Goal: Task Accomplishment & Management: Complete application form

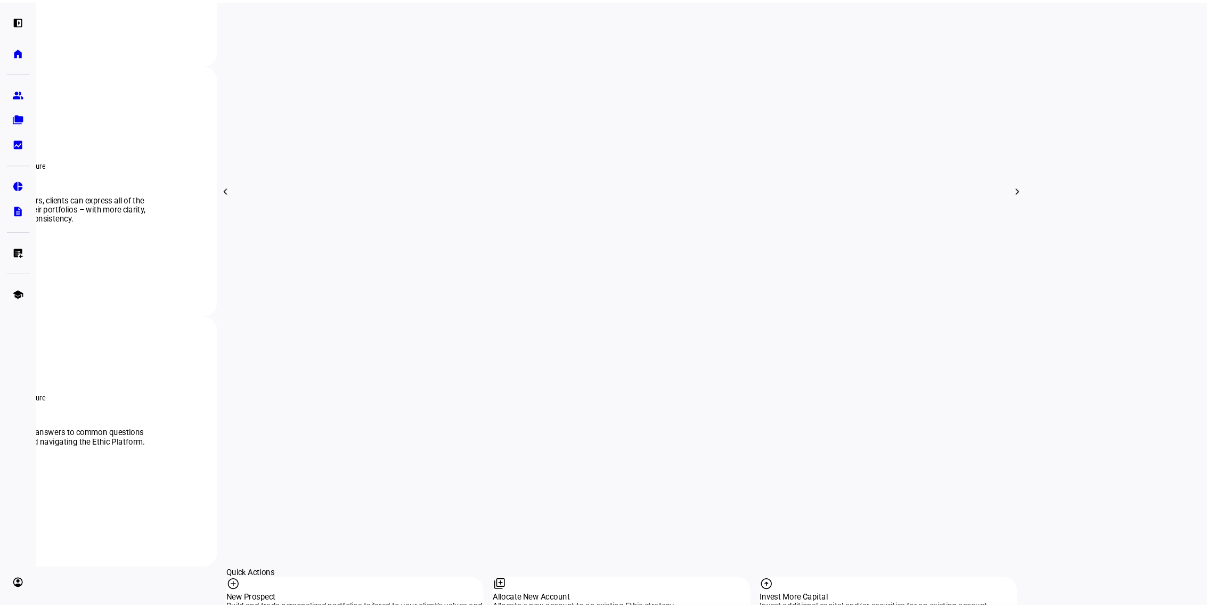
scroll to position [828, 0]
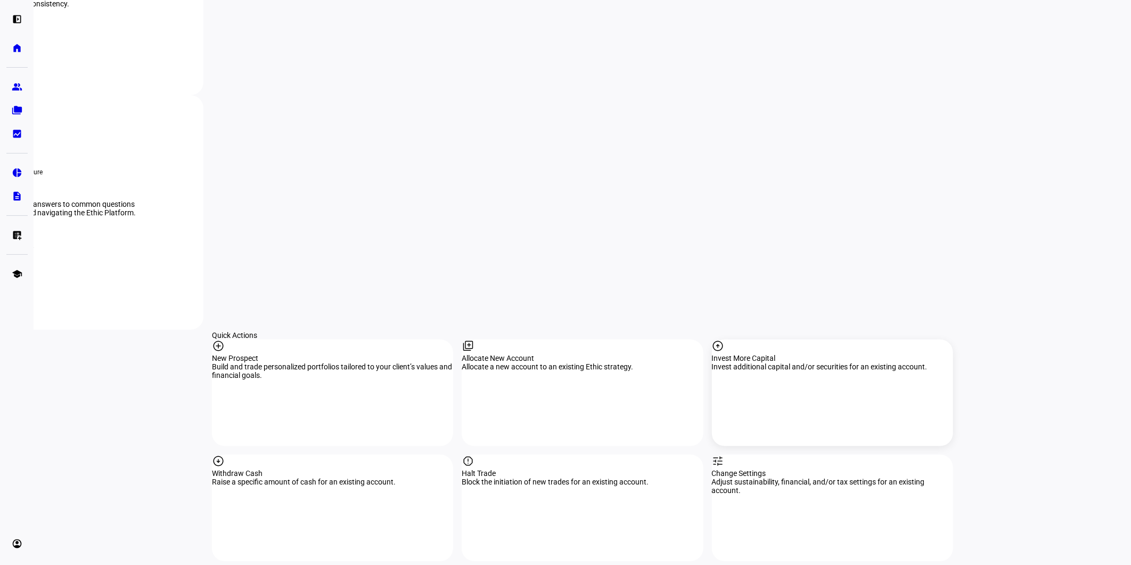
click at [828, 354] on div "Invest More Capital" at bounding box center [832, 358] width 241 height 9
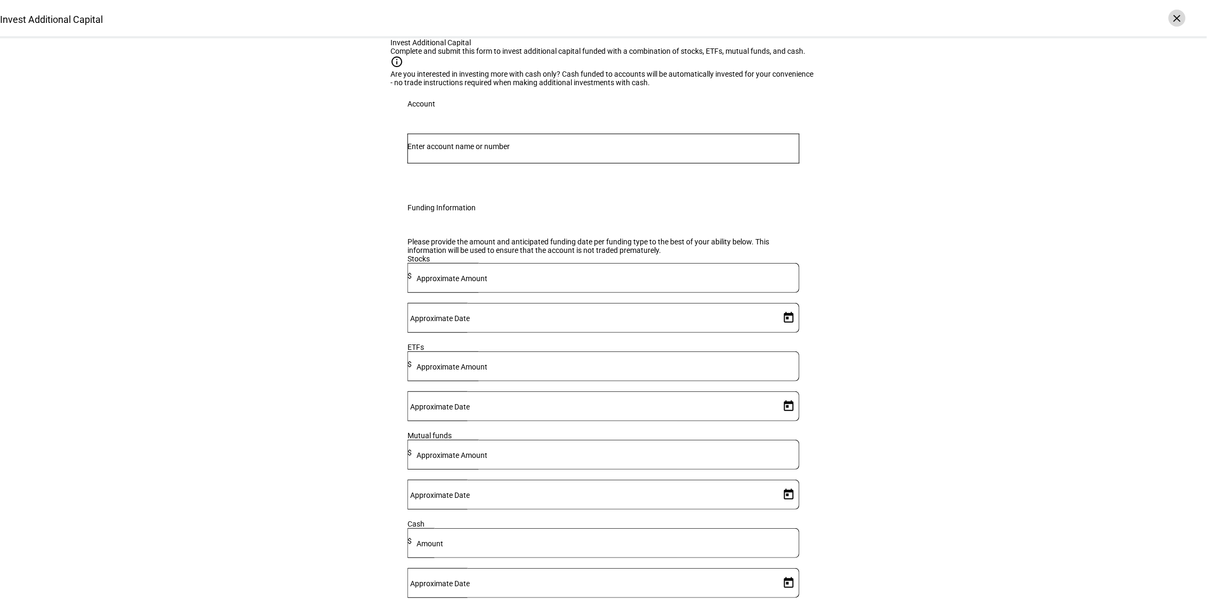
click at [1131, 19] on div "×" at bounding box center [1176, 18] width 17 height 17
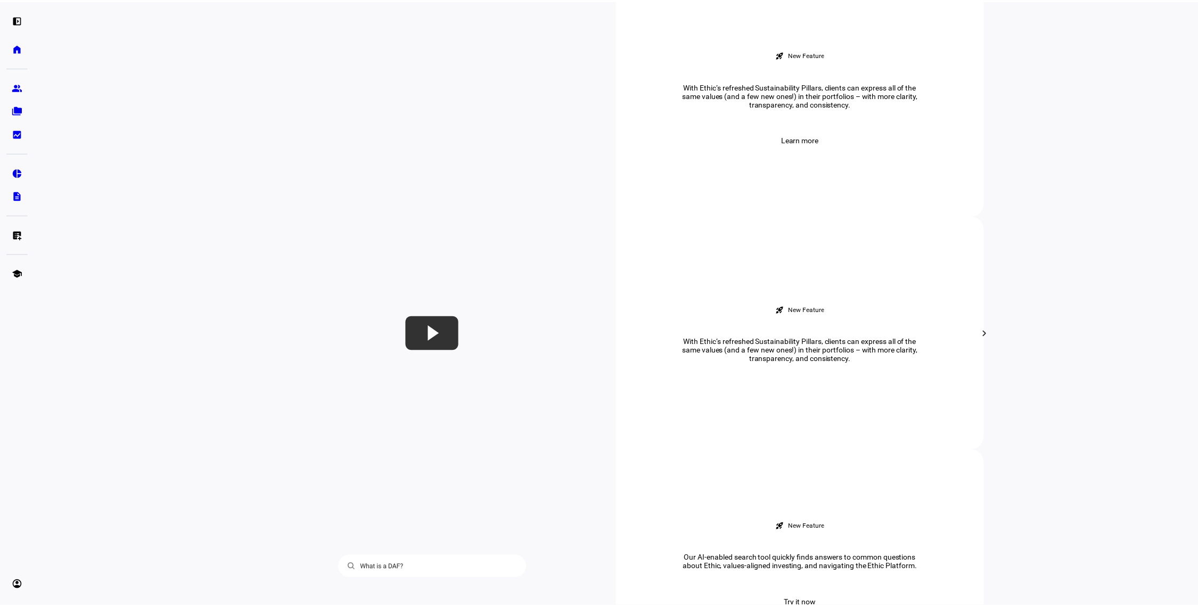
scroll to position [177, 0]
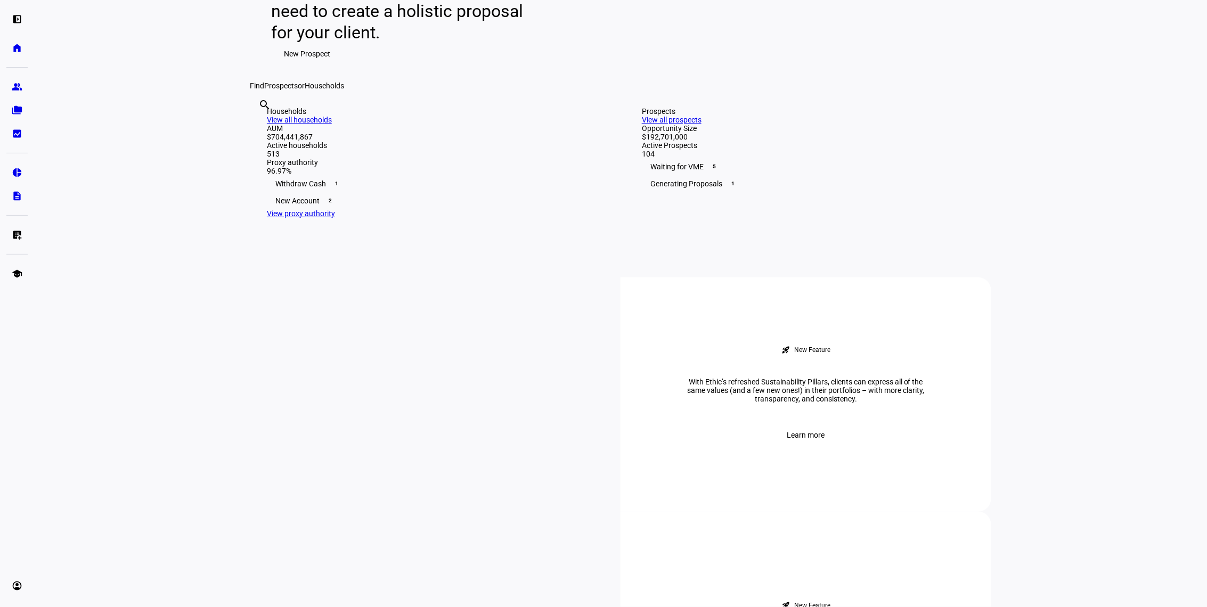
click at [945, 124] on div "Prospects View all prospects" at bounding box center [808, 115] width 332 height 17
click at [701, 124] on link "View all prospects" at bounding box center [672, 120] width 60 height 9
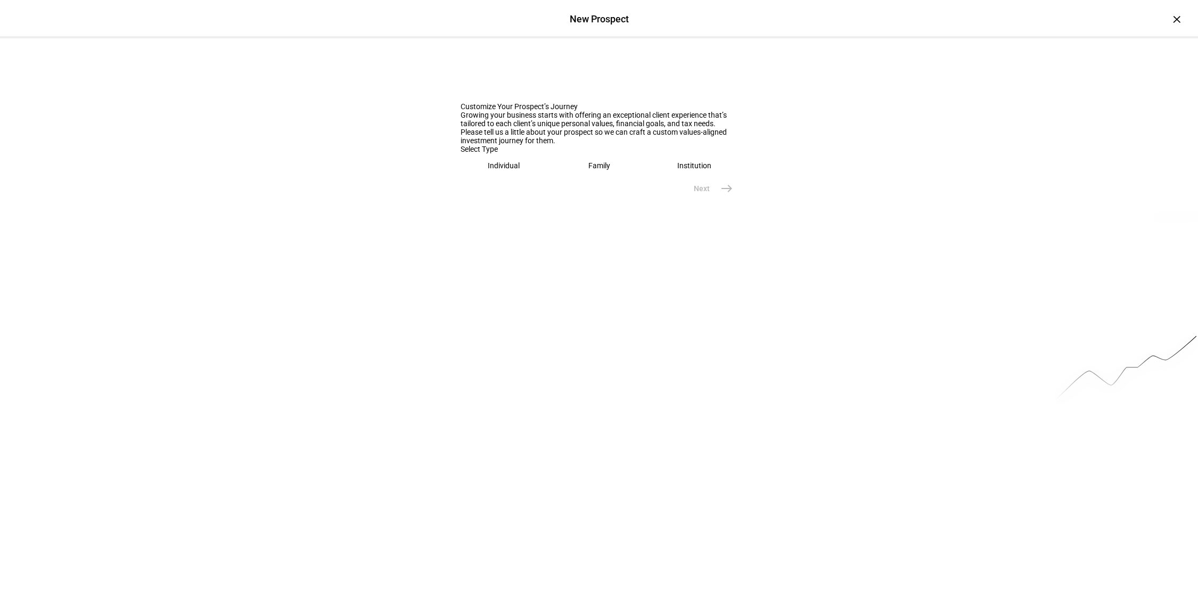
click at [478, 178] on eth-mega-radio-button "Individual" at bounding box center [504, 165] width 87 height 24
click at [525, 216] on div at bounding box center [599, 201] width 277 height 30
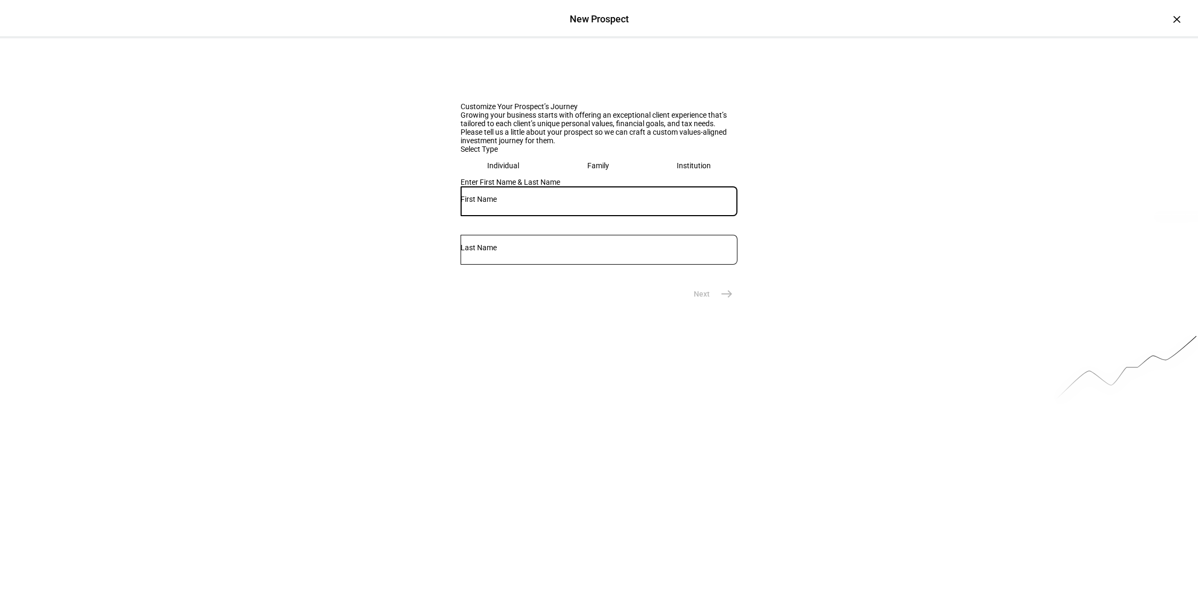
click at [541, 226] on mat-form-field at bounding box center [599, 206] width 277 height 40
click at [544, 203] on input "text" at bounding box center [599, 199] width 277 height 9
type input "[PERSON_NAME]"
type input "Trust"
click at [682, 498] on eth-prospect-journey-background at bounding box center [599, 269] width 1198 height 463
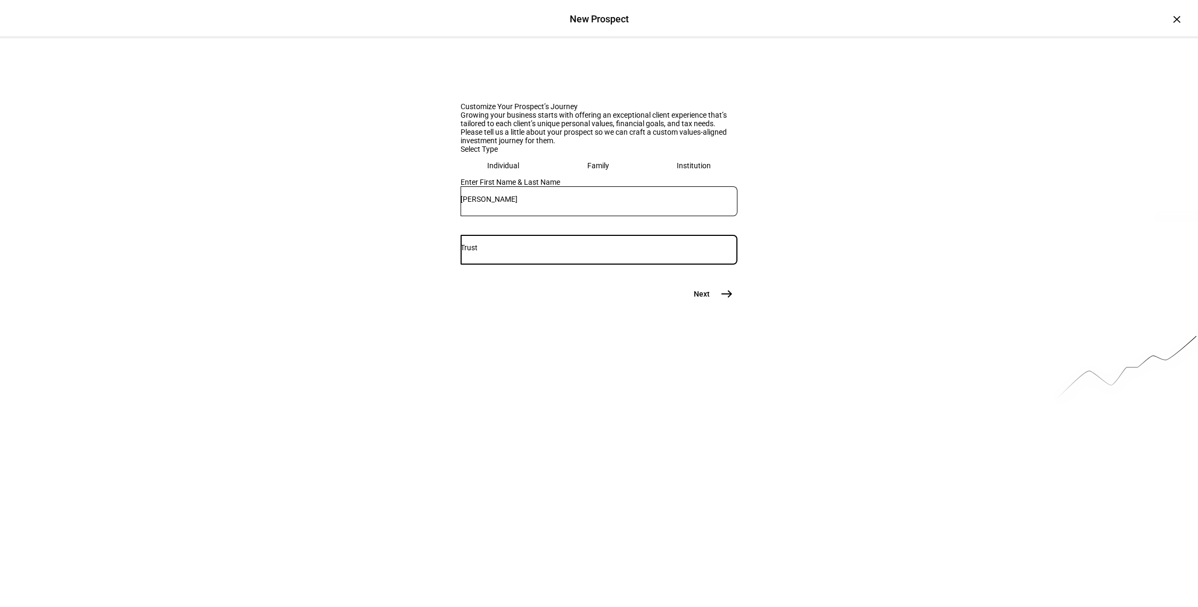
click at [619, 252] on input "Trust" at bounding box center [599, 247] width 277 height 9
click at [571, 203] on input "[PERSON_NAME]" at bounding box center [599, 199] width 277 height 9
type input "[PERSON_NAME] Trust"
click at [597, 283] on div "Enter First Name & Last Name [PERSON_NAME]" at bounding box center [599, 230] width 277 height 105
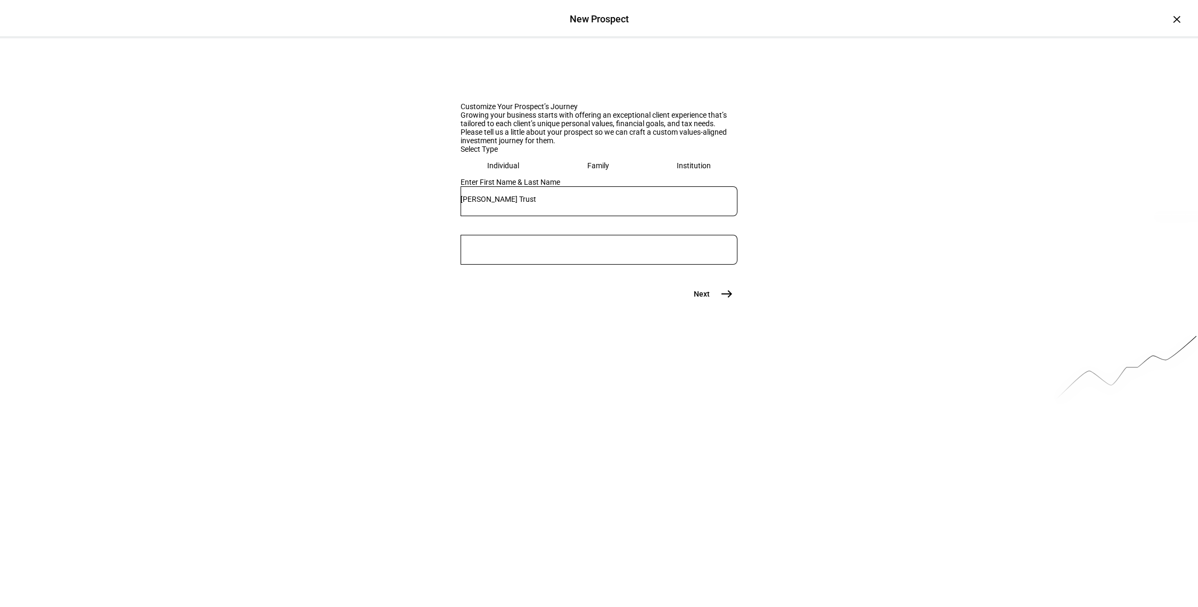
drag, startPoint x: 597, startPoint y: 389, endPoint x: 620, endPoint y: 407, distance: 28.9
click at [620, 305] on div "Next east" at bounding box center [599, 293] width 277 height 21
click at [723, 305] on span "east" at bounding box center [726, 293] width 21 height 21
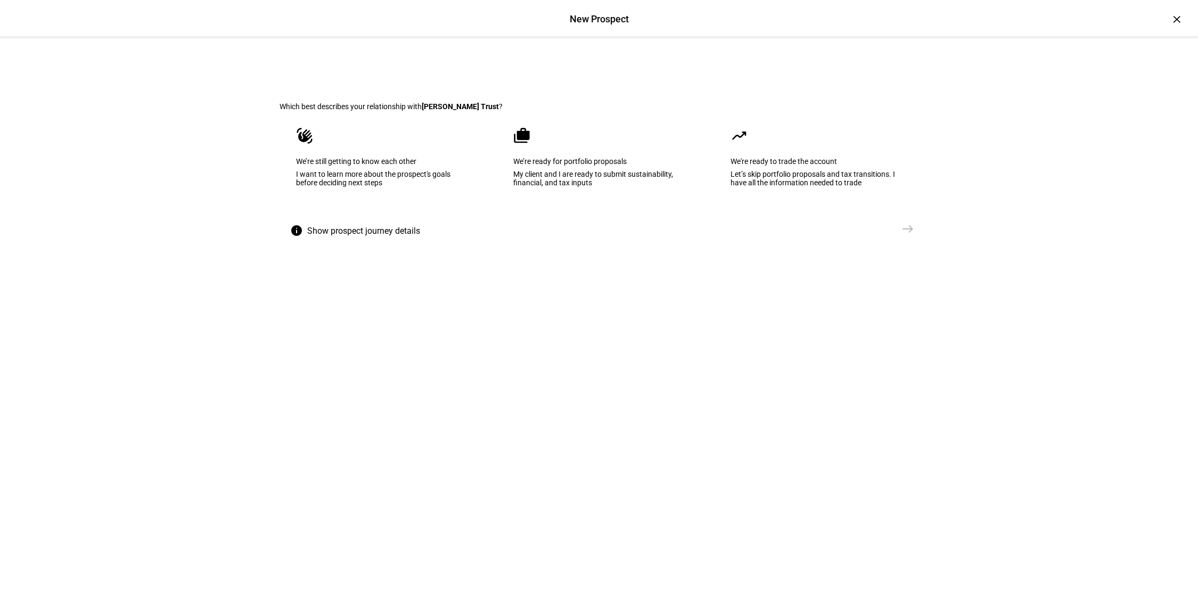
click at [624, 218] on eth-mega-radio-button "cases We’re ready for portfolio proposals My client and I are ready to submit s…" at bounding box center [599, 165] width 205 height 108
click at [864, 234] on span "Create Prospect Profile" at bounding box center [851, 229] width 79 height 11
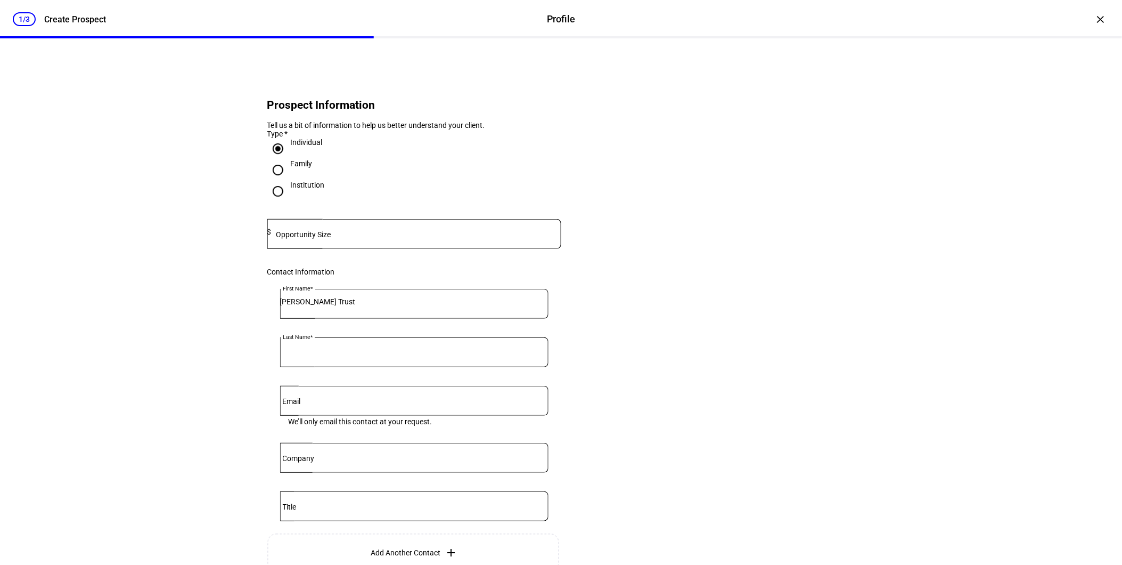
click at [316, 249] on div at bounding box center [417, 234] width 290 height 30
type input "2,210,000"
click at [213, 231] on div "1/3 Create Prospect Profile Profile Create Prospect × Prospect Information Tell…" at bounding box center [561, 282] width 1122 height 565
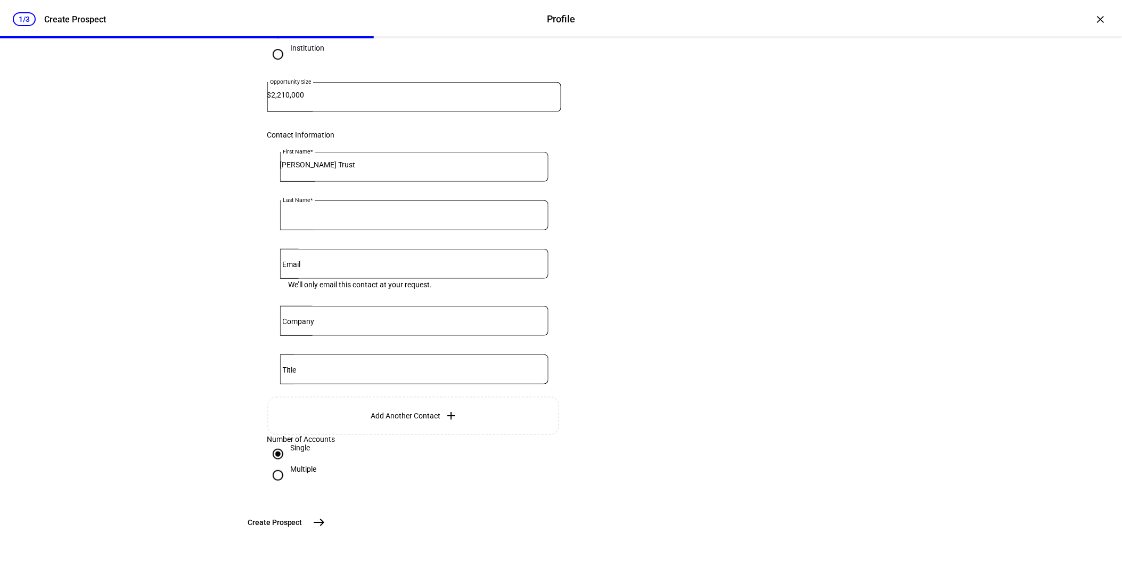
scroll to position [224, 0]
click at [330, 529] on span "east" at bounding box center [318, 521] width 21 height 21
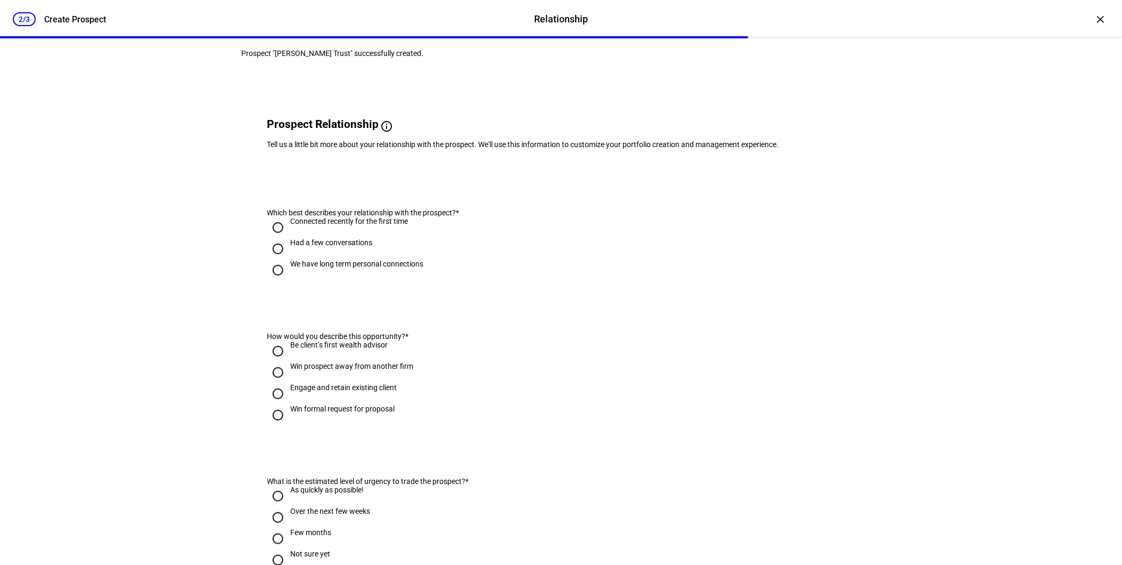
scroll to position [0, 0]
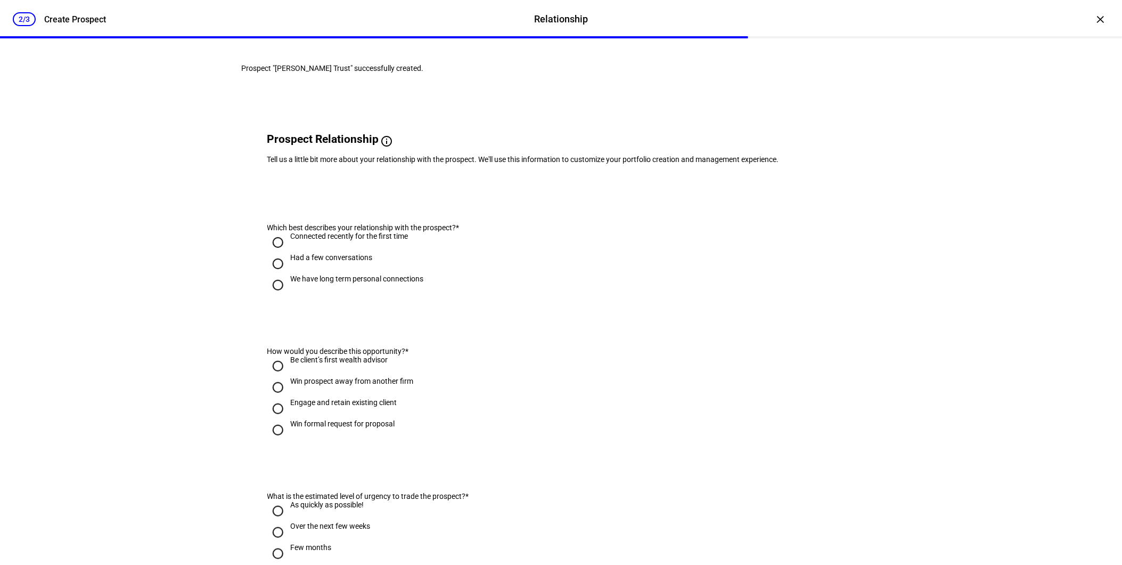
click at [326, 283] on div "We have long term personal connections" at bounding box center [357, 278] width 133 height 9
click at [289, 296] on input "We have long term personal connections" at bounding box center [277, 284] width 21 height 21
radio input "true"
click at [315, 406] on div "Engage and retain existing client" at bounding box center [344, 402] width 107 height 9
click at [289, 419] on input "Engage and retain existing client" at bounding box center [277, 408] width 21 height 21
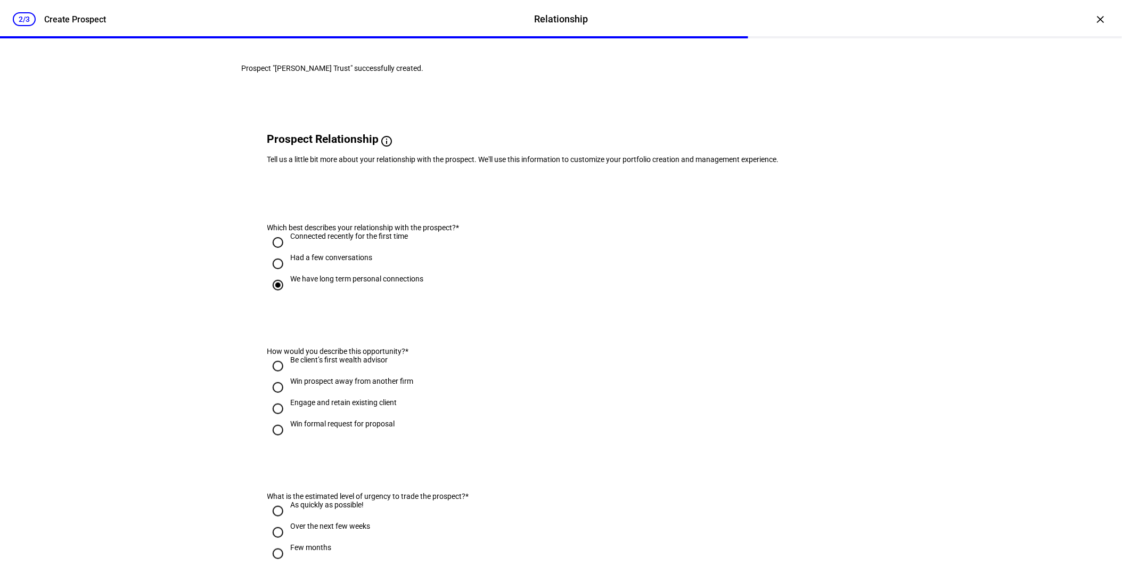
radio input "true"
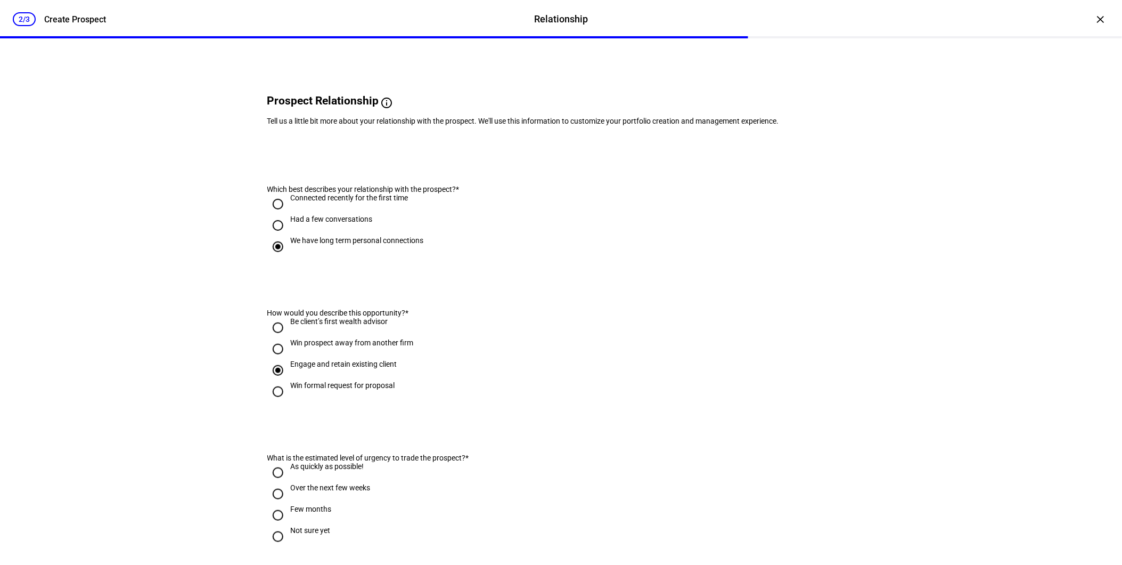
scroll to position [118, 0]
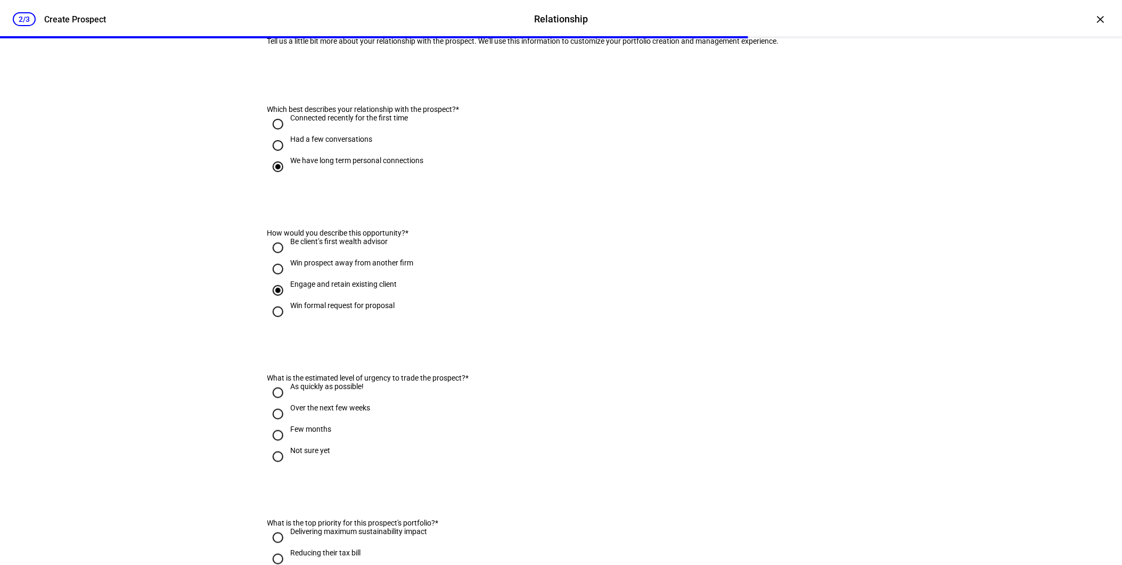
click at [313, 422] on div "Over the next few weeks" at bounding box center [331, 412] width 80 height 19
click at [289, 424] on input "Over the next few weeks" at bounding box center [277, 413] width 21 height 21
radio input "true"
click at [314, 454] on div "Not sure yet" at bounding box center [311, 450] width 40 height 9
click at [289, 467] on input "Not sure yet" at bounding box center [277, 456] width 21 height 21
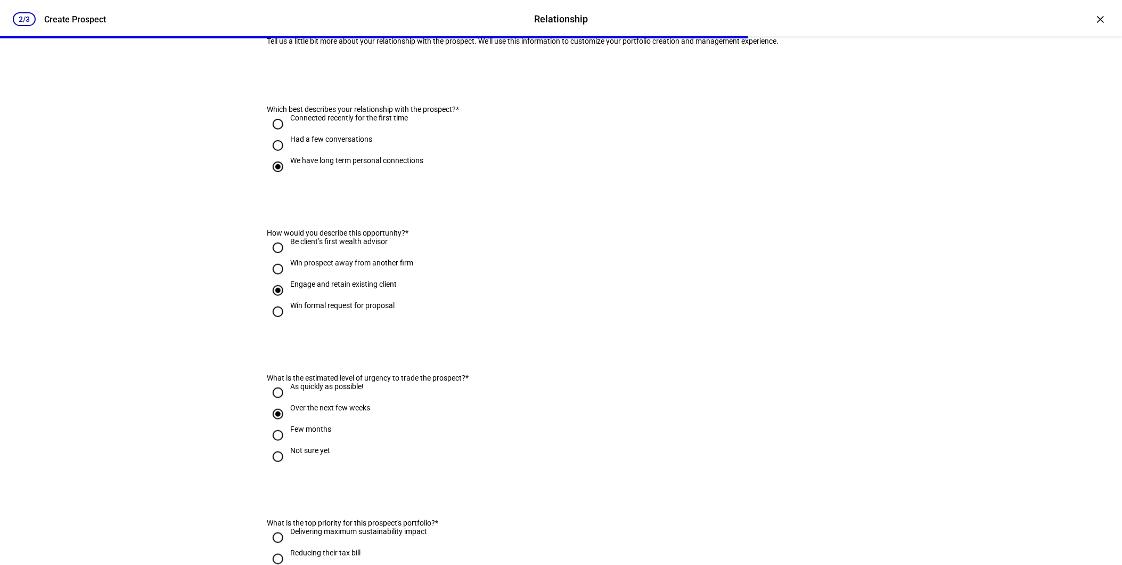
radio input "true"
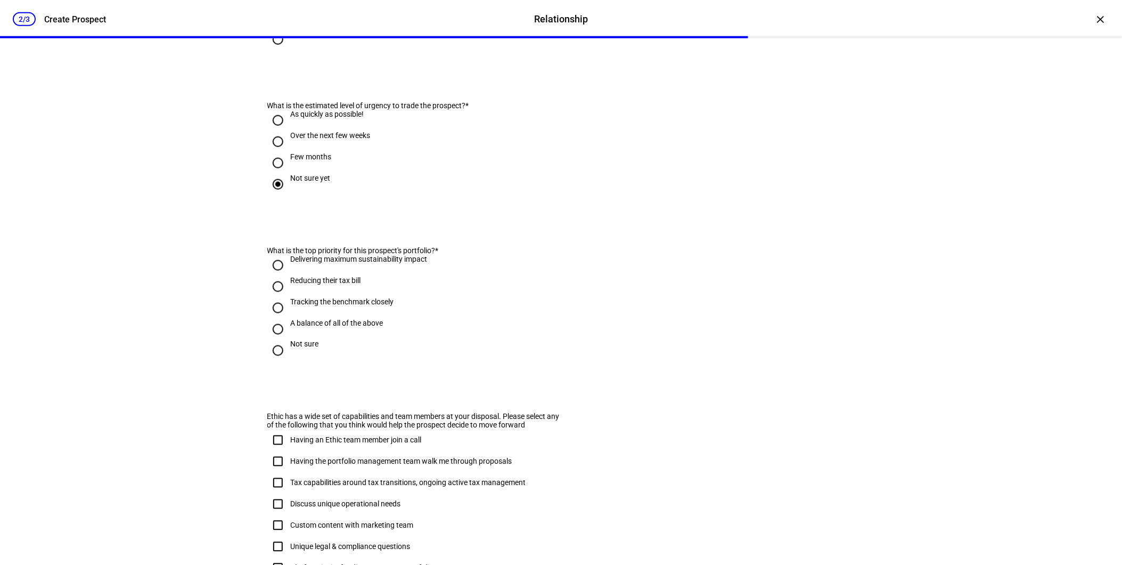
scroll to position [473, 0]
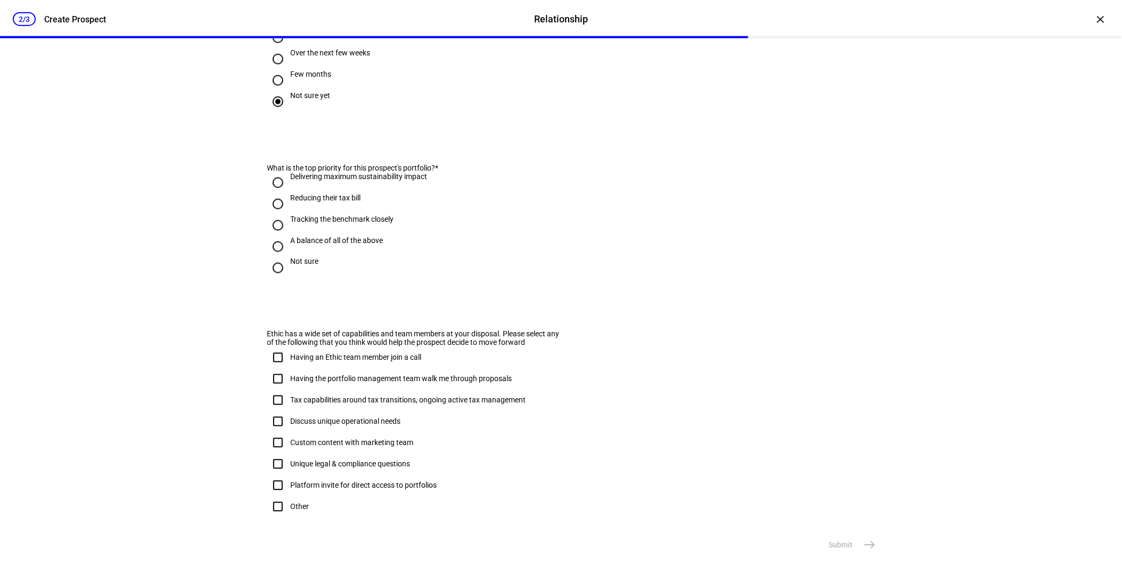
click at [305, 244] on div "A balance of all of the above" at bounding box center [337, 240] width 93 height 9
click at [289, 257] on input "A balance of all of the above" at bounding box center [277, 246] width 21 height 21
radio input "true"
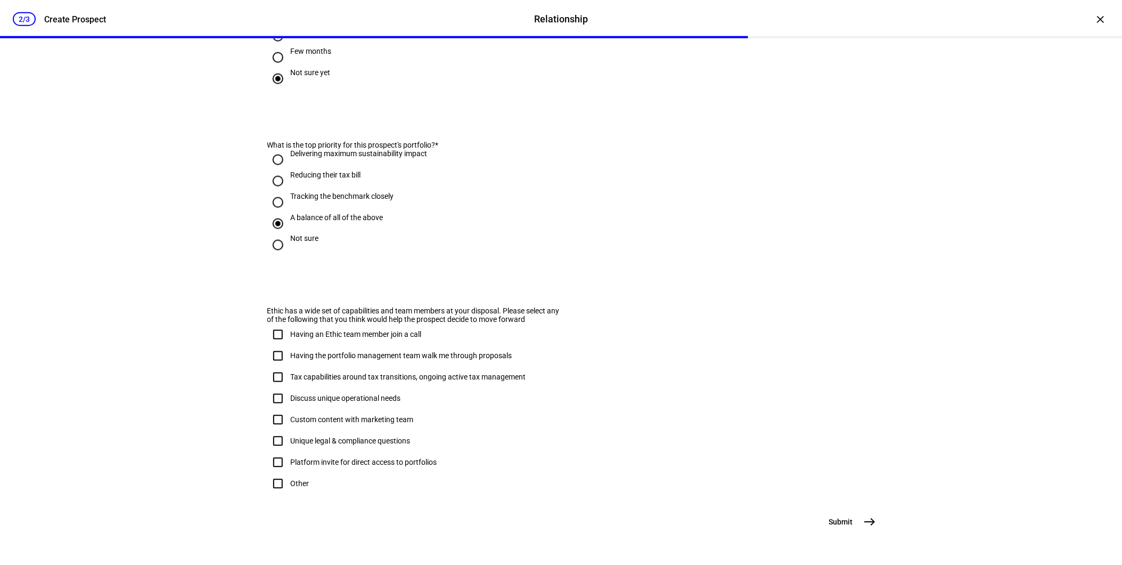
scroll to position [552, 0]
click at [831, 511] on button "Submit east" at bounding box center [852, 521] width 58 height 21
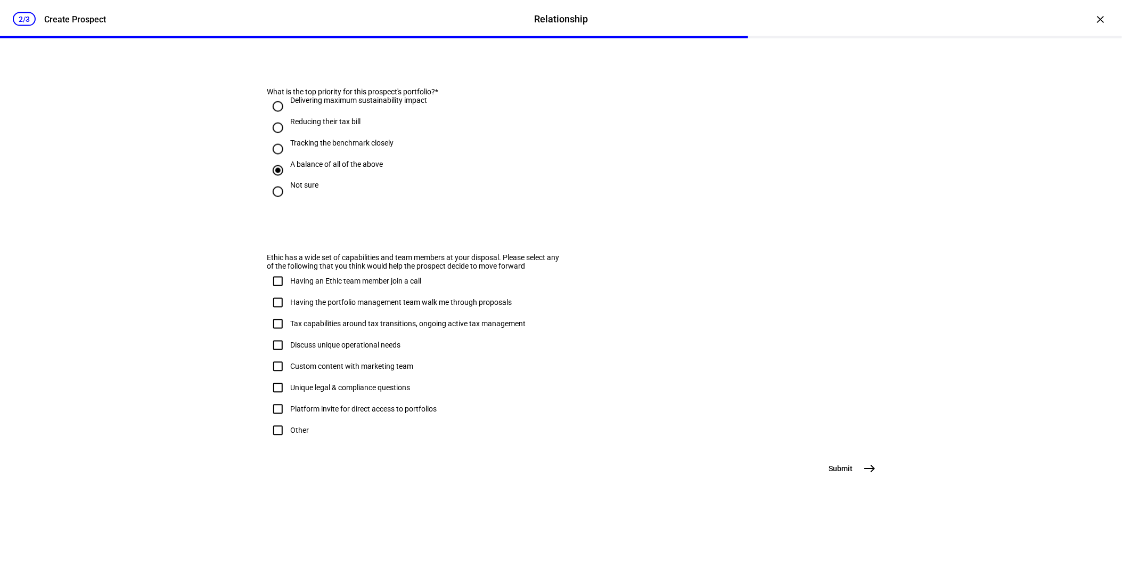
scroll to position [0, 0]
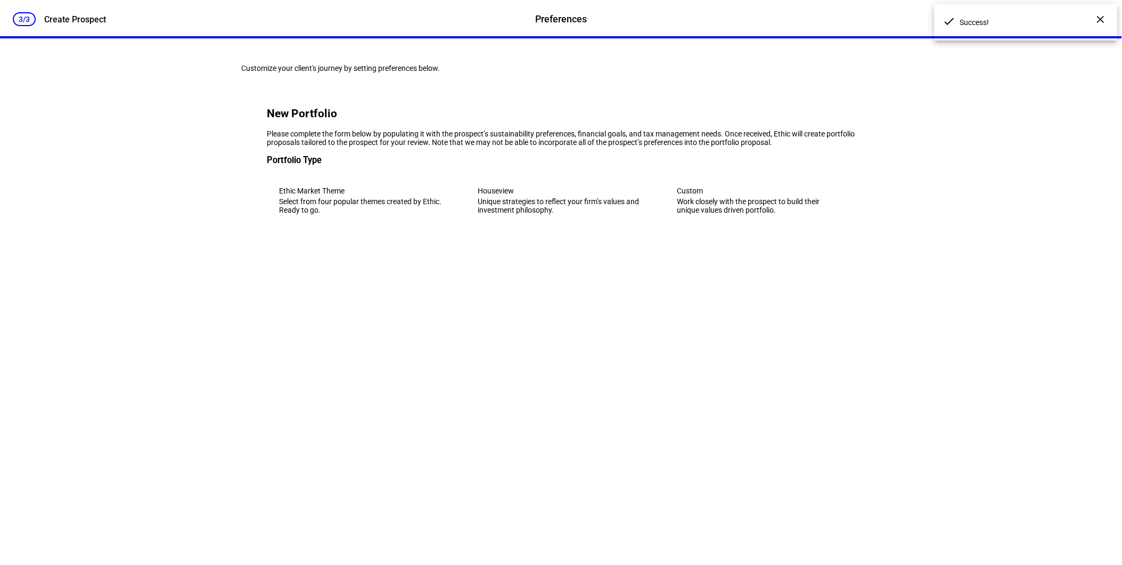
click at [546, 214] on div "Unique strategies to reflect your firm’s values and investment philosophy." at bounding box center [561, 205] width 166 height 17
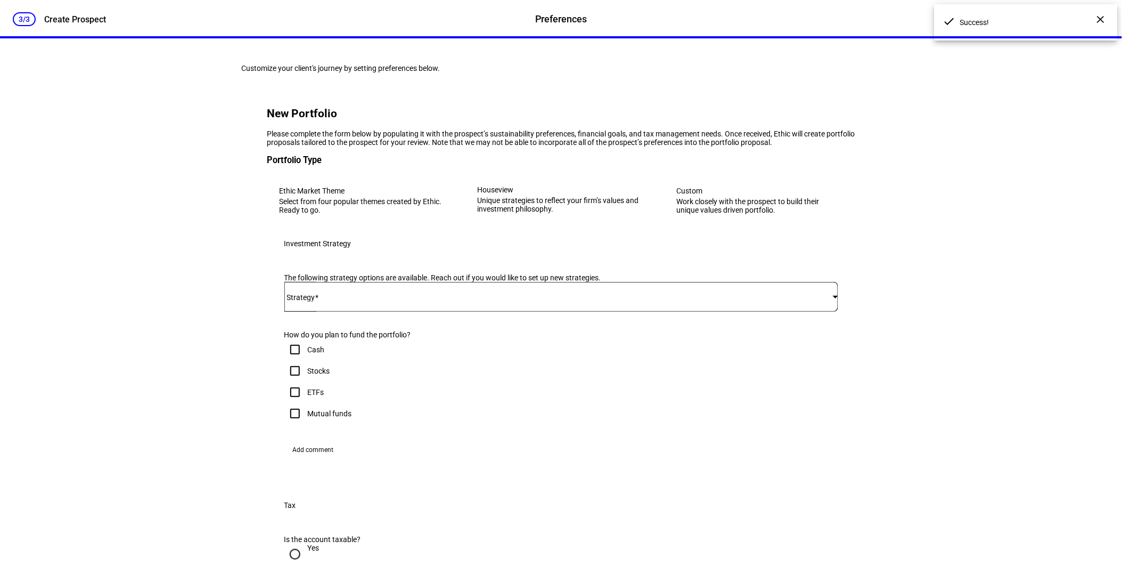
click at [364, 303] on mat-select at bounding box center [561, 296] width 554 height 13
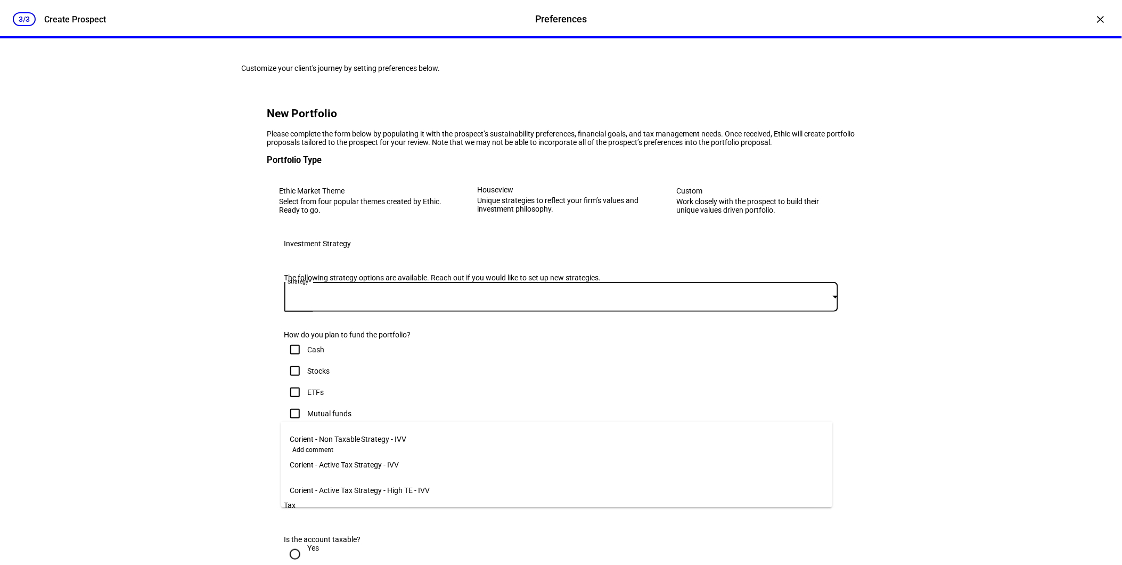
click at [391, 491] on mat-option "Corient - Active Tax Strategy - High TE - IVV" at bounding box center [557, 490] width 552 height 26
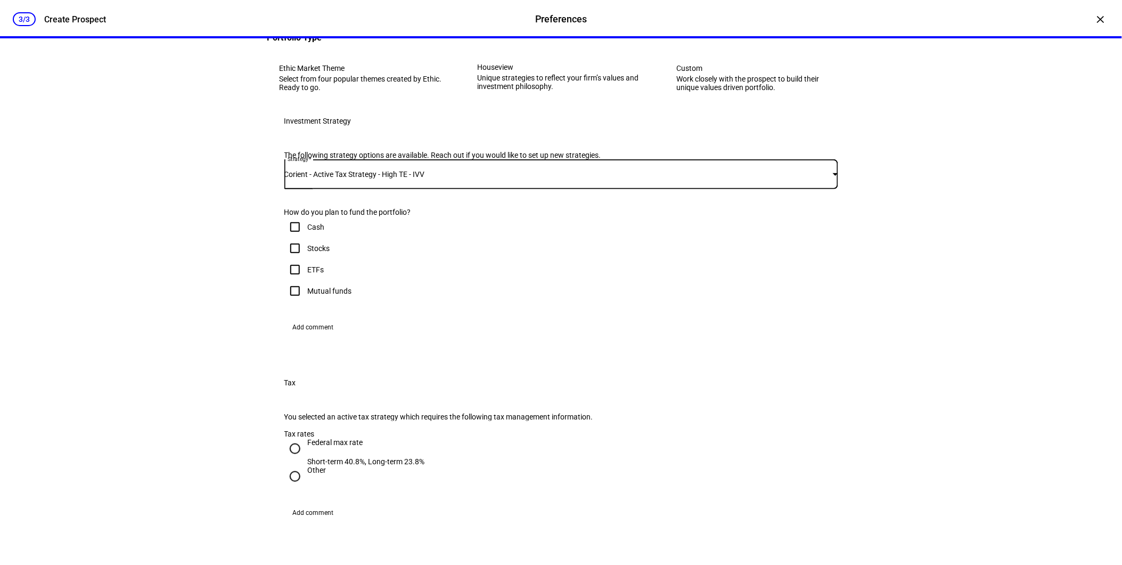
scroll to position [296, 0]
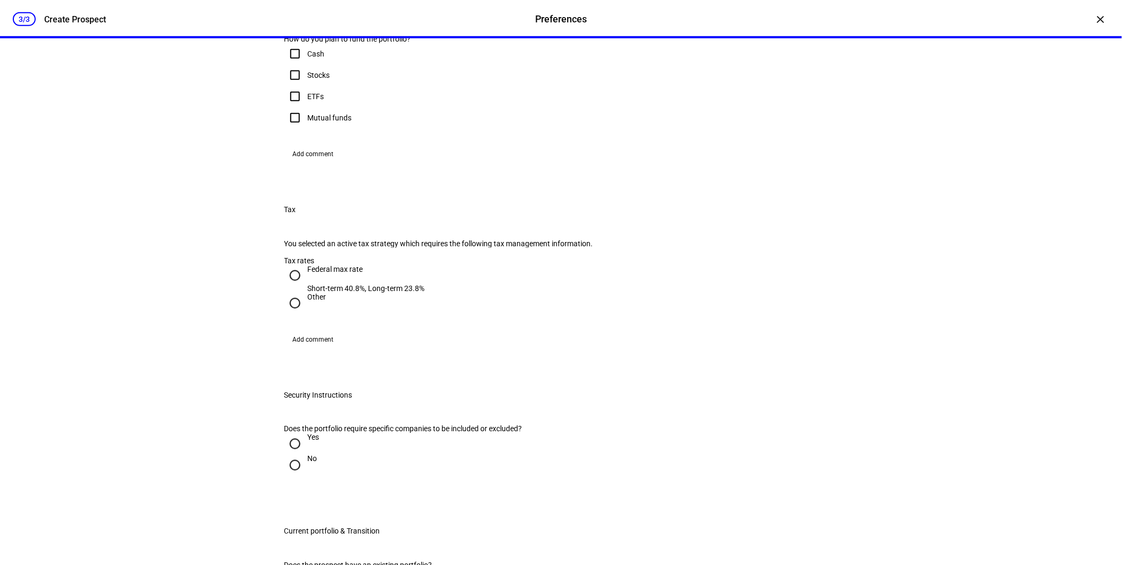
drag, startPoint x: 304, startPoint y: 284, endPoint x: 334, endPoint y: 298, distance: 33.4
click at [304, 88] on div at bounding box center [295, 75] width 26 height 26
checkbox input "true"
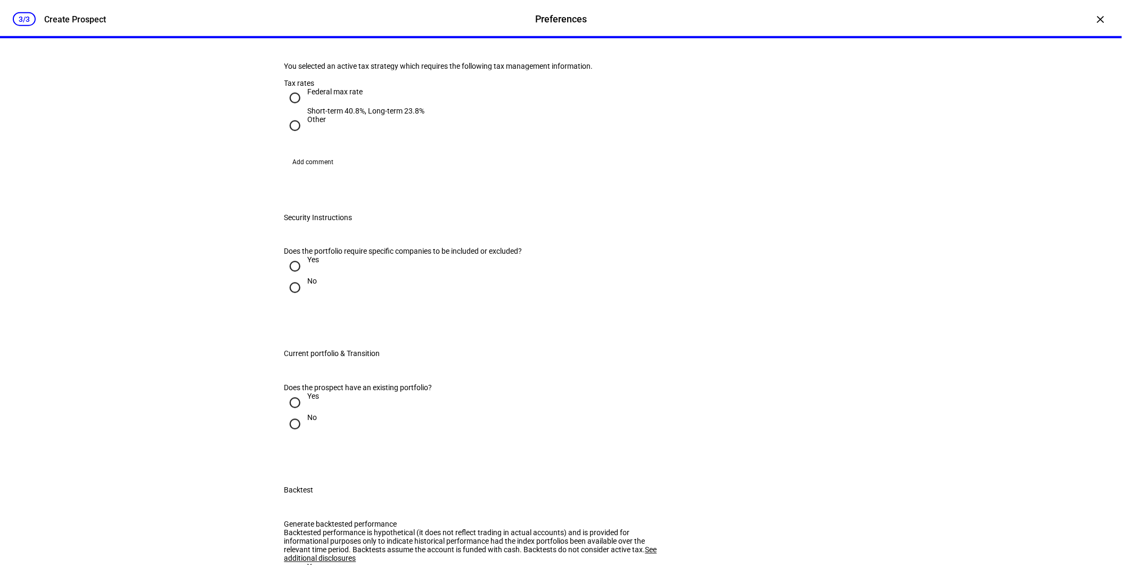
click at [324, 96] on div "Federal max rate" at bounding box center [366, 91] width 117 height 9
click at [306, 109] on input "Federal max rate Short-term 40.8%, Long-term 23.8%" at bounding box center [294, 97] width 21 height 21
radio input "true"
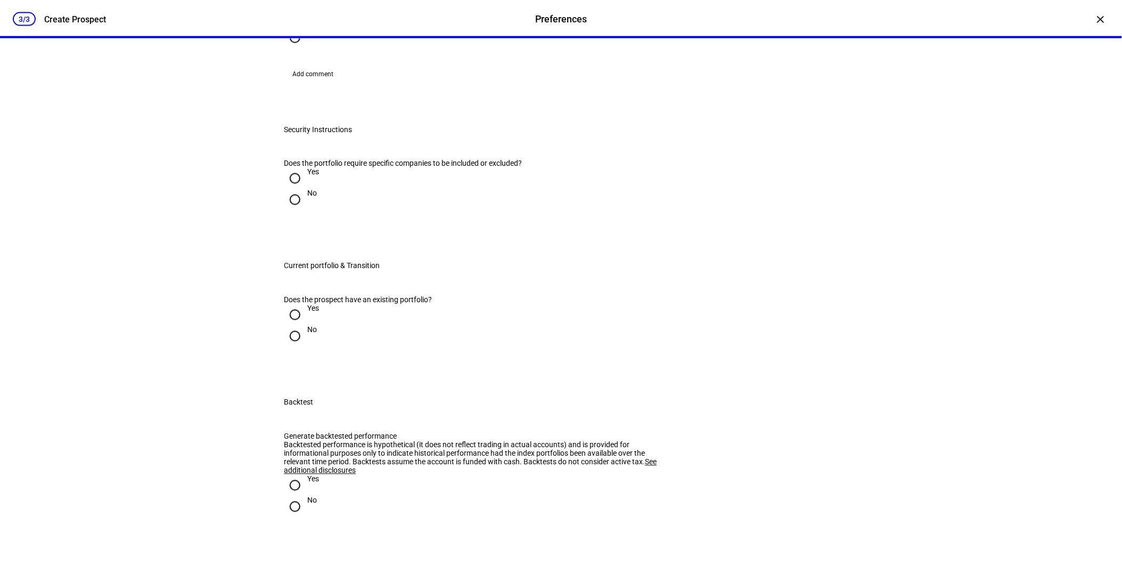
scroll to position [651, 0]
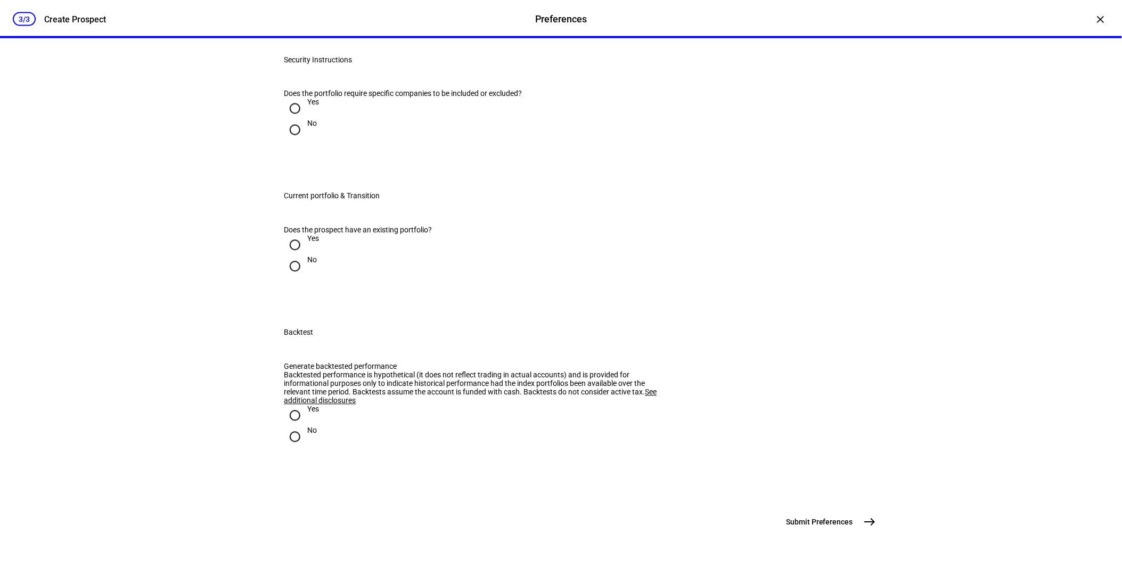
click at [308, 128] on div "No" at bounding box center [313, 123] width 10 height 9
click at [305, 141] on input "No" at bounding box center [294, 129] width 21 height 21
radio input "true"
click at [308, 243] on div "Yes" at bounding box center [314, 238] width 12 height 9
click at [305, 256] on input "Yes" at bounding box center [294, 244] width 21 height 21
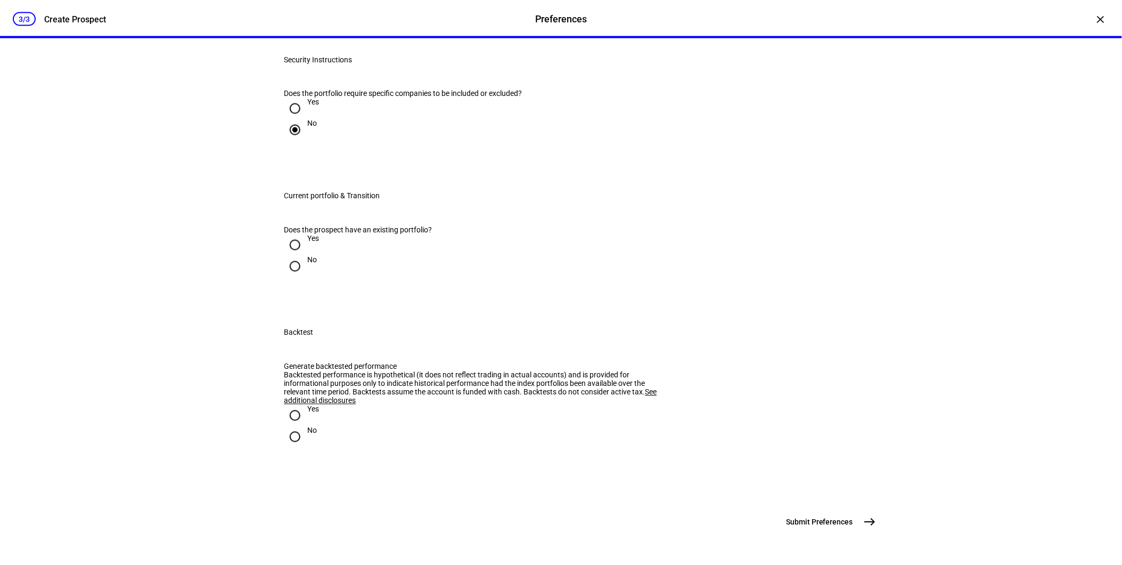
radio input "true"
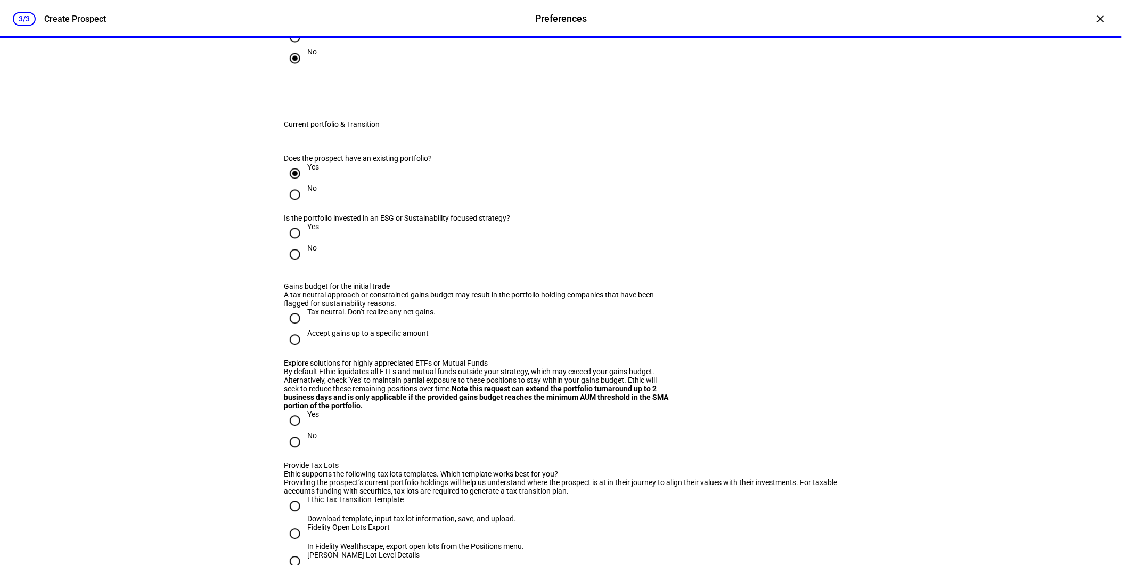
scroll to position [769, 0]
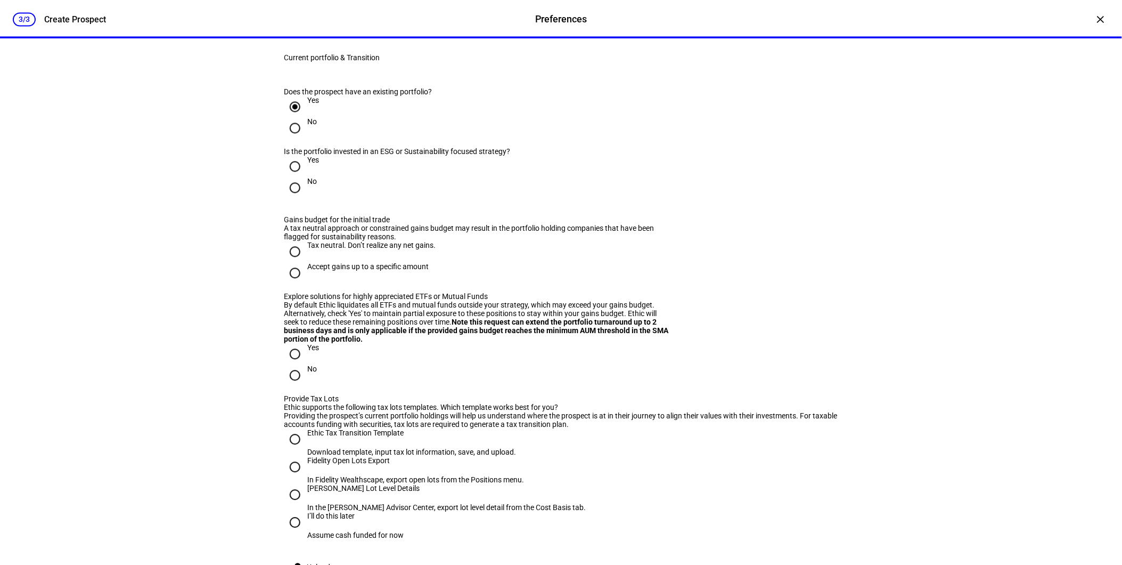
click at [315, 198] on div "No" at bounding box center [561, 187] width 554 height 21
click at [308, 185] on div "No" at bounding box center [313, 181] width 10 height 9
click at [304, 198] on input "No" at bounding box center [294, 187] width 21 height 21
radio input "true"
click at [323, 249] on div "Tax neutral. Don’t realize any net gains." at bounding box center [372, 245] width 128 height 9
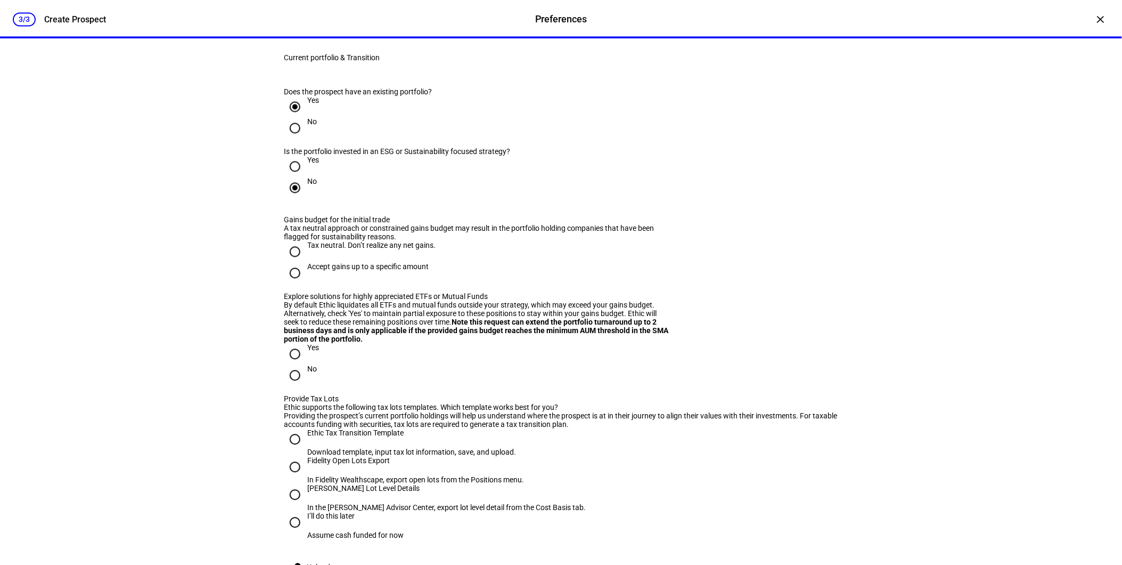
click at [306, 262] on input "Tax neutral. Don’t realize any net gains." at bounding box center [294, 251] width 21 height 21
radio input "true"
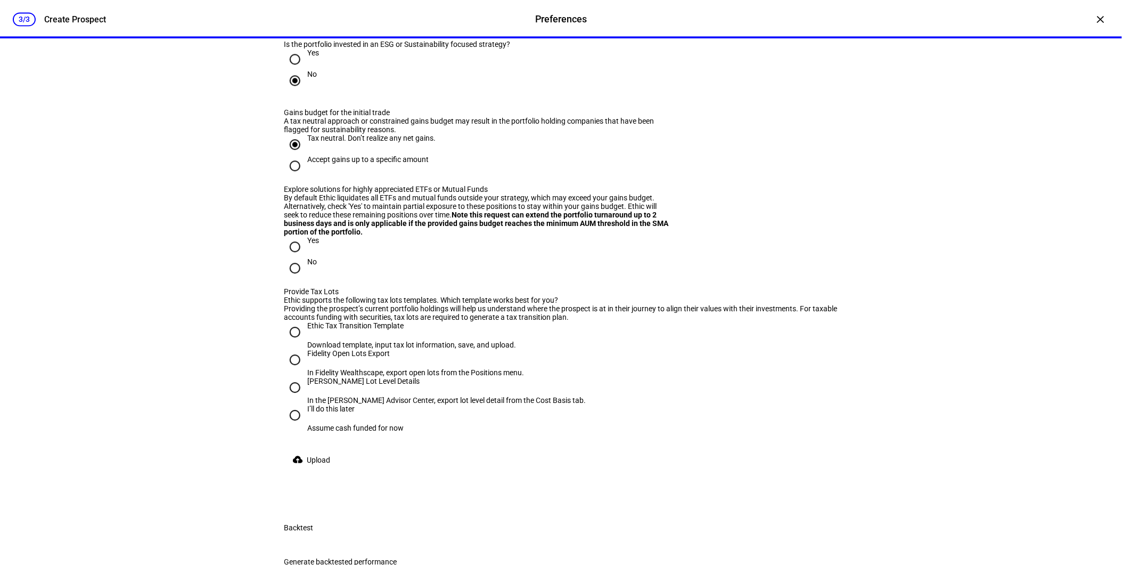
scroll to position [1005, 0]
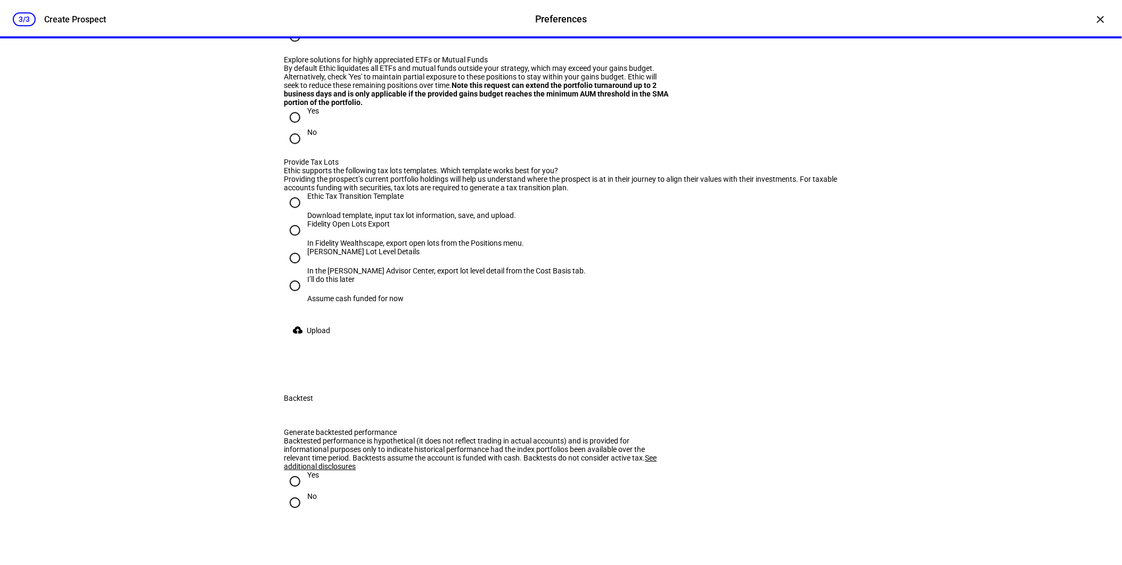
click at [297, 149] on input "No" at bounding box center [294, 138] width 21 height 21
radio input "true"
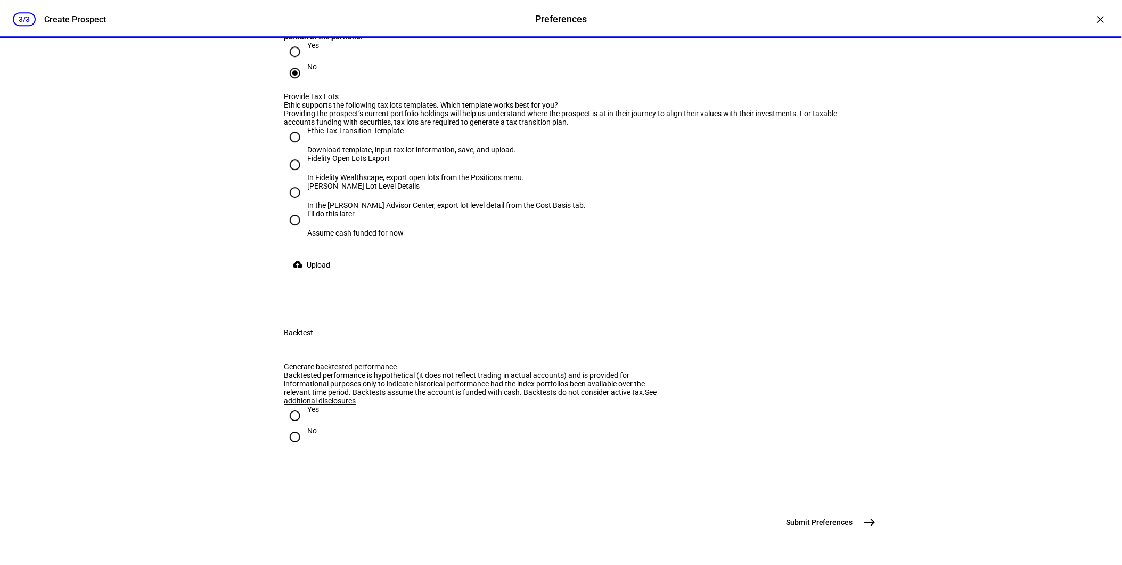
scroll to position [1124, 0]
click at [302, 150] on div at bounding box center [295, 137] width 26 height 26
radio input "true"
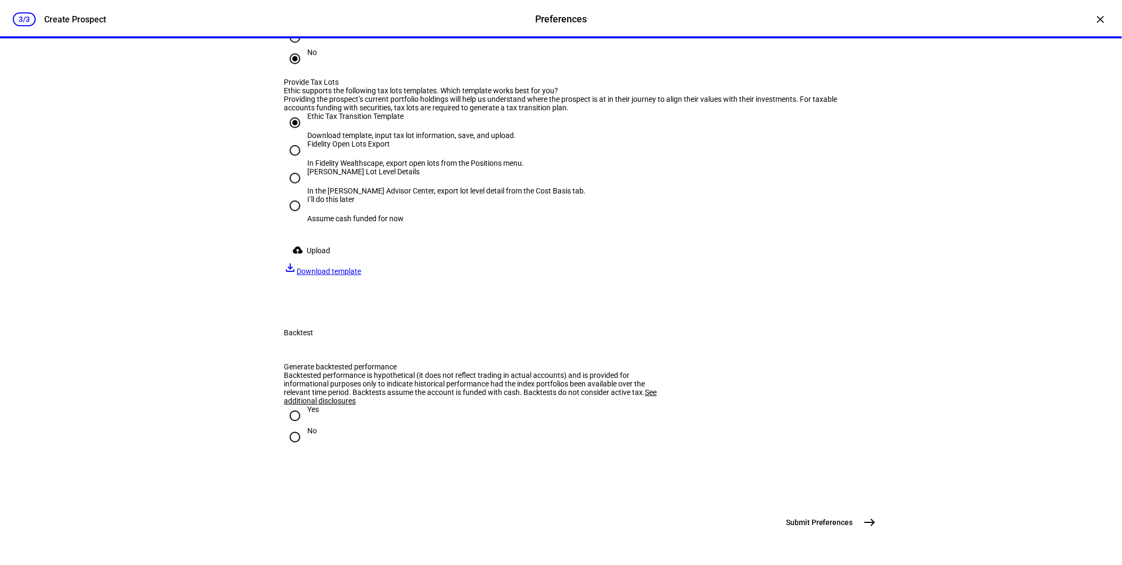
click at [395, 275] on div "cloud_upload Upload file_download Download template" at bounding box center [561, 258] width 554 height 36
click at [362, 275] on span "Download template" at bounding box center [329, 271] width 64 height 9
click at [316, 261] on span "Upload" at bounding box center [318, 250] width 23 height 21
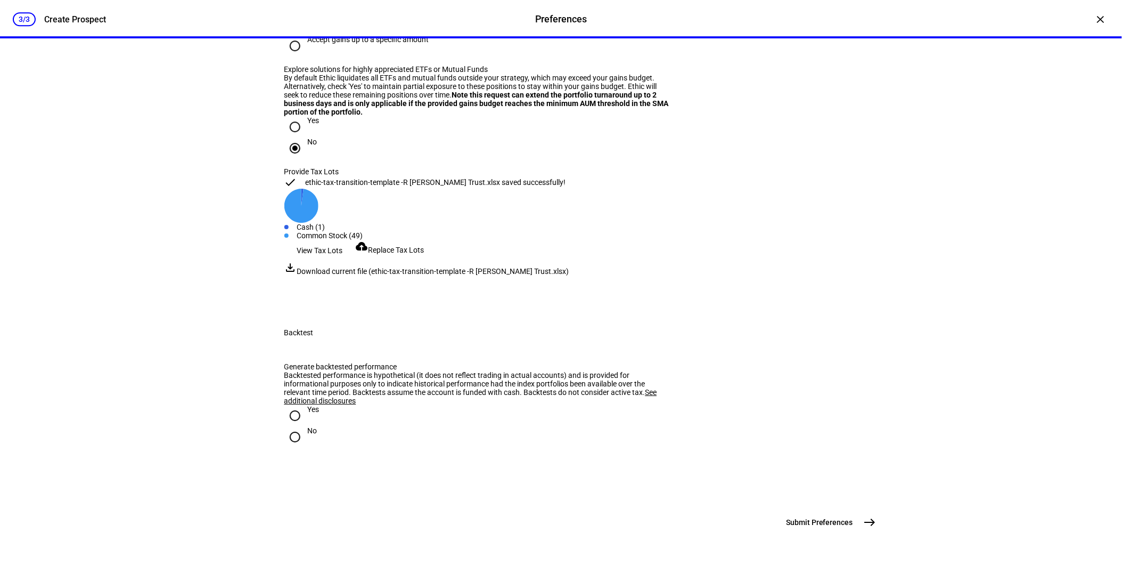
scroll to position [1454, 0]
drag, startPoint x: 299, startPoint y: 416, endPoint x: 580, endPoint y: 498, distance: 292.9
click at [300, 426] on input "No" at bounding box center [294, 436] width 21 height 21
radio input "true"
click at [827, 517] on span "Submit Preferences" at bounding box center [820, 522] width 67 height 11
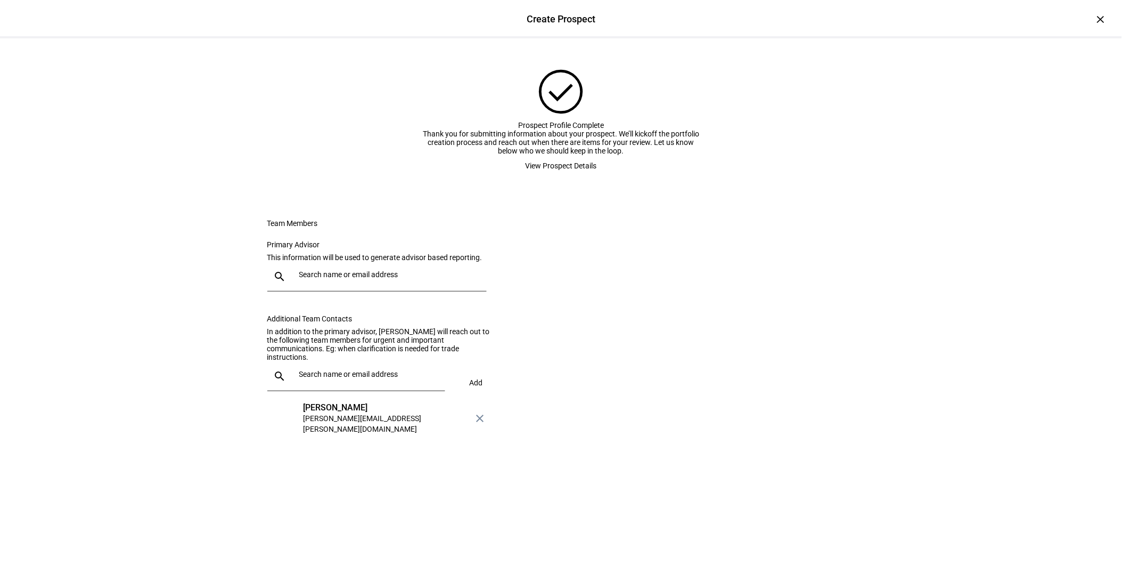
scroll to position [26, 0]
click at [354, 279] on input "text" at bounding box center [390, 274] width 183 height 9
type input "[PERSON_NAME]"
click at [617, 318] on eth-form-card "Team Members Primary Advisor This information will be used to generate advisor …" at bounding box center [561, 326] width 639 height 267
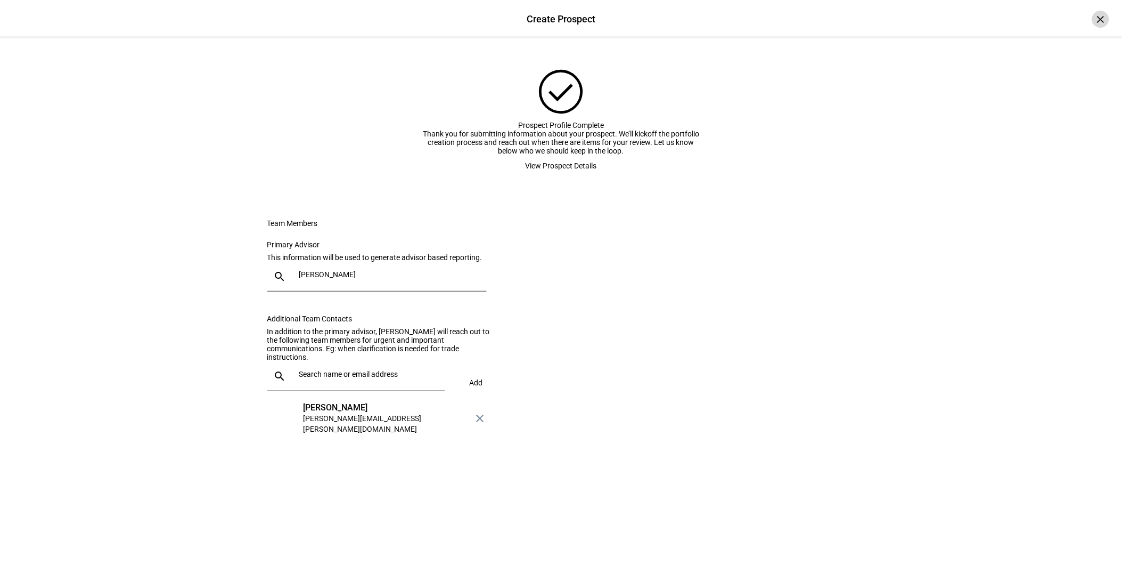
click at [1092, 22] on div "×" at bounding box center [1100, 19] width 17 height 17
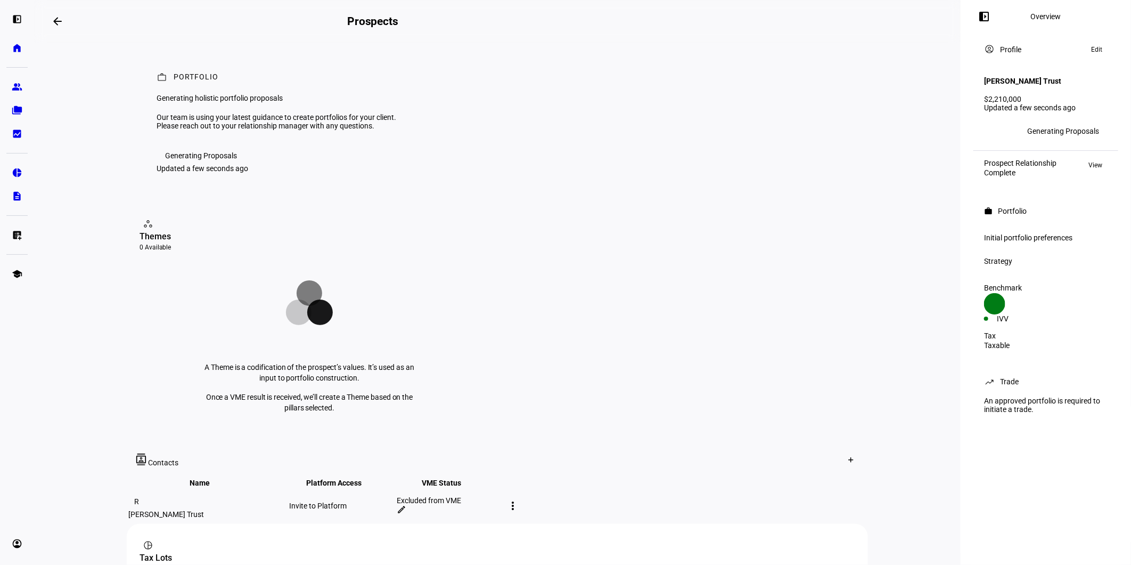
click at [22, 78] on link "group Prospects" at bounding box center [16, 86] width 21 height 21
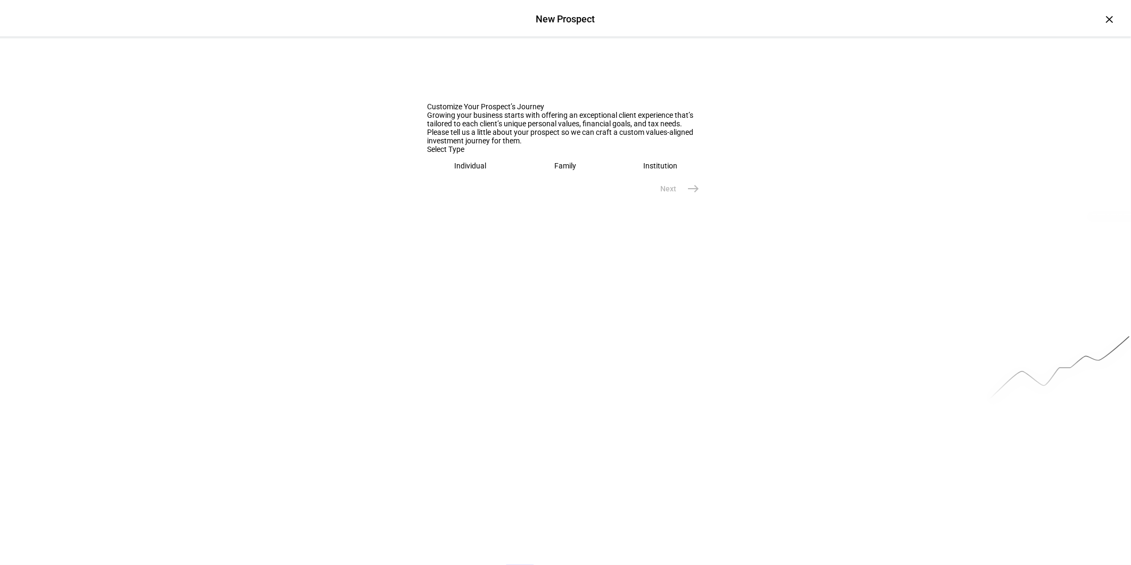
click at [477, 170] on div "Individual" at bounding box center [470, 165] width 32 height 9
click at [460, 203] on input "text" at bounding box center [565, 199] width 277 height 9
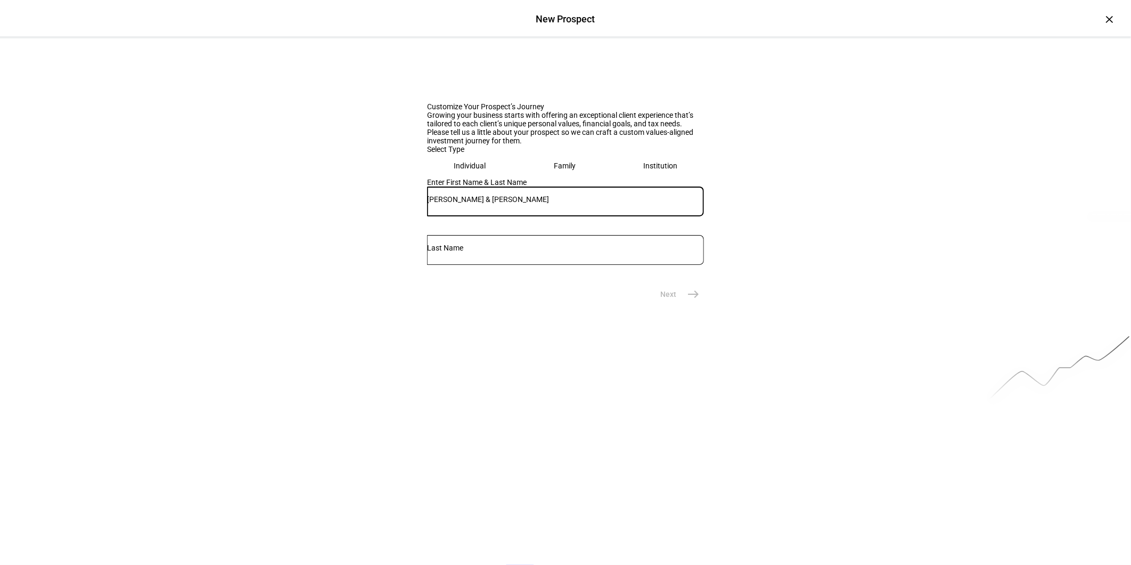
type input "[PERSON_NAME] & [PERSON_NAME]"
type input "[PERSON_NAME]"
click at [501, 203] on input "[PERSON_NAME] & [PERSON_NAME]" at bounding box center [565, 199] width 277 height 9
click at [456, 203] on input "[PERSON_NAME] & [PERSON_NAME]" at bounding box center [565, 199] width 277 height 9
click at [459, 203] on input "[PERSON_NAME] & [PERSON_NAME]" at bounding box center [565, 199] width 277 height 9
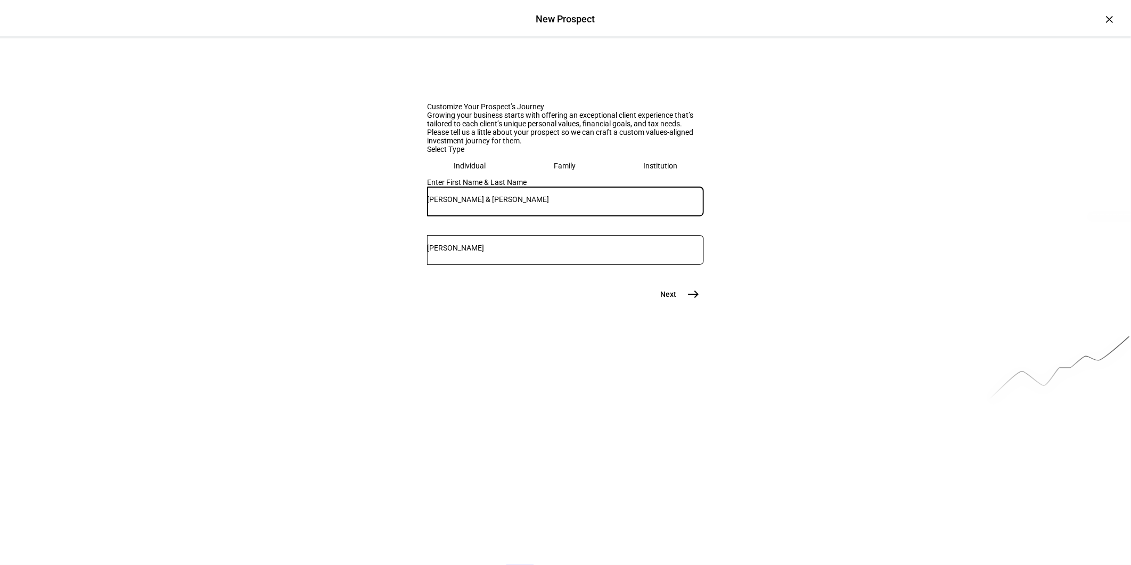
type input "[PERSON_NAME] & [PERSON_NAME]"
click at [541, 305] on div "Next east" at bounding box center [565, 293] width 277 height 21
click at [671, 299] on span "Next" at bounding box center [668, 294] width 16 height 11
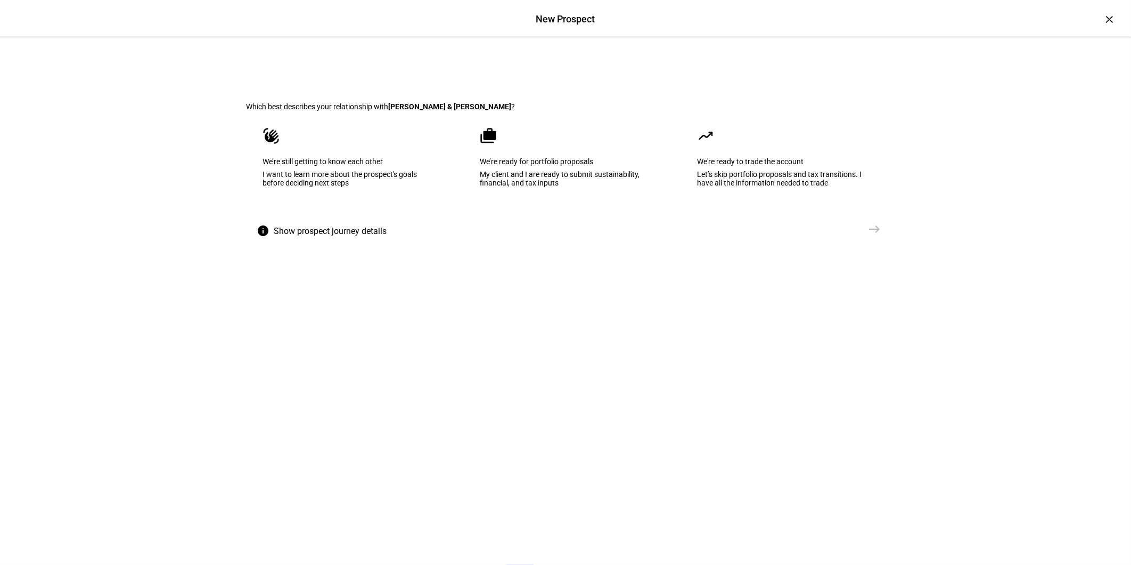
drag, startPoint x: 569, startPoint y: 211, endPoint x: 664, endPoint y: 252, distance: 103.8
click at [569, 166] on div "We’re ready for portfolio proposals" at bounding box center [565, 161] width 171 height 9
click at [845, 234] on span "Create Prospect Profile" at bounding box center [818, 229] width 79 height 11
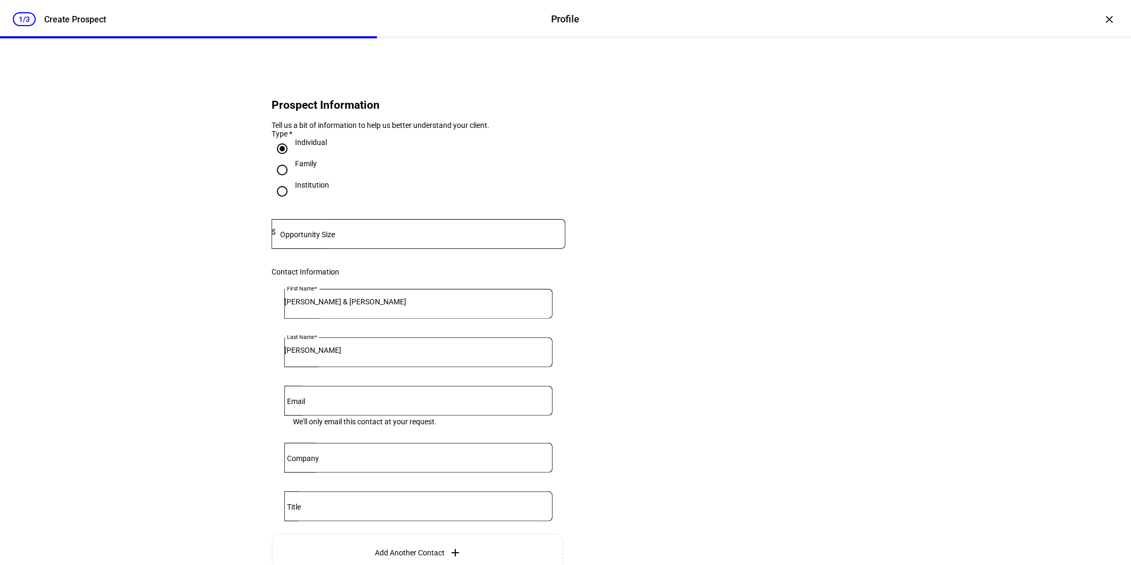
click at [299, 239] on mat-label "Opportunity Size" at bounding box center [307, 234] width 55 height 9
click at [341, 236] on input at bounding box center [421, 231] width 290 height 9
type input "7,460,000"
click at [830, 332] on eth-form-card "Prospect Information Tell us a bit of information to help us better understand …" at bounding box center [565, 356] width 639 height 584
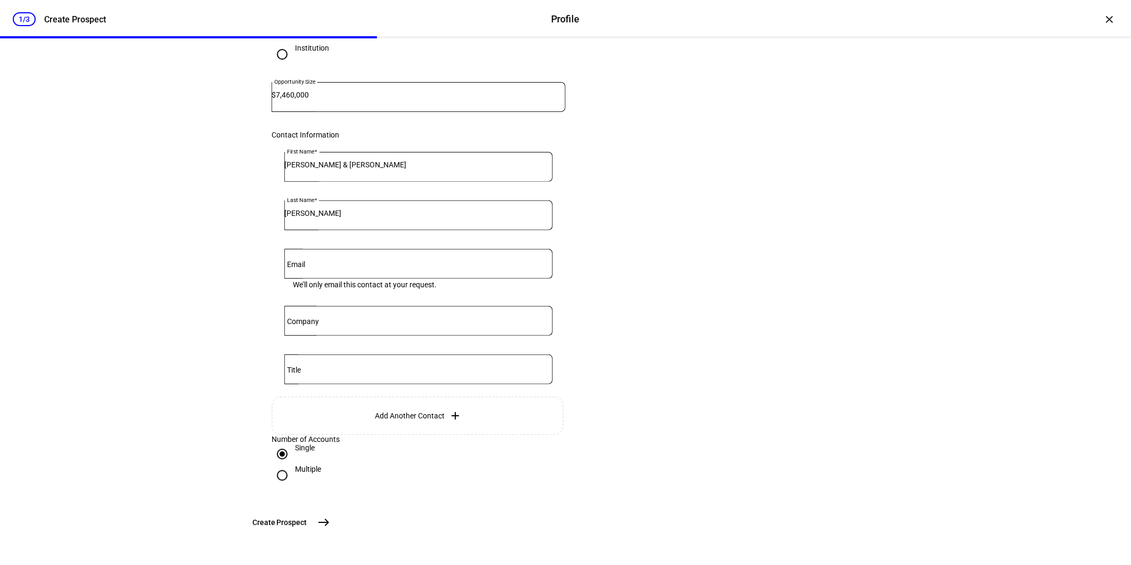
click at [334, 514] on button "Create [GEOGRAPHIC_DATA]" at bounding box center [290, 521] width 88 height 21
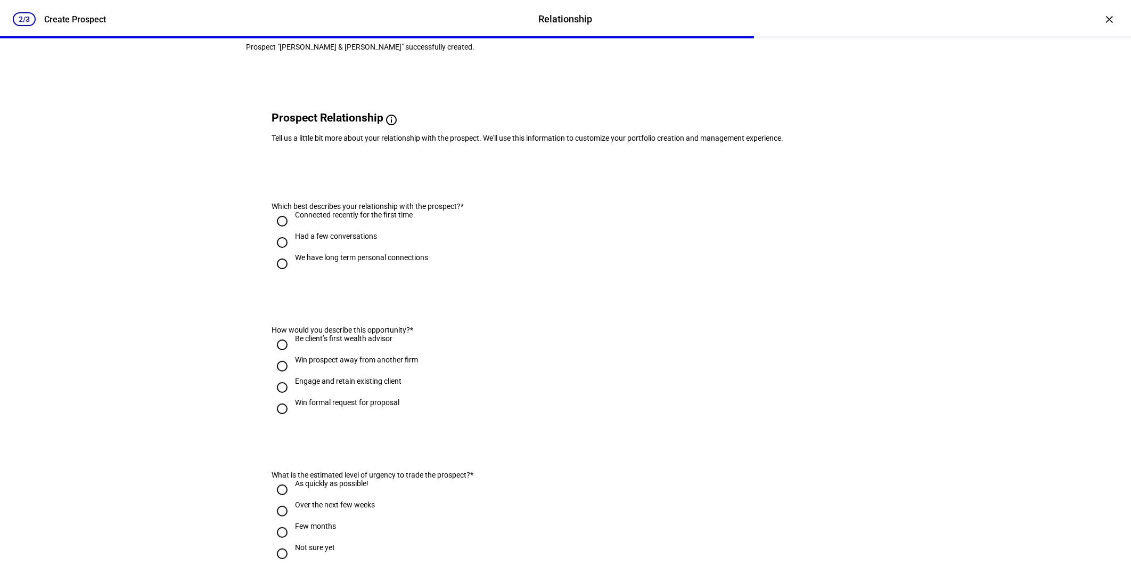
scroll to position [59, 0]
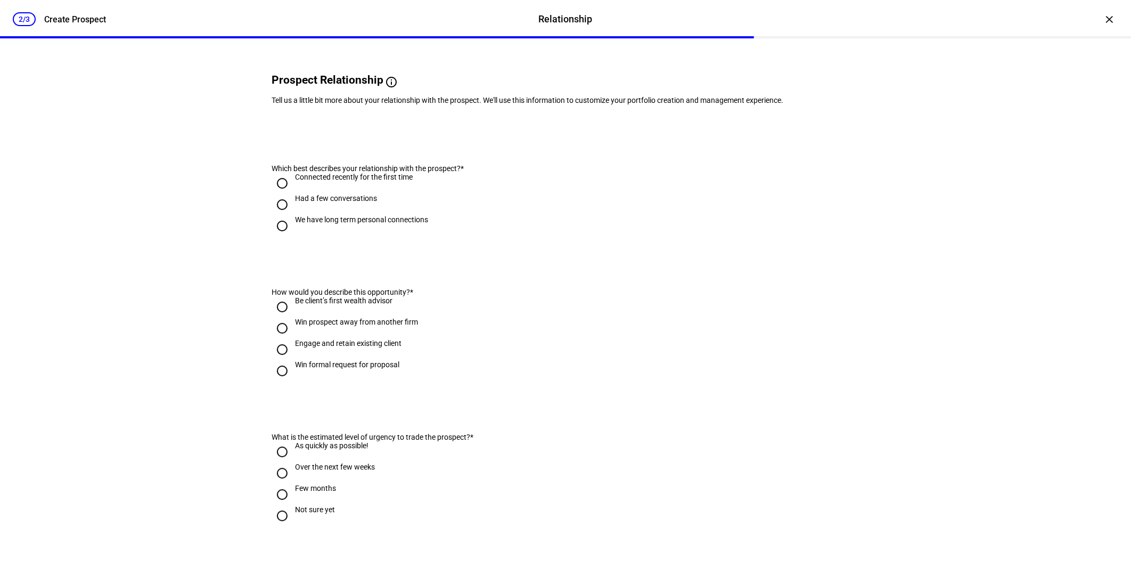
click at [314, 234] on div "We have long term personal connections" at bounding box center [361, 224] width 133 height 19
click at [293, 236] on input "We have long term personal connections" at bounding box center [282, 225] width 21 height 21
radio input "true"
click at [325, 347] on div "Engage and retain existing client" at bounding box center [348, 343] width 107 height 9
click at [293, 360] on input "Engage and retain existing client" at bounding box center [282, 349] width 21 height 21
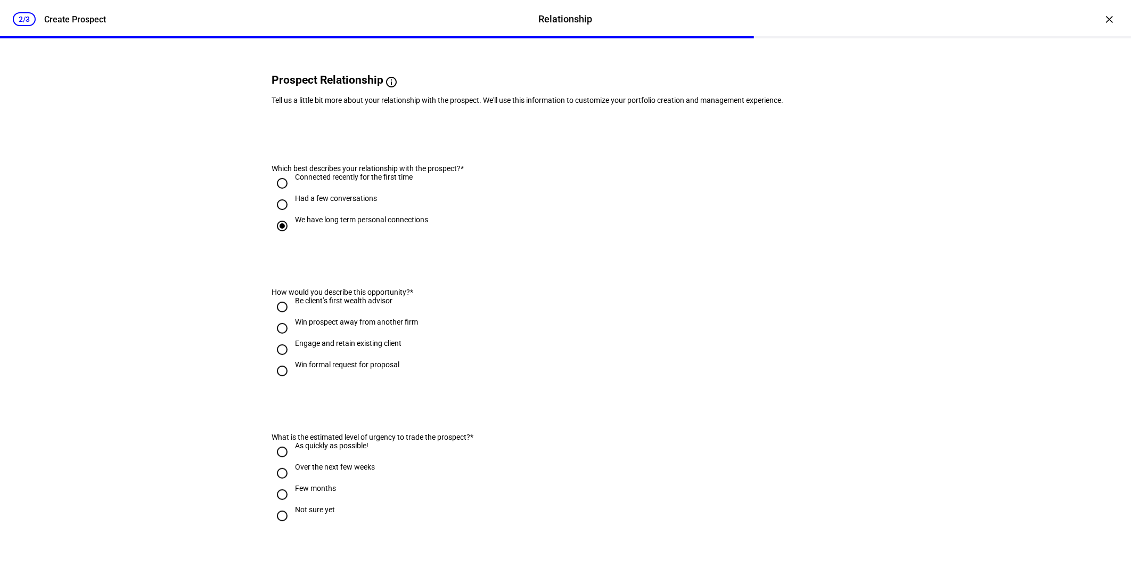
radio input "true"
click at [306, 513] on div "Not sure yet" at bounding box center [315, 509] width 40 height 9
drag, startPoint x: 306, startPoint y: 545, endPoint x: 283, endPoint y: 550, distance: 23.0
click at [282, 543] on eth-form-card "What is the estimated level of urgency to trade the prospect? * As quickly as p…" at bounding box center [565, 475] width 639 height 136
click at [284, 526] on input "Not sure yet" at bounding box center [282, 515] width 21 height 21
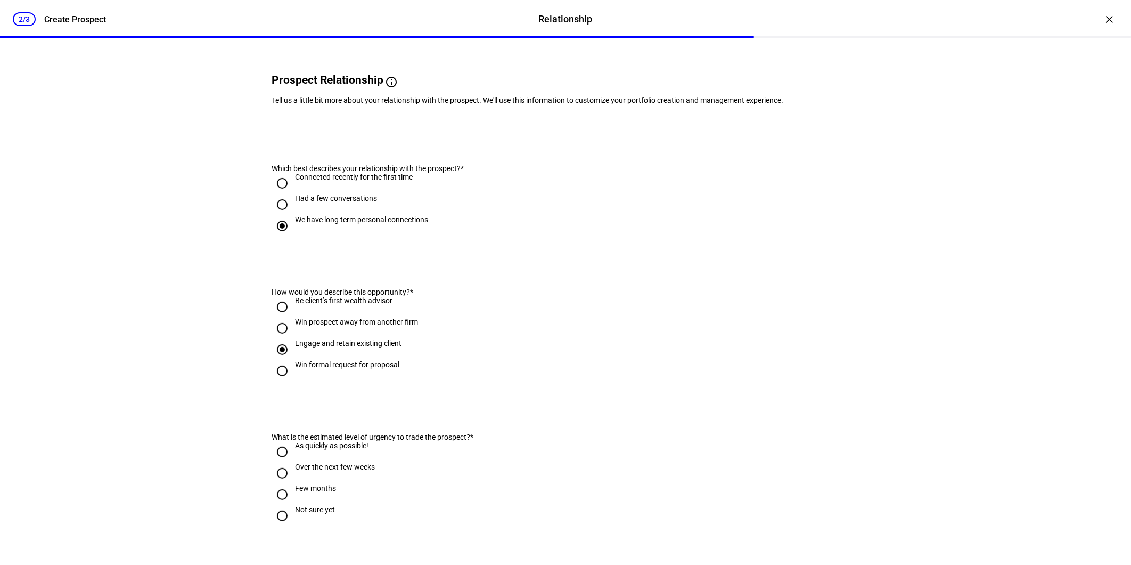
radio input "true"
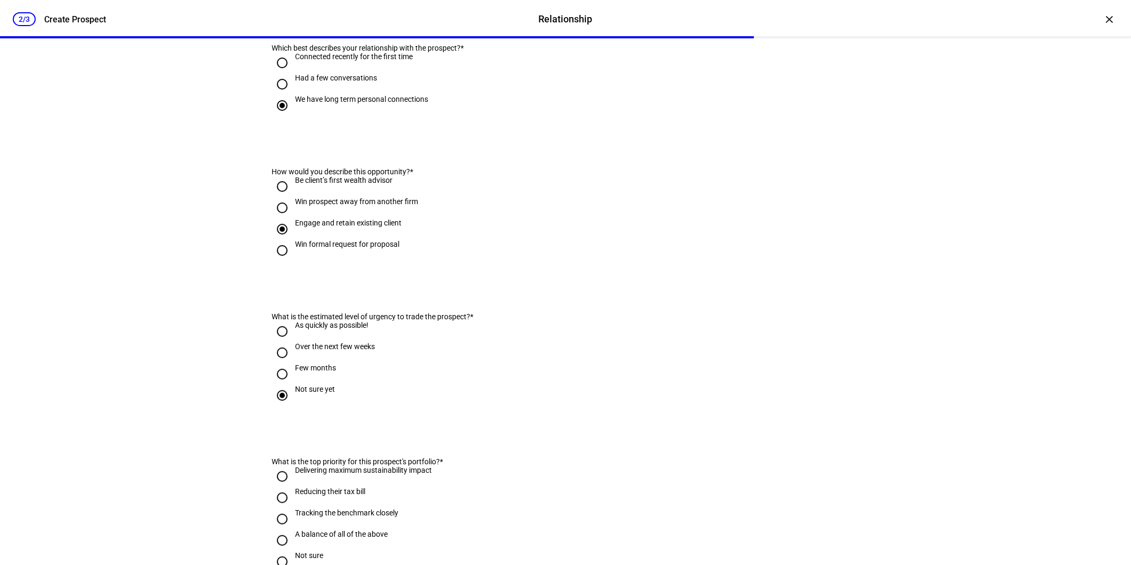
scroll to position [355, 0]
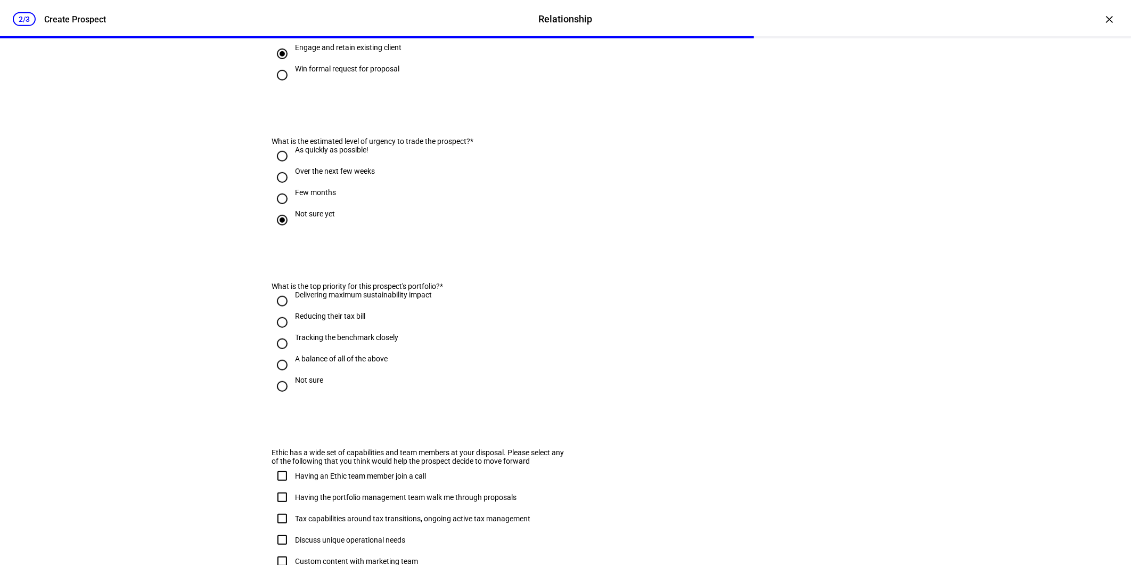
click at [317, 363] on div "A balance of all of the above" at bounding box center [341, 358] width 93 height 9
click at [293, 375] on input "A balance of all of the above" at bounding box center [282, 364] width 21 height 21
radio input "true"
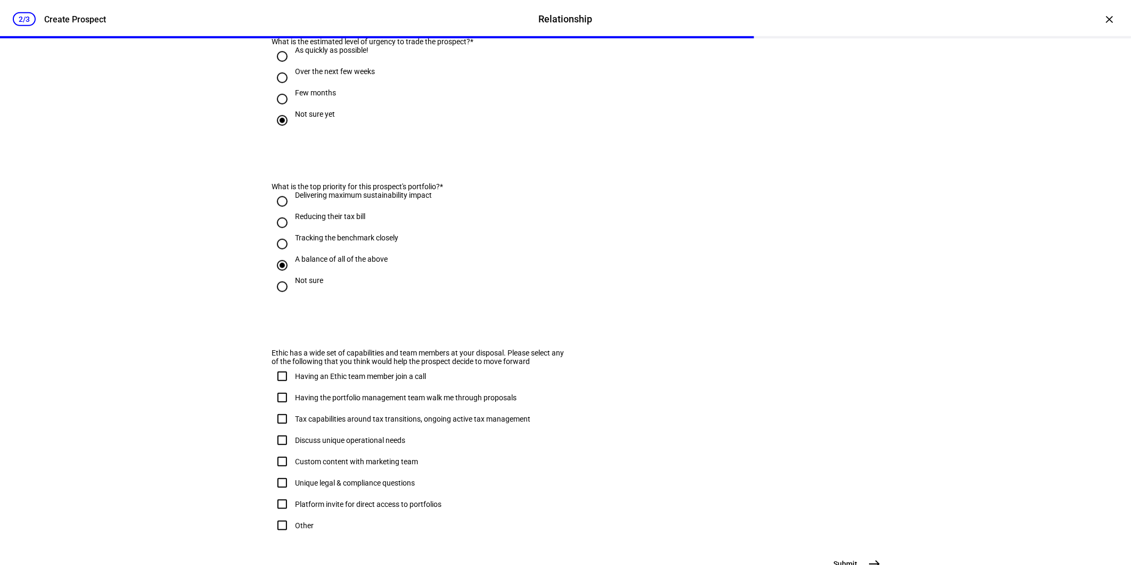
scroll to position [552, 0]
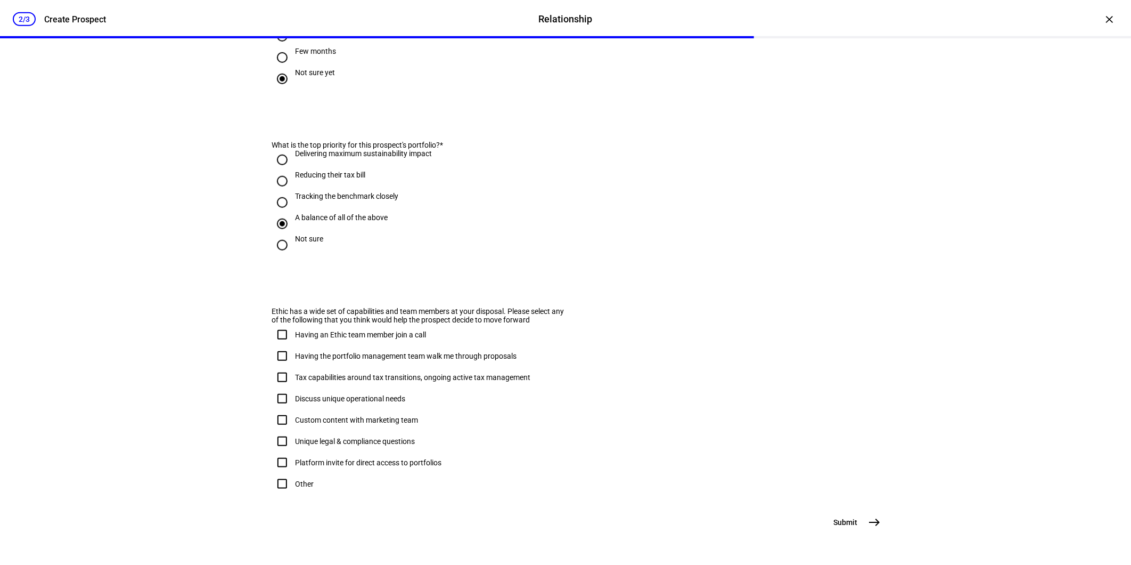
click at [833, 522] on span "Submit" at bounding box center [845, 522] width 24 height 11
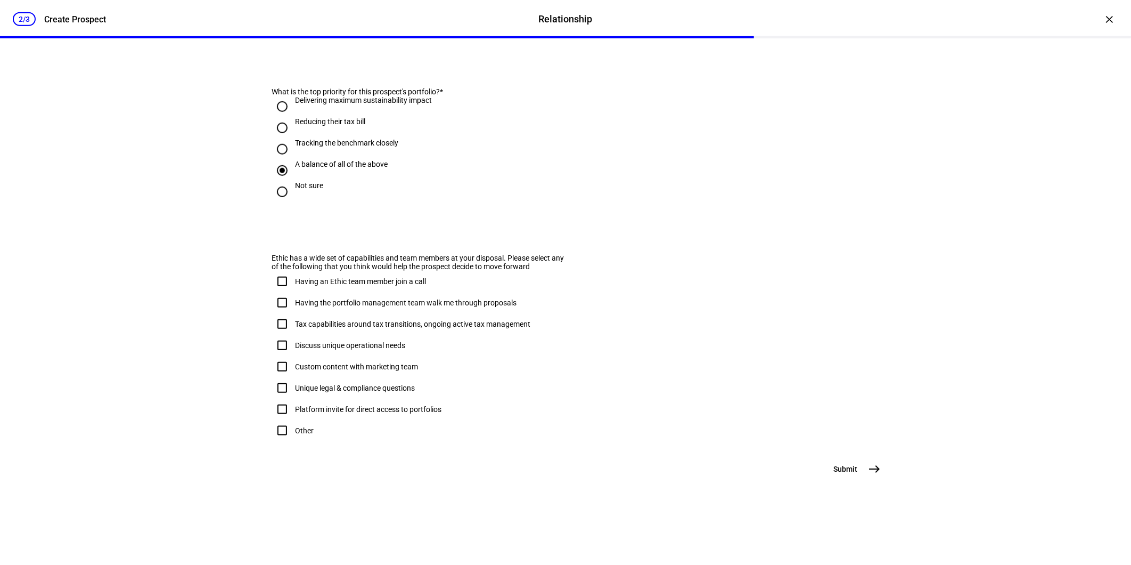
scroll to position [0, 0]
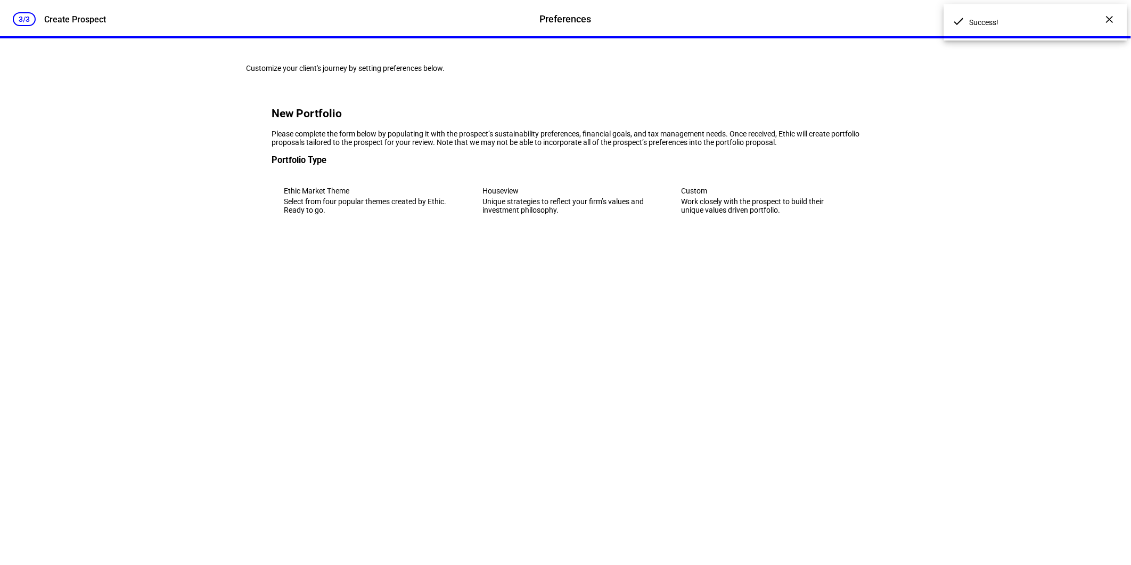
click at [531, 214] on div "Unique strategies to reflect your firm’s values and investment philosophy." at bounding box center [566, 205] width 166 height 17
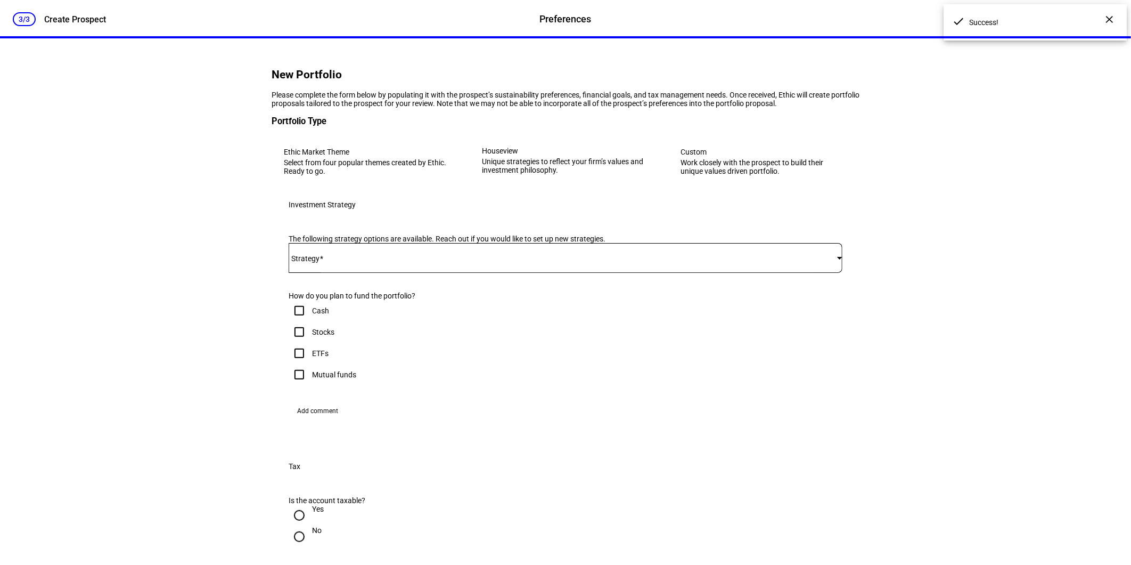
scroll to position [59, 0]
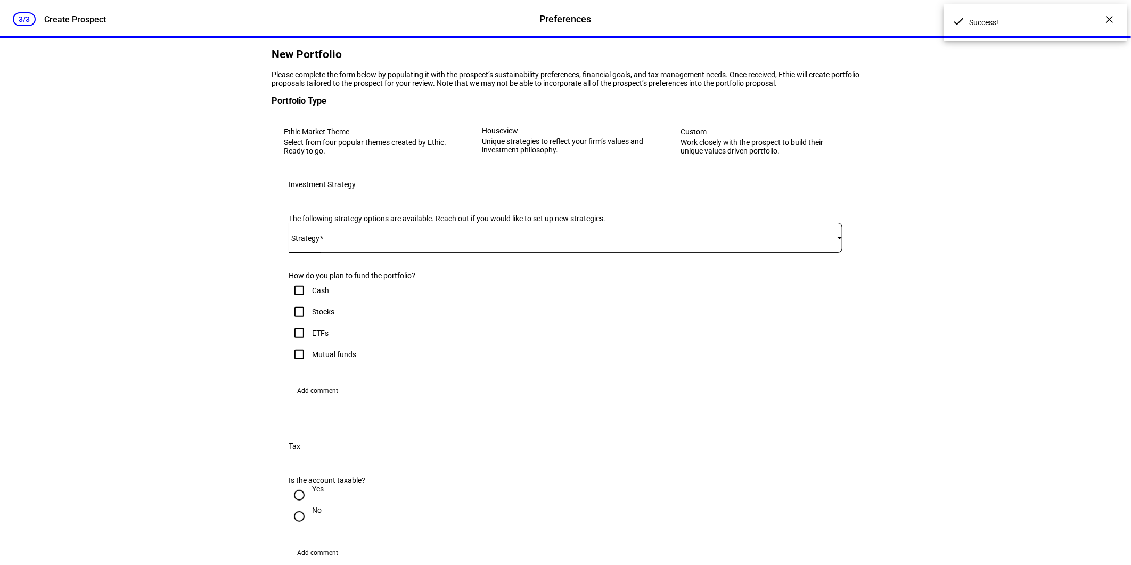
click at [316, 316] on div "Stocks" at bounding box center [323, 311] width 22 height 9
click at [310, 322] on input "Stocks" at bounding box center [299, 311] width 21 height 21
checkbox input "true"
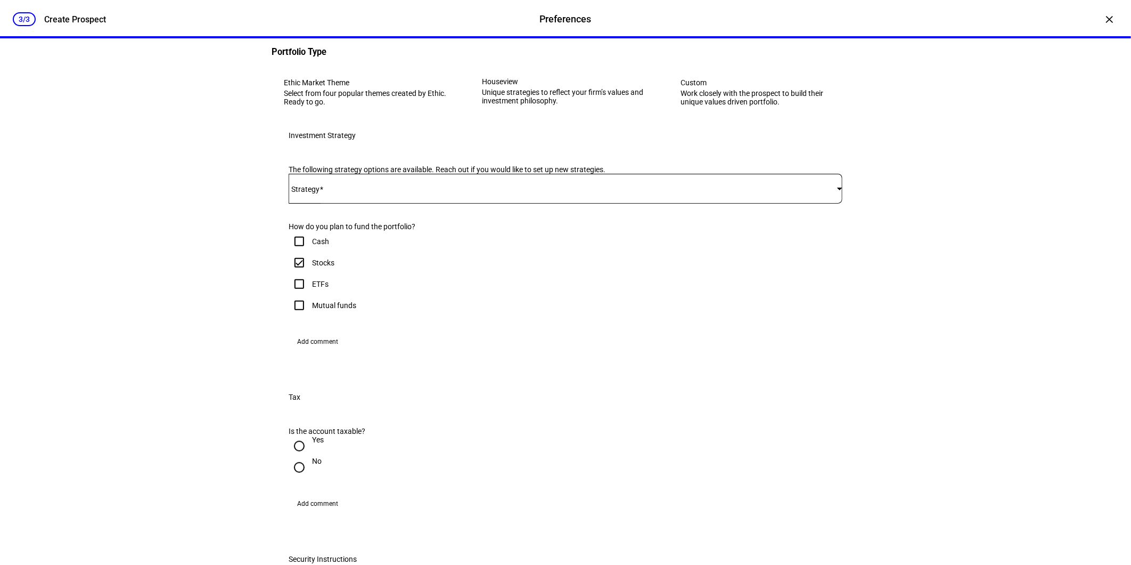
scroll to position [177, 0]
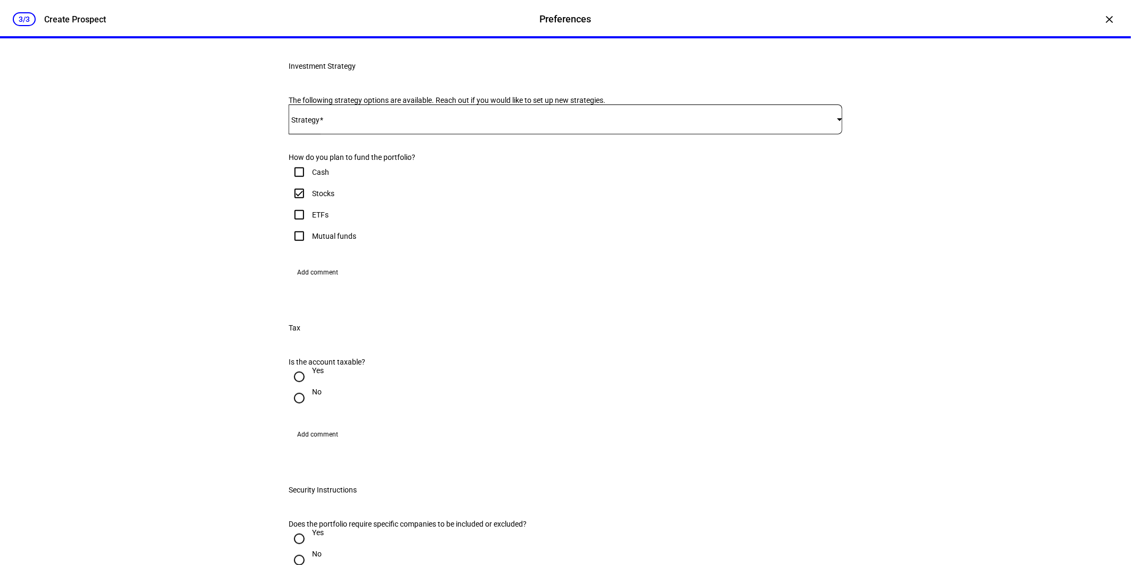
click at [363, 124] on span at bounding box center [563, 119] width 549 height 9
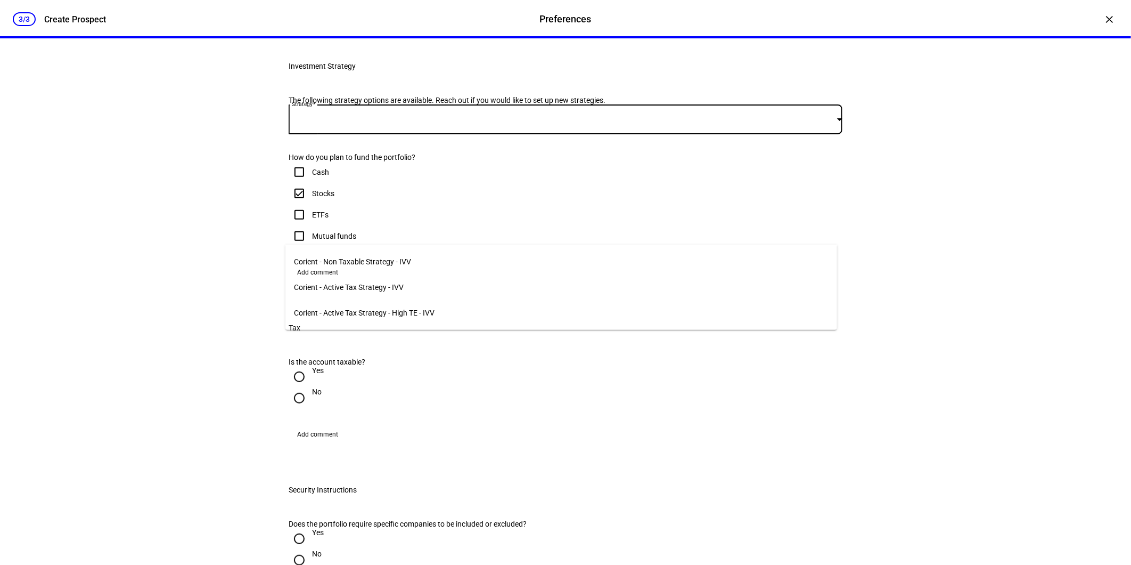
click at [391, 308] on span "Corient - Active Tax Strategy - High TE - IVV" at bounding box center [364, 312] width 141 height 9
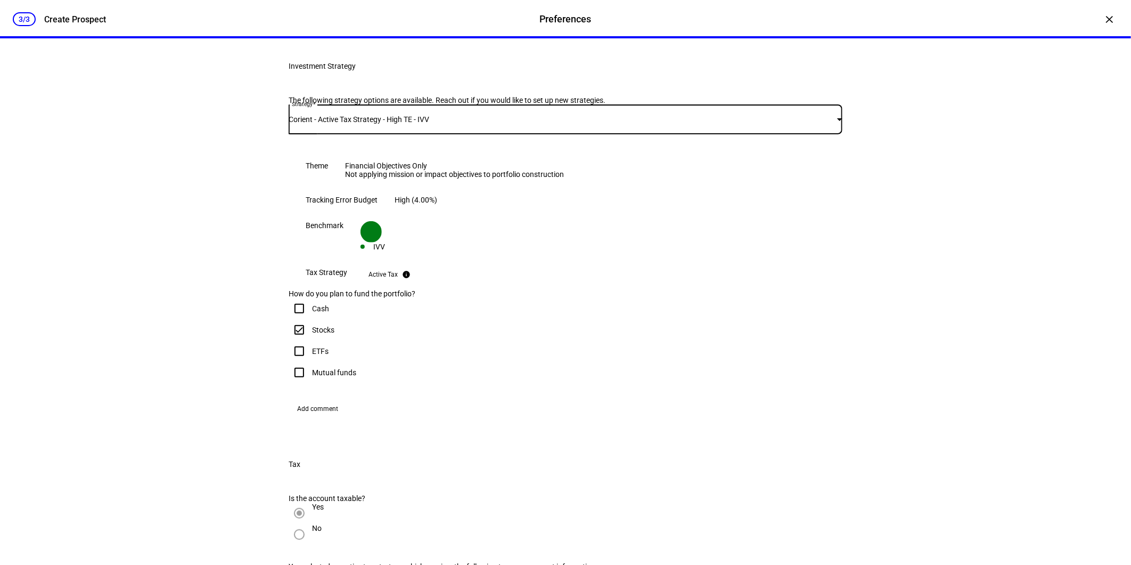
click at [192, 331] on div "3/3 Create Prospect Preferences Preferences Create Prospect × Customize your cl…" at bounding box center [565, 282] width 1131 height 565
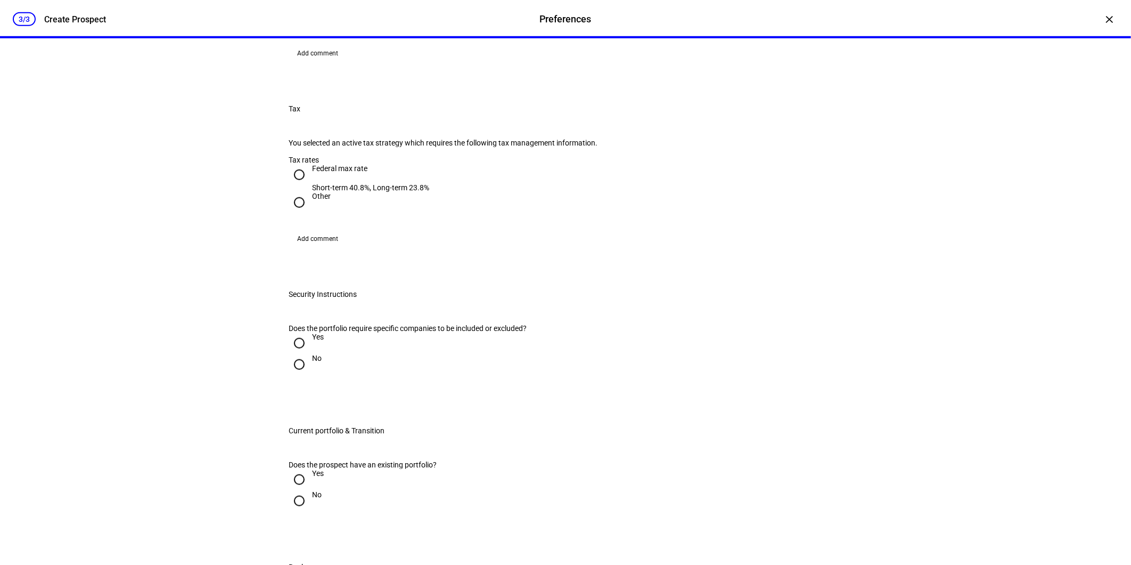
click at [338, 173] on div "Federal max rate" at bounding box center [370, 168] width 117 height 9
click at [310, 185] on input "Federal max rate Short-term 40.8%, Long-term 23.8%" at bounding box center [299, 174] width 21 height 21
radio input "true"
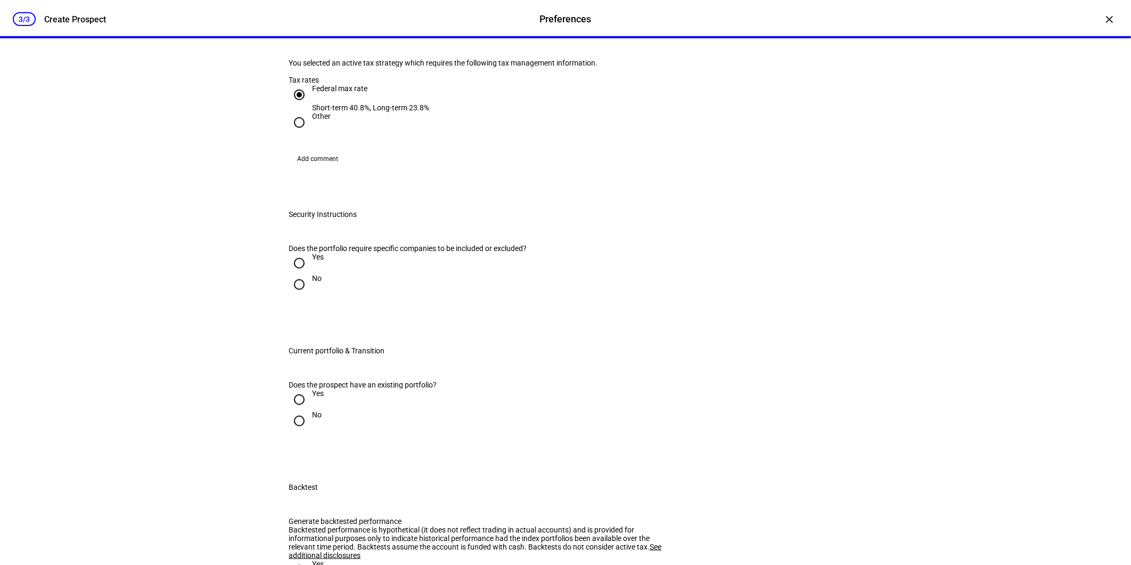
scroll to position [769, 0]
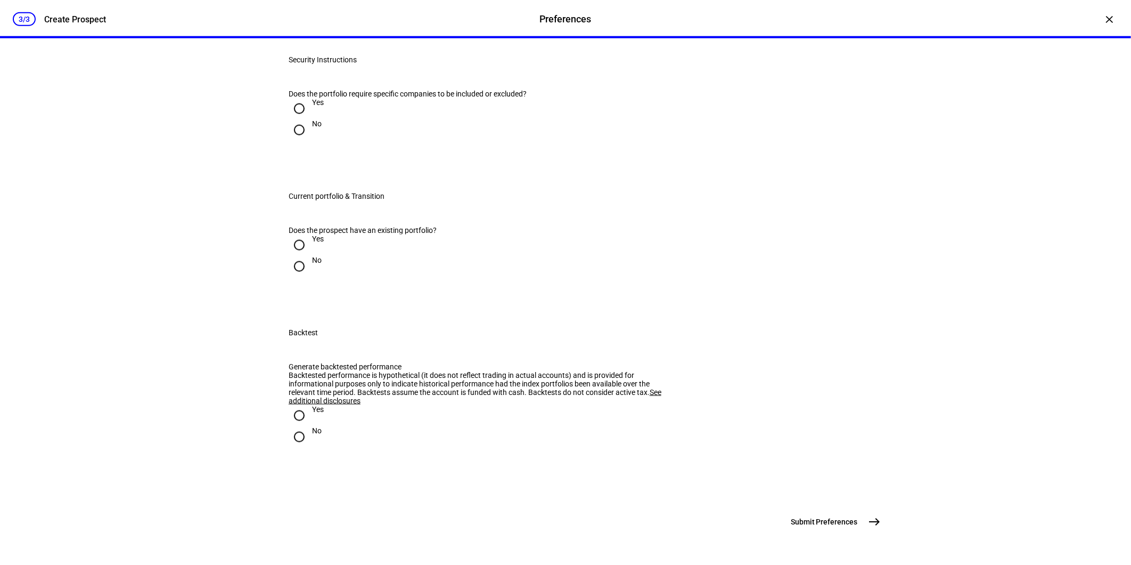
click at [306, 143] on div at bounding box center [300, 130] width 26 height 26
radio input "true"
click at [304, 277] on input "No" at bounding box center [299, 266] width 21 height 21
radio input "true"
click at [300, 256] on input "Yes" at bounding box center [299, 244] width 21 height 21
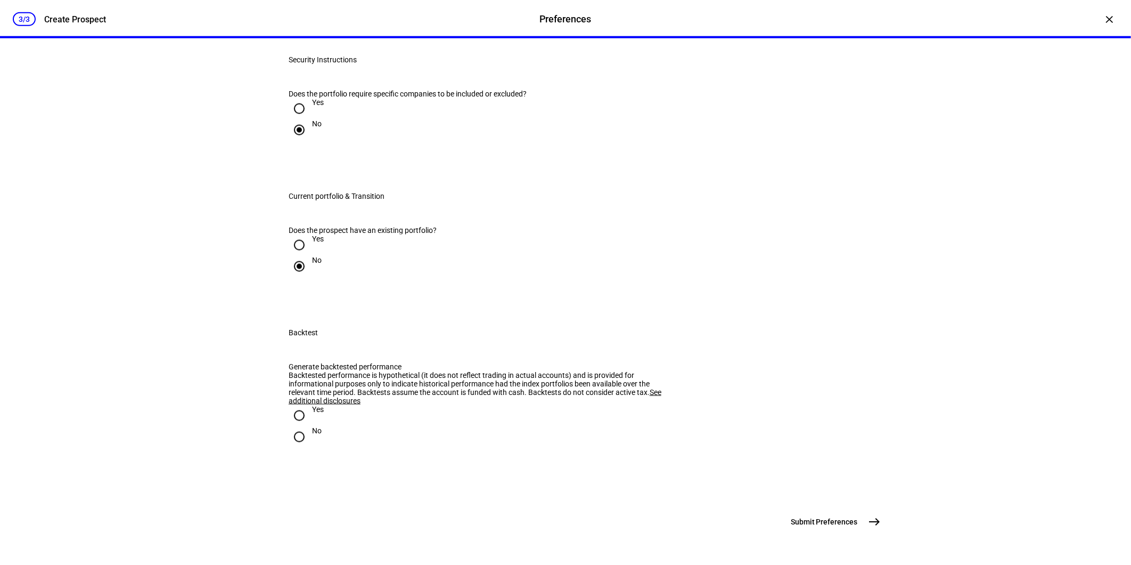
radio input "true"
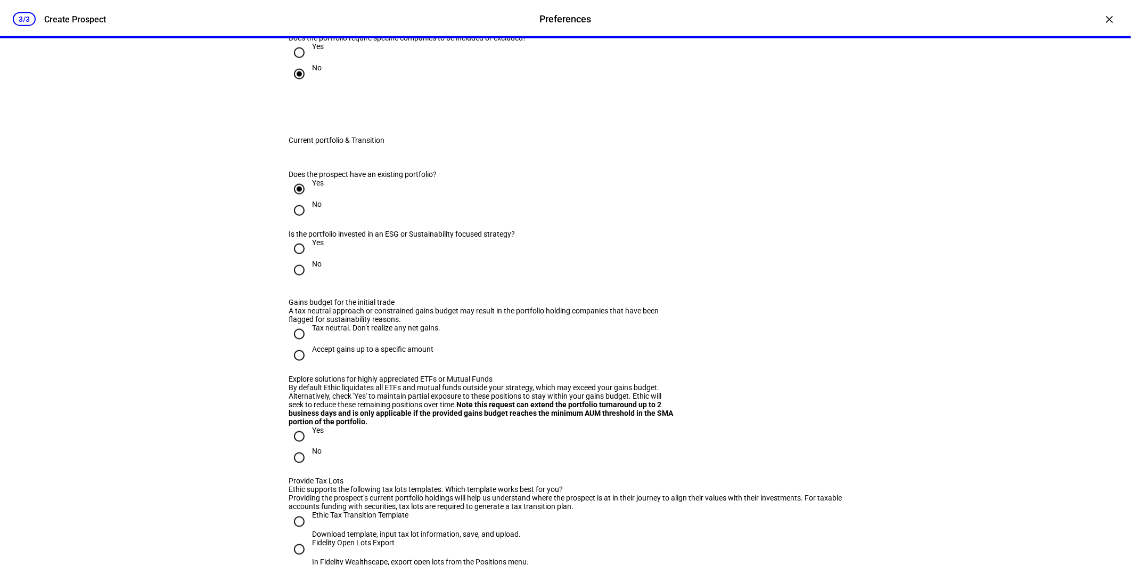
scroll to position [887, 0]
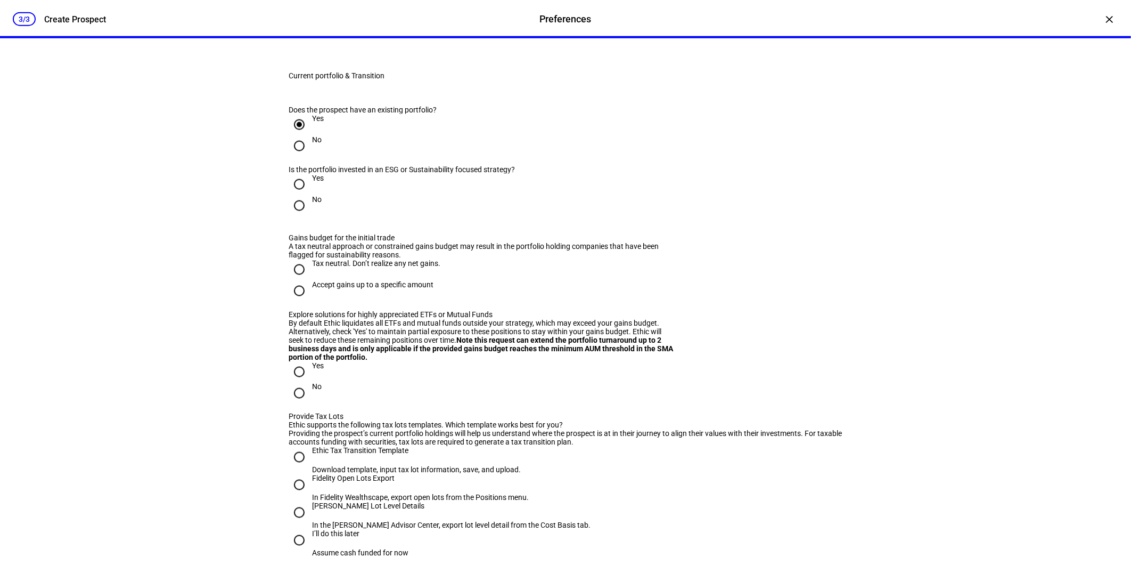
click at [312, 233] on eth-radio-group "Yes No" at bounding box center [566, 204] width 554 height 60
click at [312, 203] on div "No" at bounding box center [317, 199] width 10 height 9
click at [309, 216] on input "No" at bounding box center [299, 205] width 21 height 21
radio input "true"
click at [318, 278] on div "Tax neutral. Don’t realize any net gains." at bounding box center [376, 268] width 128 height 19
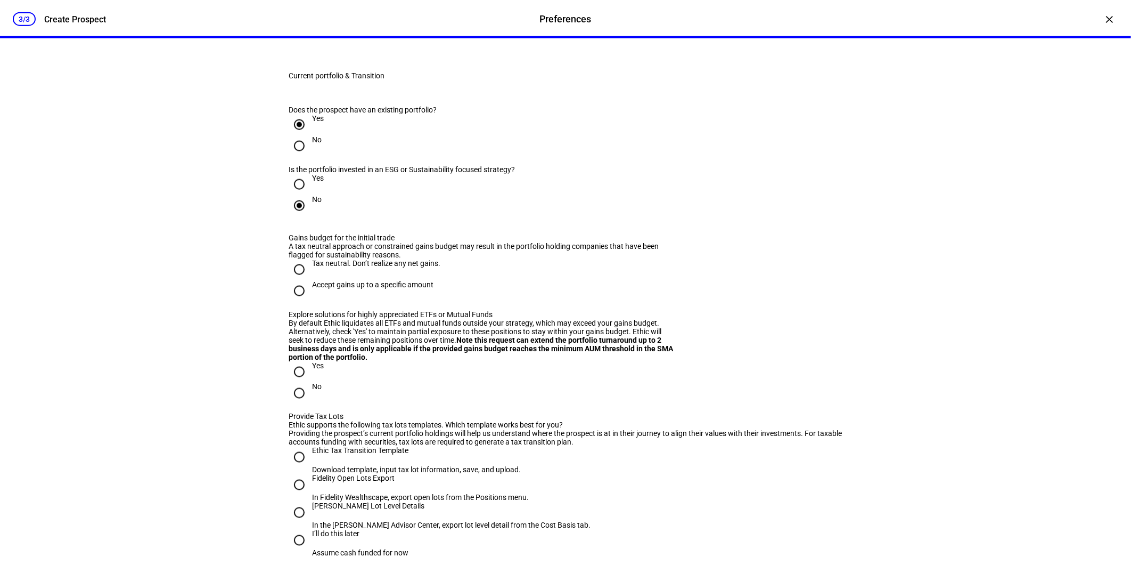
click at [310, 280] on input "Tax neutral. Don’t realize any net gains." at bounding box center [299, 269] width 21 height 21
radio input "true"
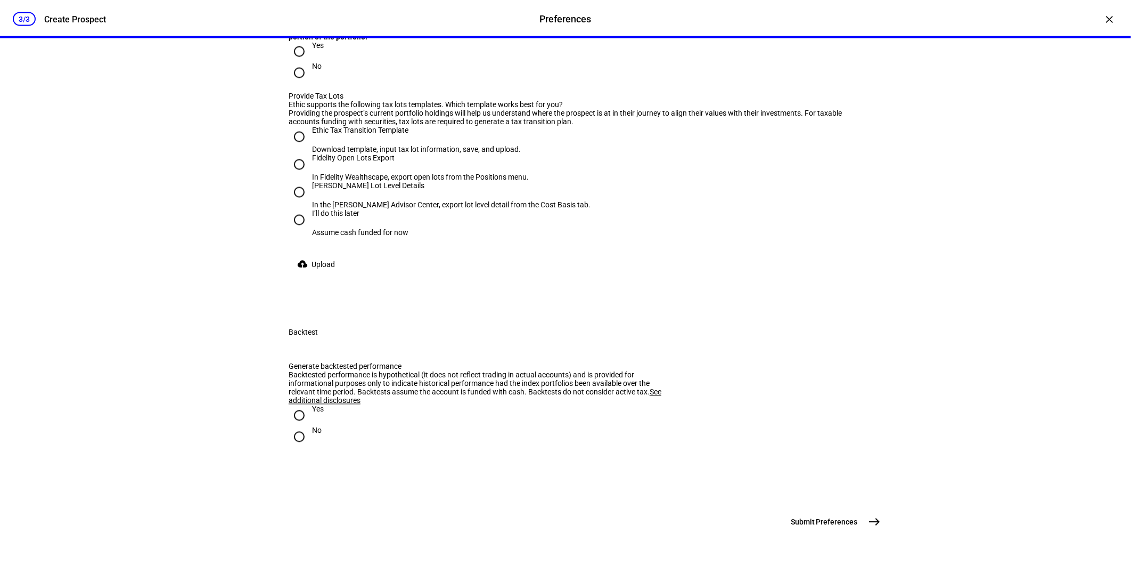
click at [305, 64] on div at bounding box center [300, 52] width 26 height 26
radio input "true"
click at [302, 84] on input "No" at bounding box center [299, 72] width 21 height 21
radio input "true"
click at [302, 148] on input "Ethic Tax Transition Template Download template, input tax lot information, sav…" at bounding box center [299, 136] width 21 height 21
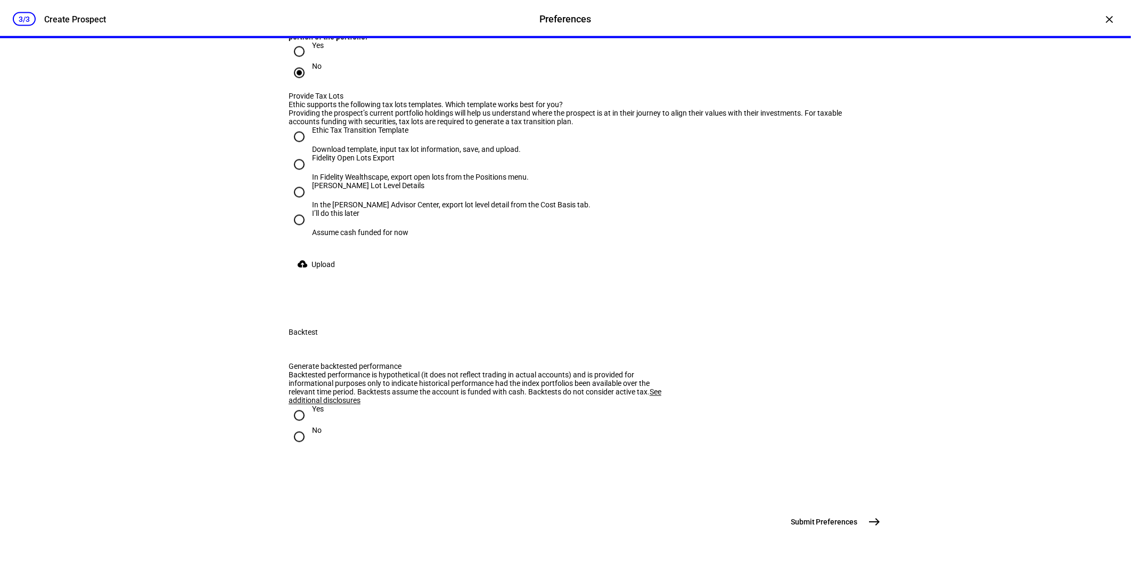
radio input "true"
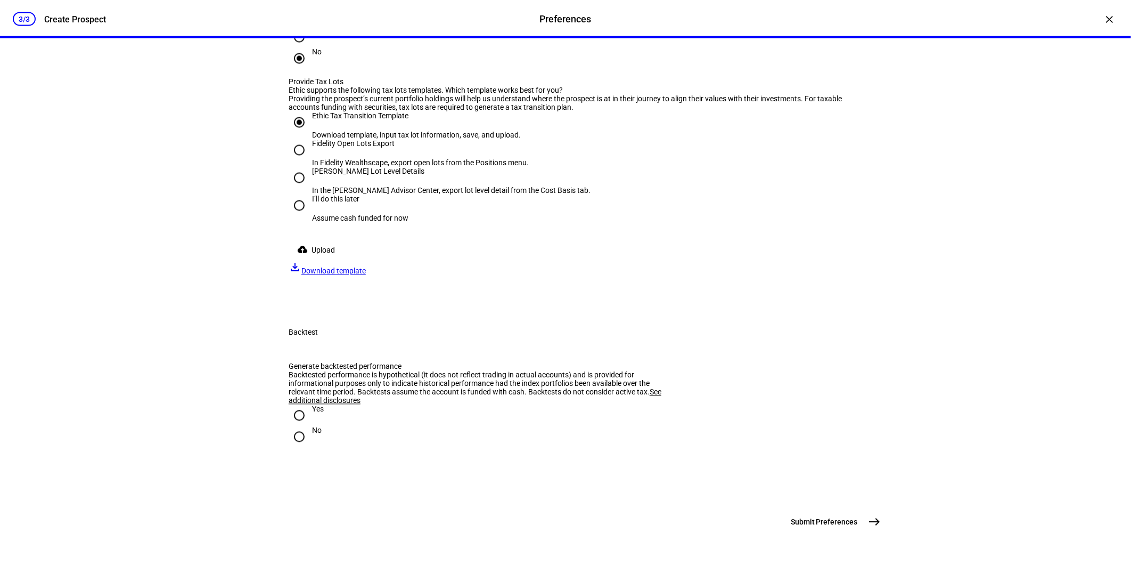
drag, startPoint x: 393, startPoint y: 443, endPoint x: 447, endPoint y: 443, distance: 54.3
click at [366, 275] on span "Download template" at bounding box center [333, 271] width 64 height 9
click at [307, 424] on div at bounding box center [300, 437] width 26 height 26
radio input "true"
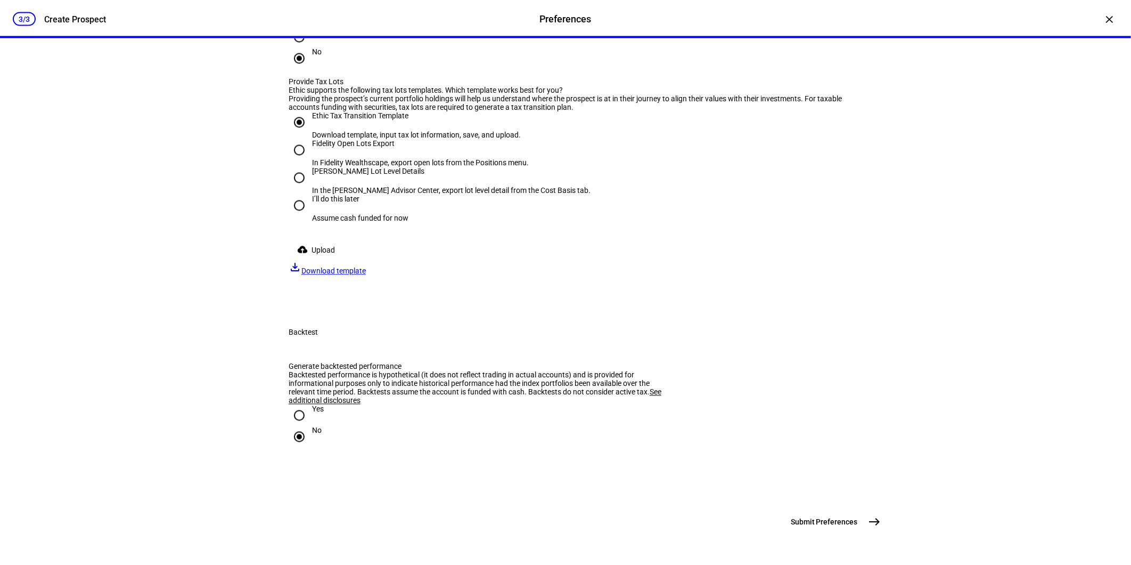
click at [317, 240] on span "Upload" at bounding box center [323, 250] width 23 height 21
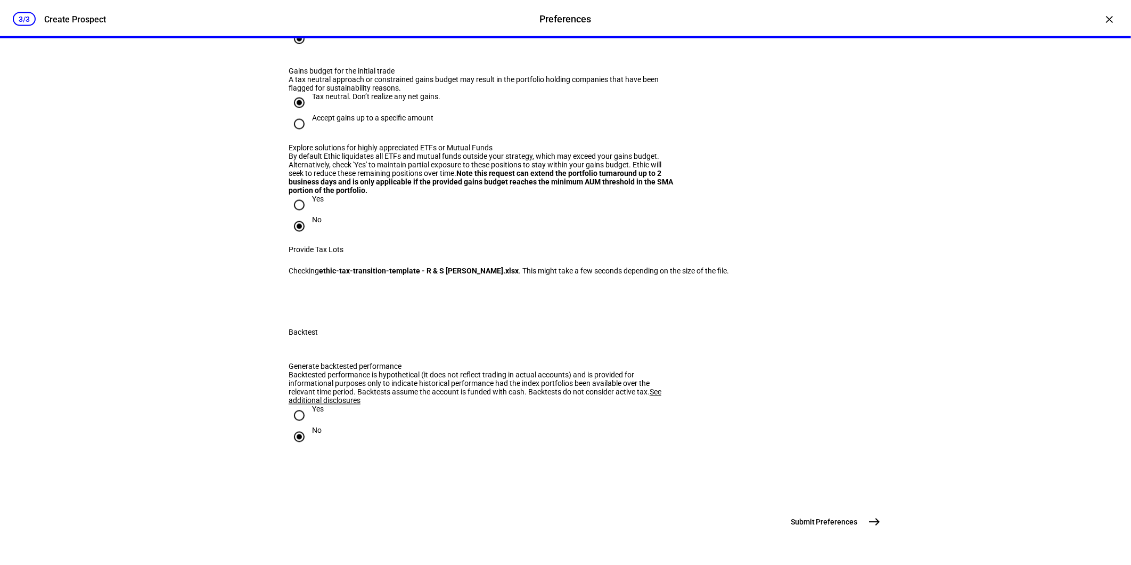
scroll to position [1454, 0]
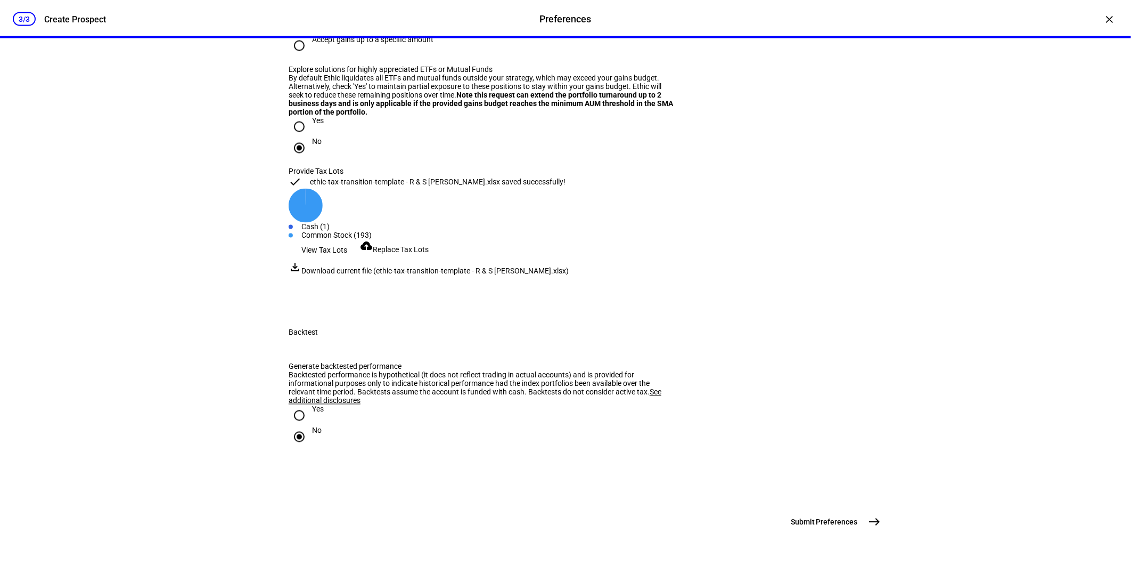
click at [822, 519] on span "Submit Preferences" at bounding box center [824, 522] width 67 height 11
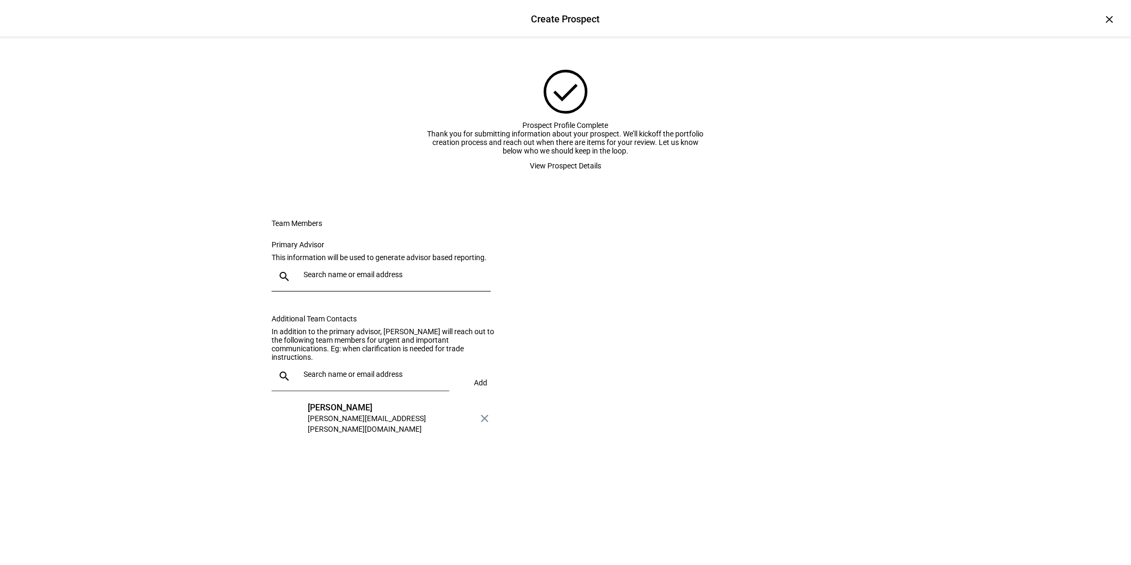
scroll to position [0, 0]
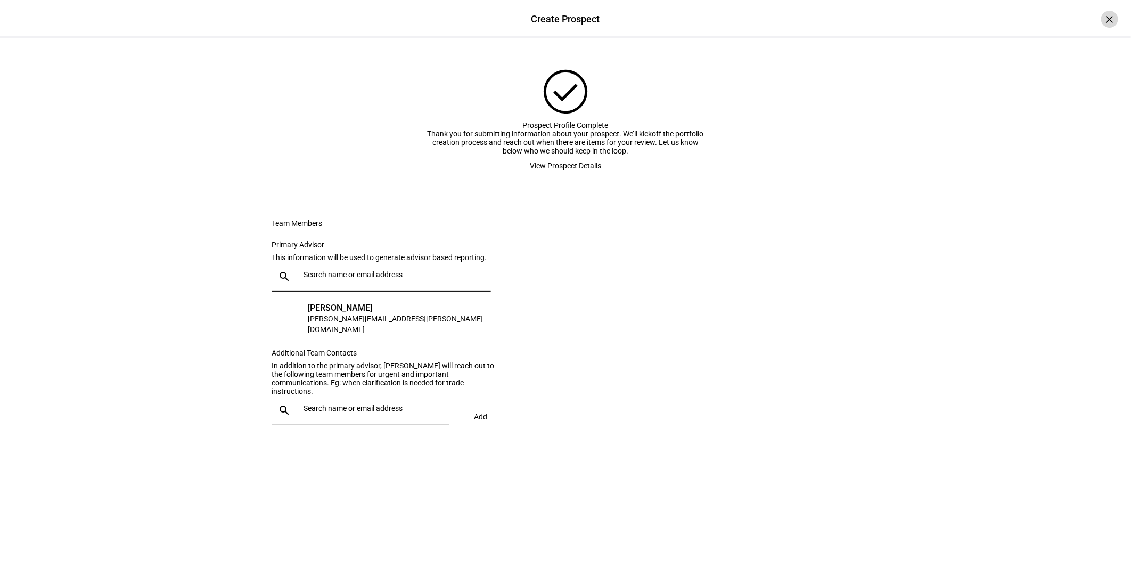
click at [1102, 20] on div "×" at bounding box center [1109, 19] width 17 height 17
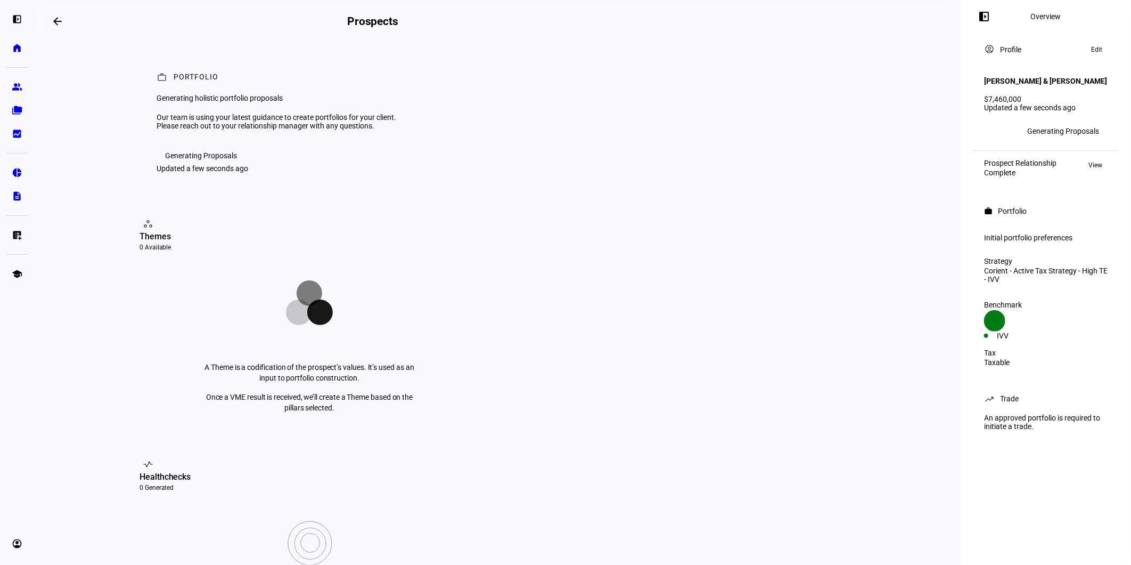
click at [60, 17] on mat-icon "arrow_backwards" at bounding box center [57, 21] width 13 height 13
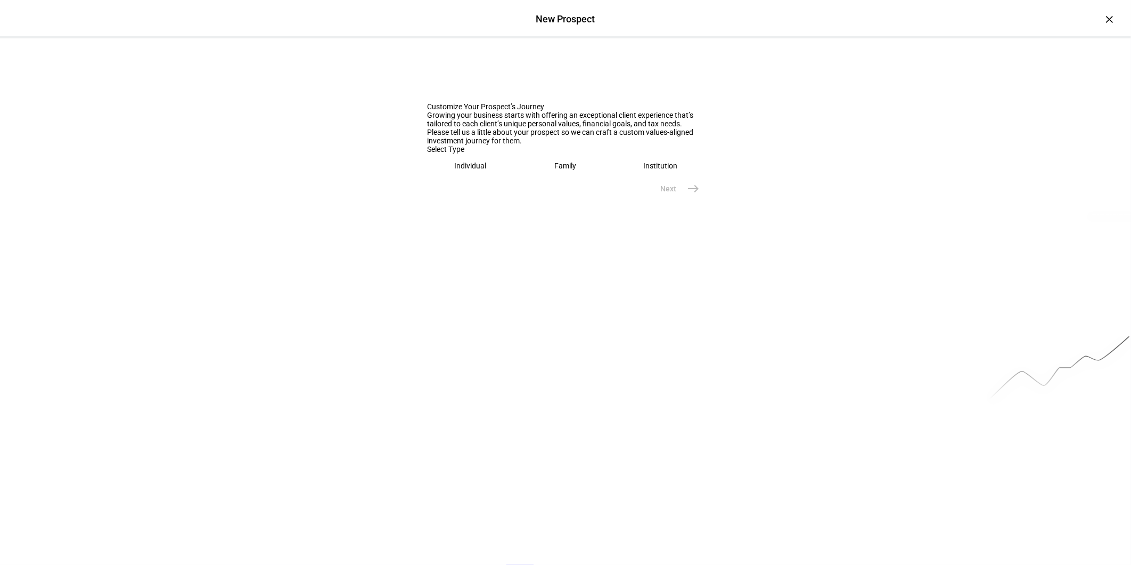
click at [447, 178] on eth-mega-radio-button "Individual" at bounding box center [470, 165] width 87 height 24
click at [469, 216] on div at bounding box center [565, 201] width 277 height 30
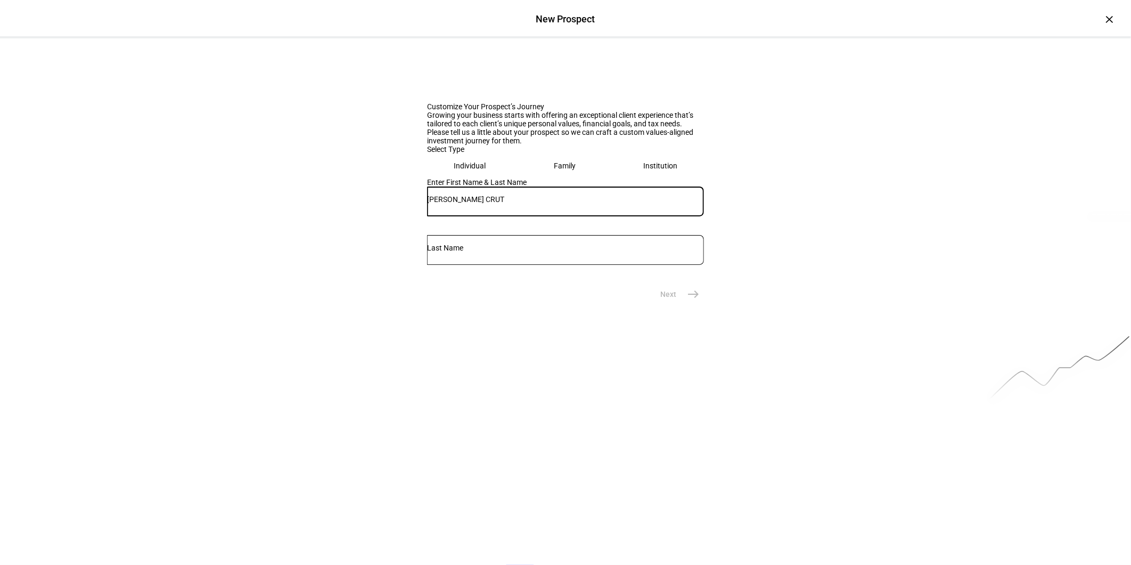
type input "[PERSON_NAME] CRUT"
click at [687, 300] on mat-icon "east" at bounding box center [693, 294] width 13 height 13
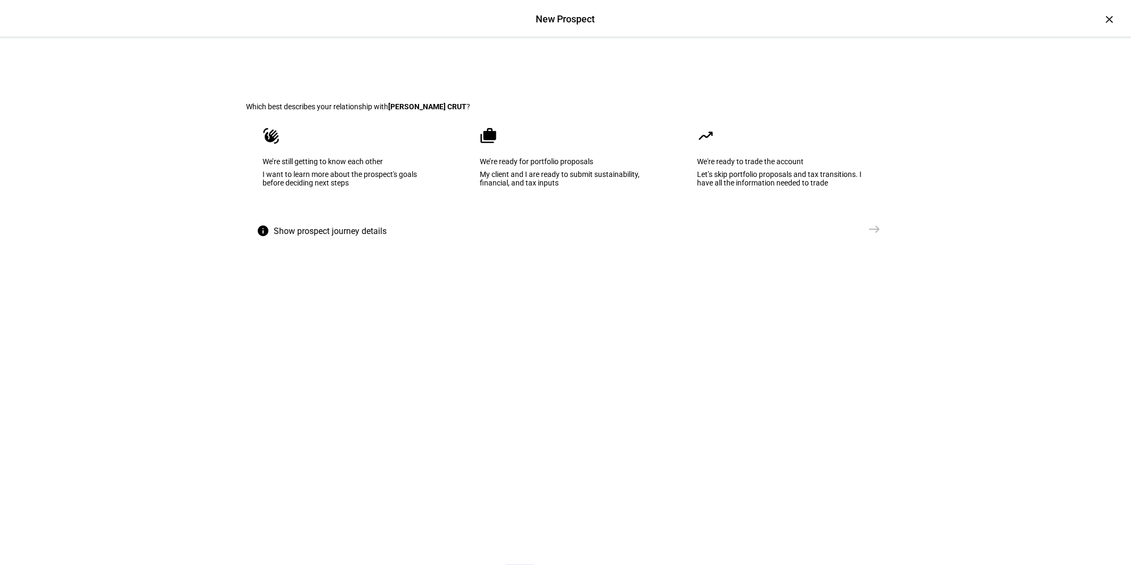
click at [545, 179] on eth-mega-radio-button "cases We’re ready for portfolio proposals My client and I are ready to submit s…" at bounding box center [565, 165] width 205 height 108
click at [840, 240] on button "Create Prospect Profile east" at bounding box center [825, 228] width 119 height 21
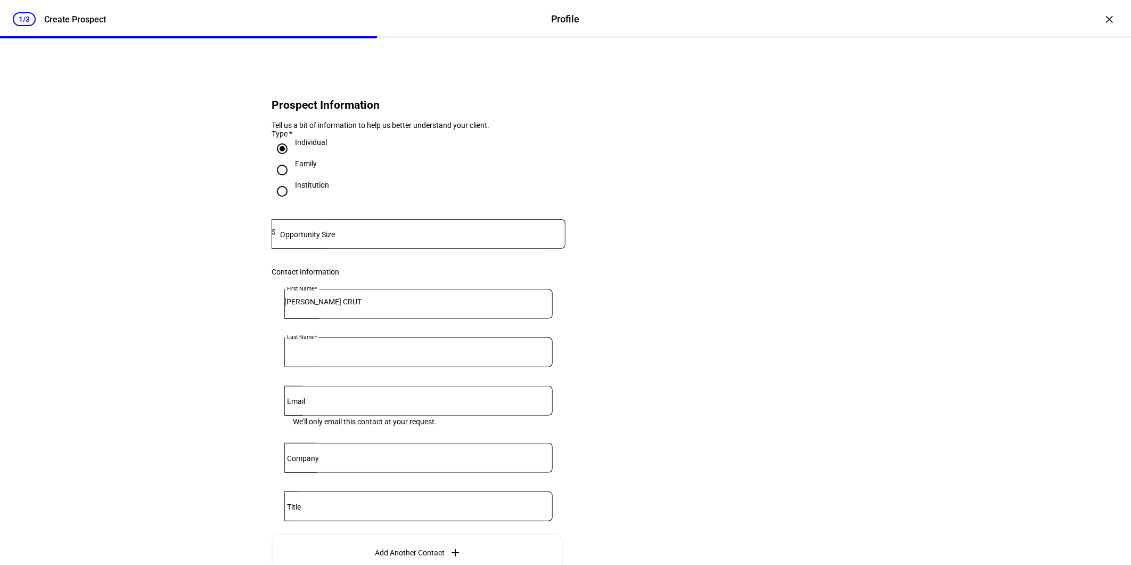
click at [347, 236] on input at bounding box center [421, 231] width 290 height 9
click at [304, 239] on mat-label "Opportunity Size" at bounding box center [307, 234] width 55 height 9
type input "2,200,000"
click at [195, 361] on div "1/3 Create Prospect Profile Profile Create Prospect × Prospect Information Tell…" at bounding box center [565, 282] width 1131 height 565
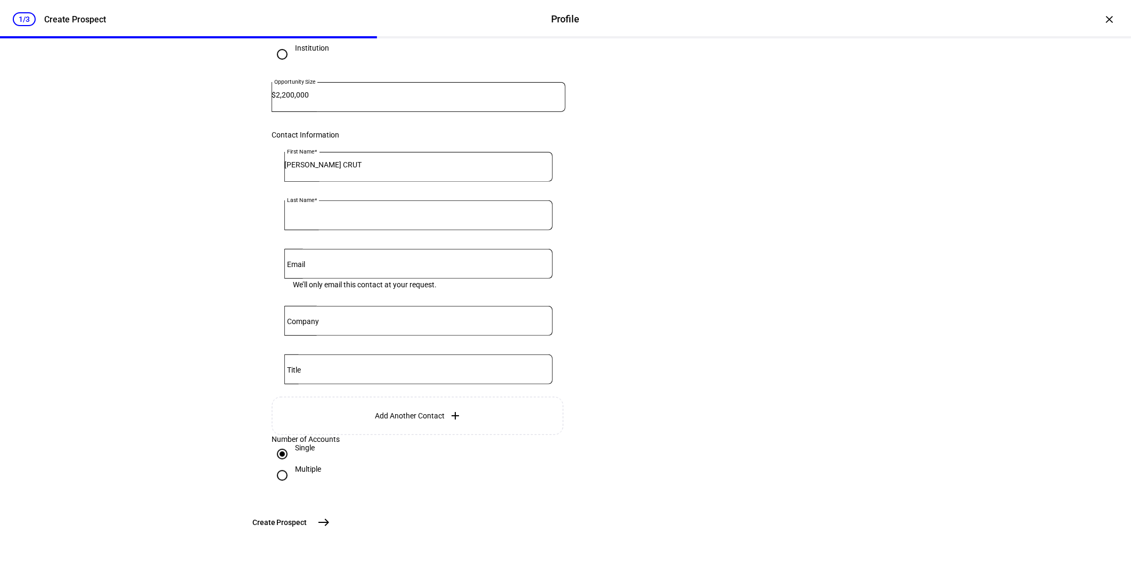
click at [334, 514] on button "Create [GEOGRAPHIC_DATA]" at bounding box center [290, 521] width 88 height 21
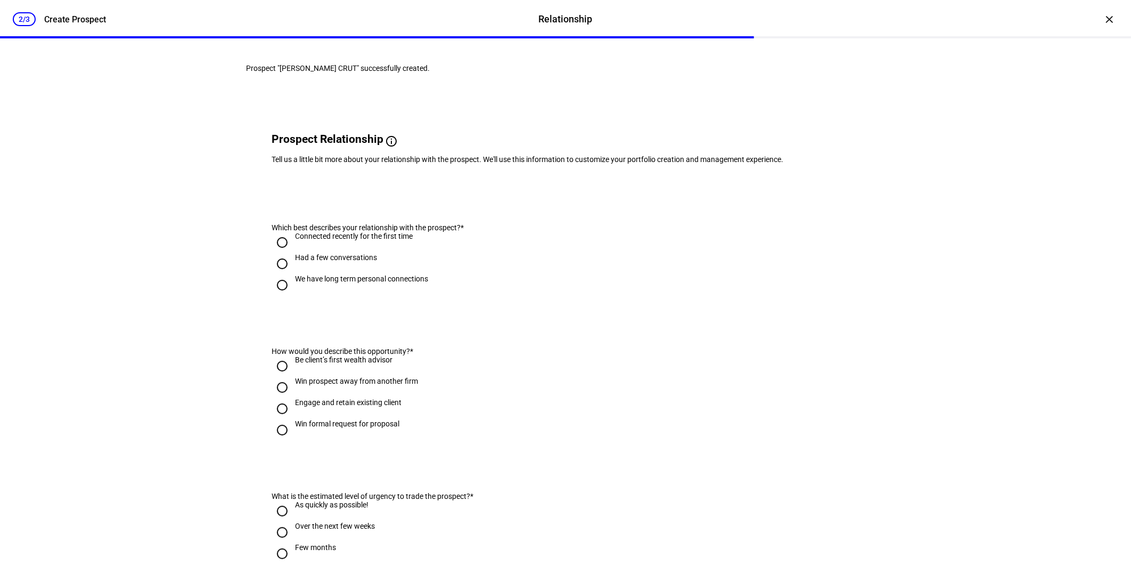
drag, startPoint x: 306, startPoint y: 312, endPoint x: 308, endPoint y: 353, distance: 40.5
click at [306, 283] on div "We have long term personal connections" at bounding box center [361, 278] width 133 height 9
click at [293, 296] on input "We have long term personal connections" at bounding box center [282, 284] width 21 height 21
radio input "true"
click at [302, 406] on div "Engage and retain existing client" at bounding box center [348, 402] width 107 height 9
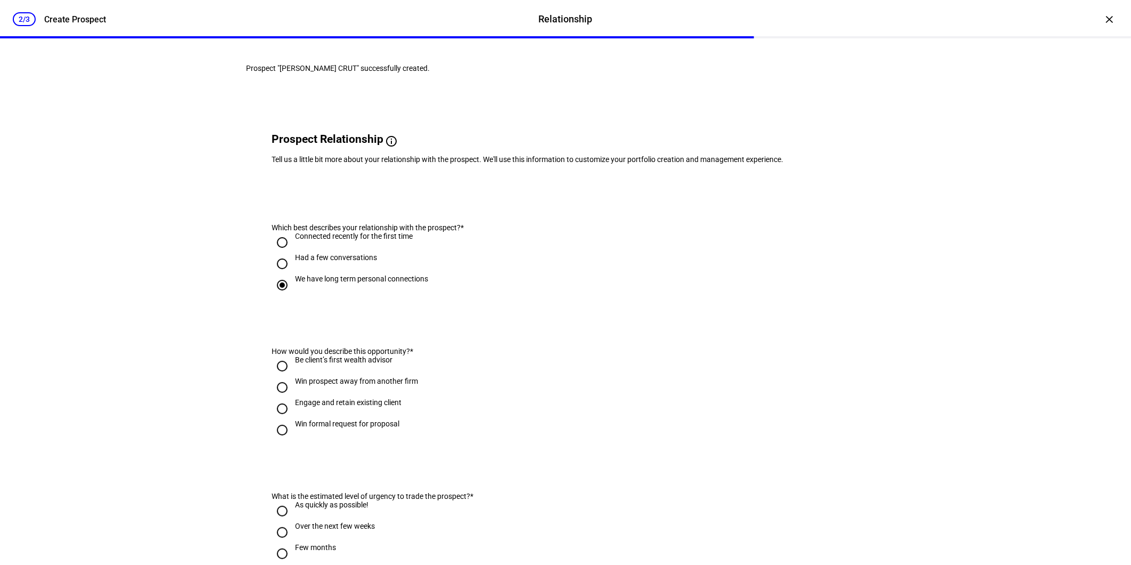
click at [293, 419] on input "Engage and retain existing client" at bounding box center [282, 408] width 21 height 21
radio input "true"
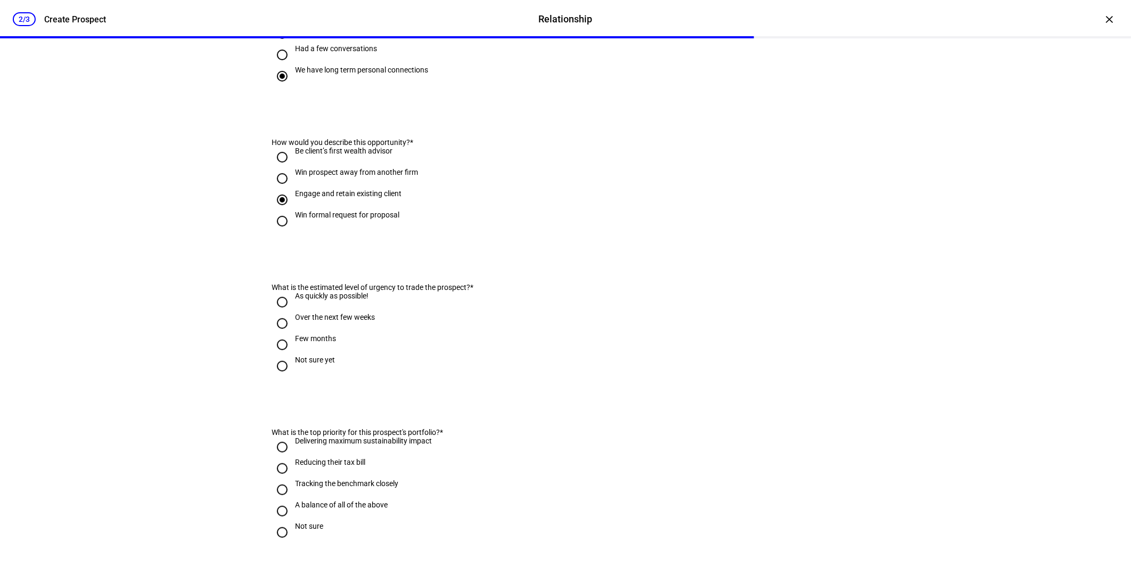
scroll to position [296, 0]
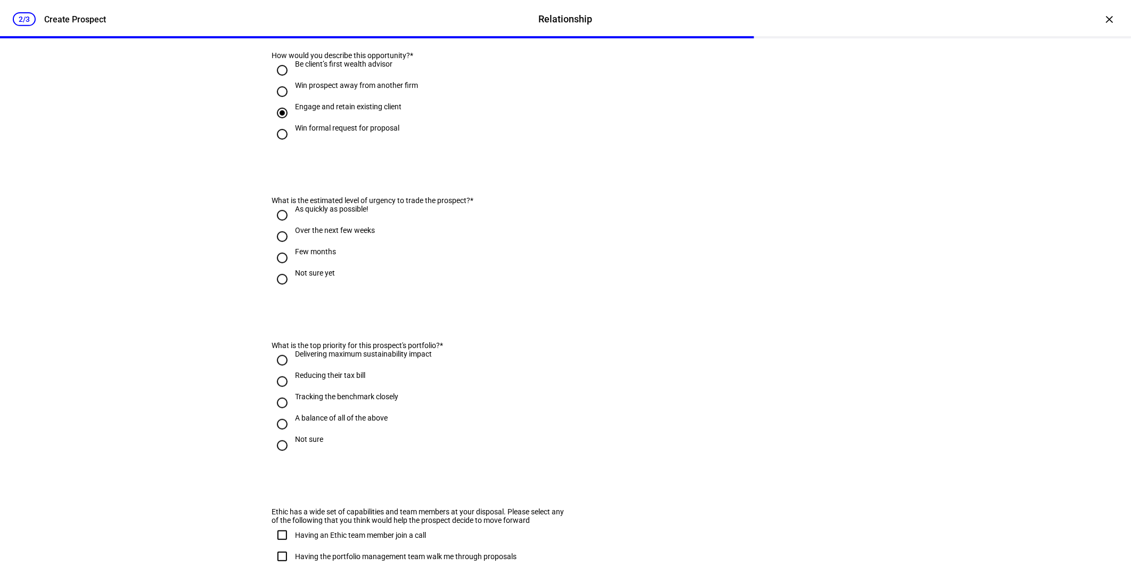
click at [299, 277] on div "Not sure yet" at bounding box center [315, 272] width 40 height 9
click at [293, 290] on input "Not sure yet" at bounding box center [282, 278] width 21 height 21
radio input "true"
drag, startPoint x: 306, startPoint y: 451, endPoint x: 358, endPoint y: 476, distance: 57.2
click at [307, 422] on div "A balance of all of the above" at bounding box center [341, 417] width 93 height 9
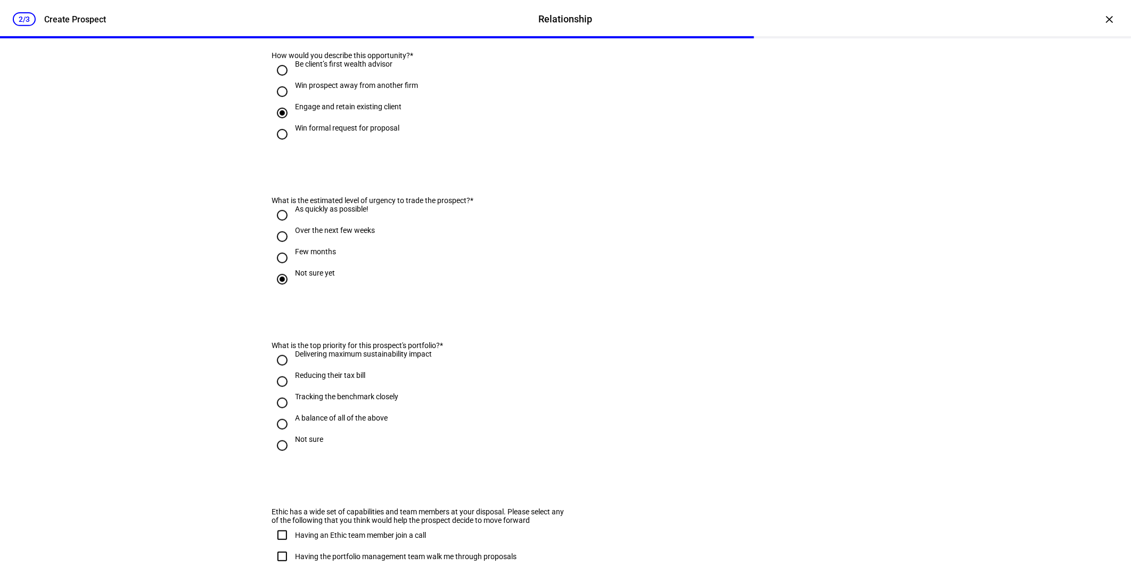
click at [293, 435] on input "A balance of all of the above" at bounding box center [282, 423] width 21 height 21
radio input "true"
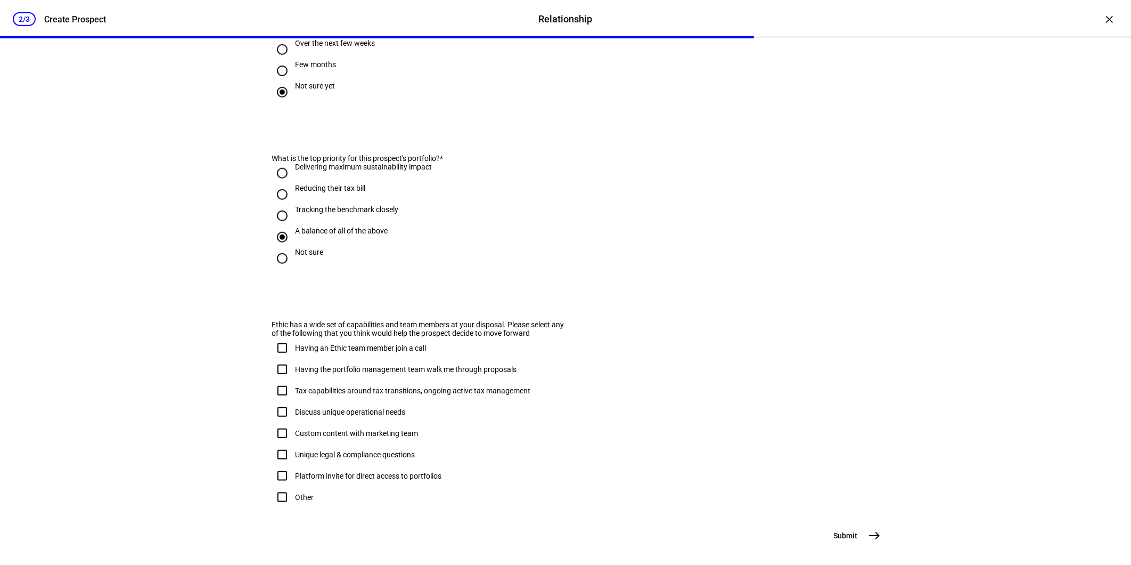
scroll to position [552, 0]
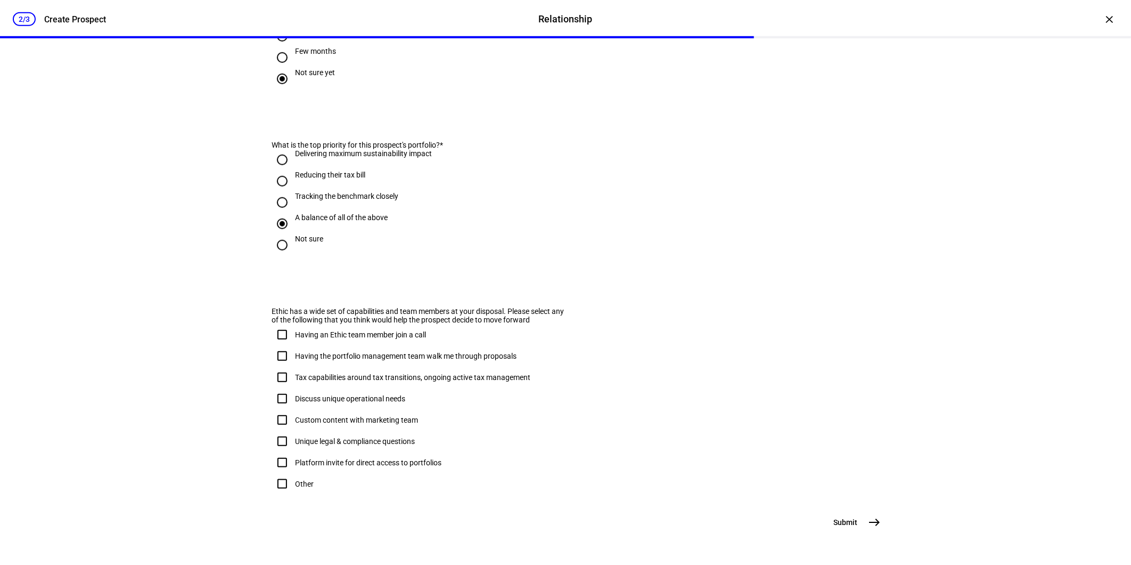
click at [843, 531] on button "Submit east" at bounding box center [856, 521] width 58 height 21
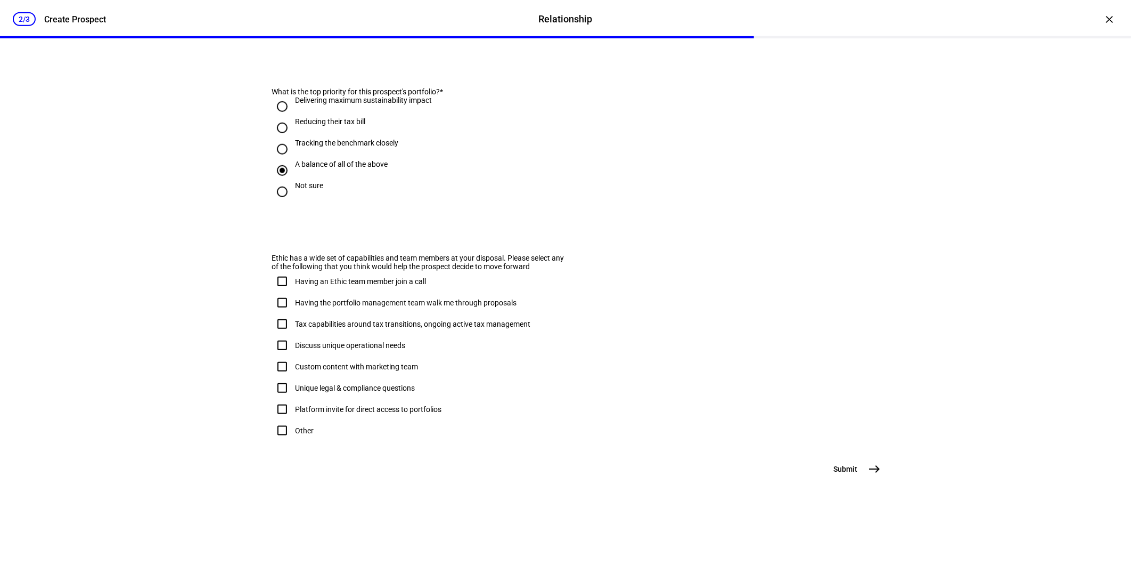
scroll to position [0, 0]
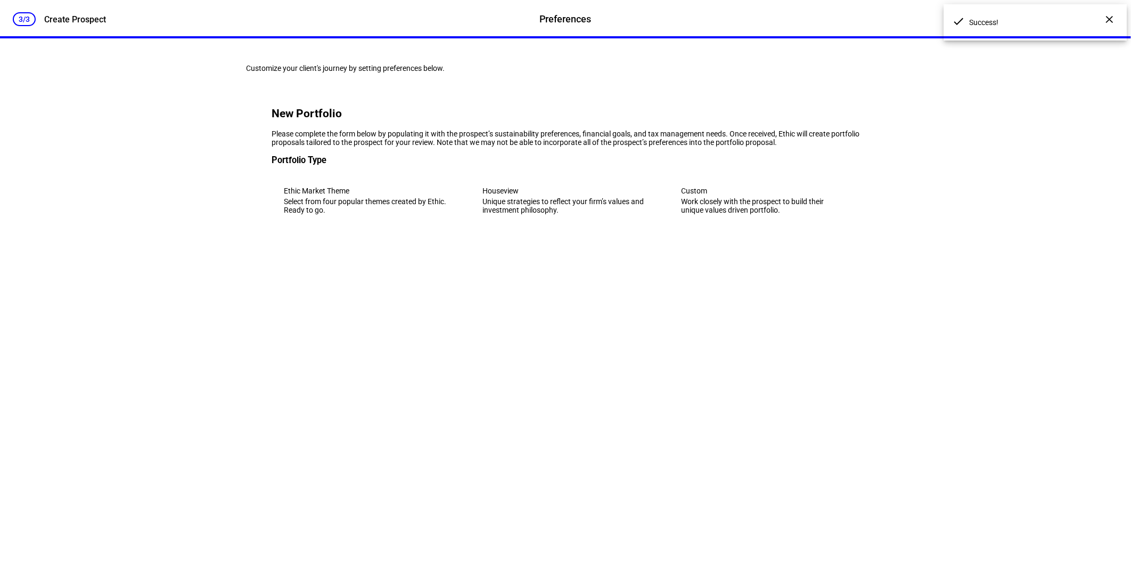
click at [501, 214] on div "Unique strategies to reflect your firm’s values and investment philosophy." at bounding box center [566, 205] width 166 height 17
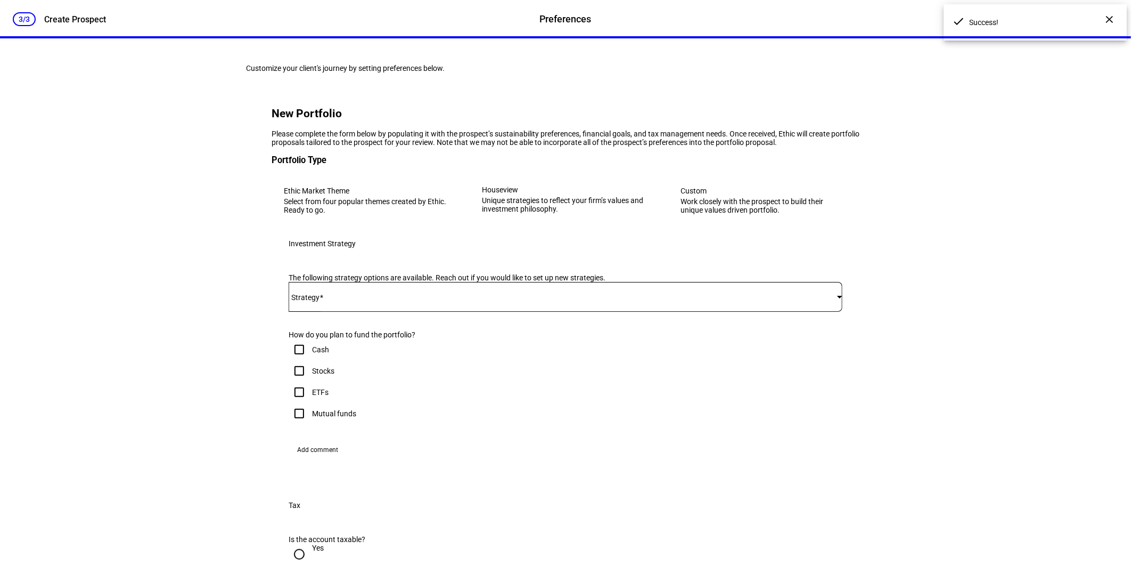
click at [344, 312] on div at bounding box center [566, 297] width 554 height 30
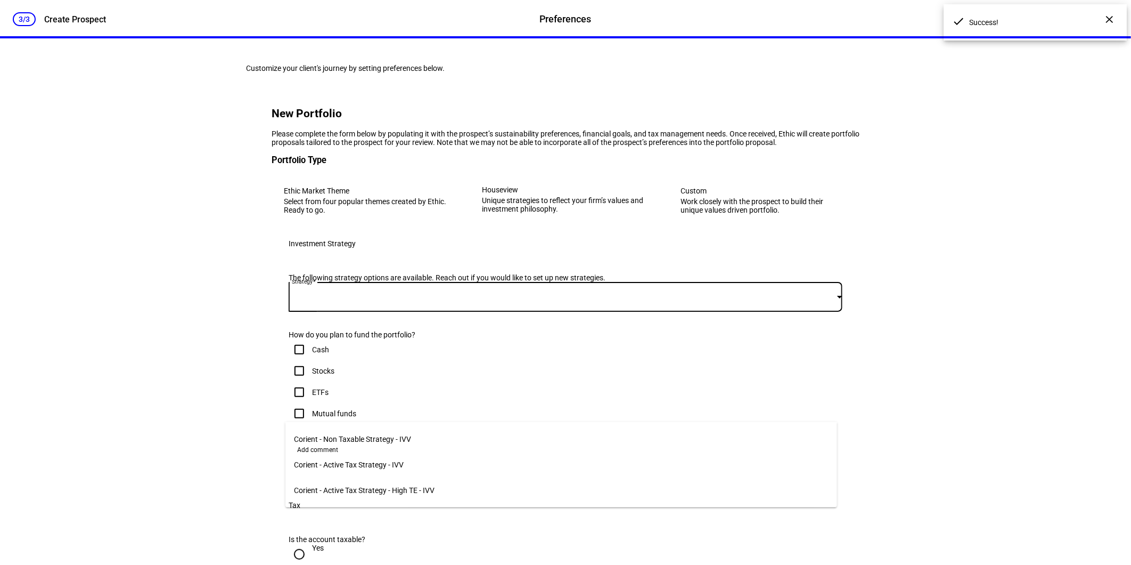
click at [364, 487] on span "Corient - Active Tax Strategy - High TE - IVV" at bounding box center [364, 490] width 141 height 9
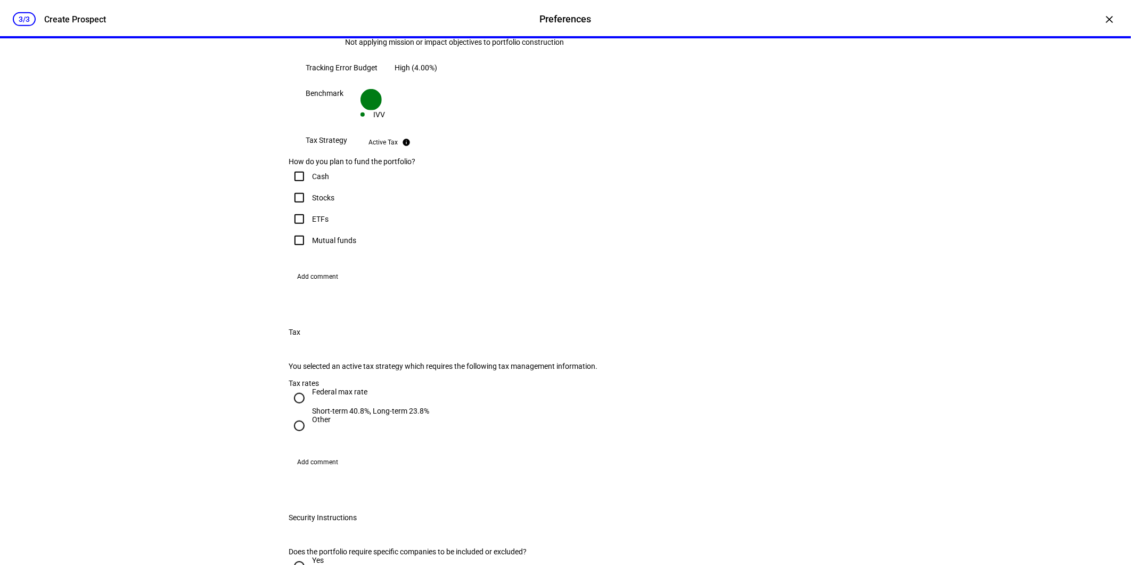
scroll to position [533, 0]
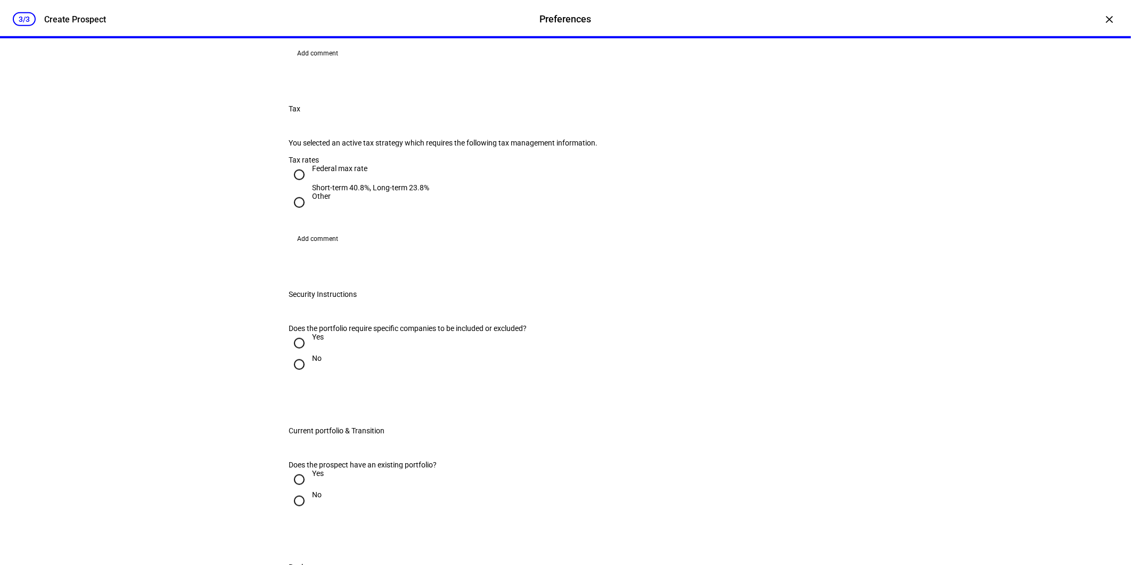
click at [317, 183] on div "Federal max rate" at bounding box center [370, 173] width 117 height 19
click at [310, 185] on input "Federal max rate Short-term 40.8%, Long-term 23.8%" at bounding box center [299, 174] width 21 height 21
radio input "true"
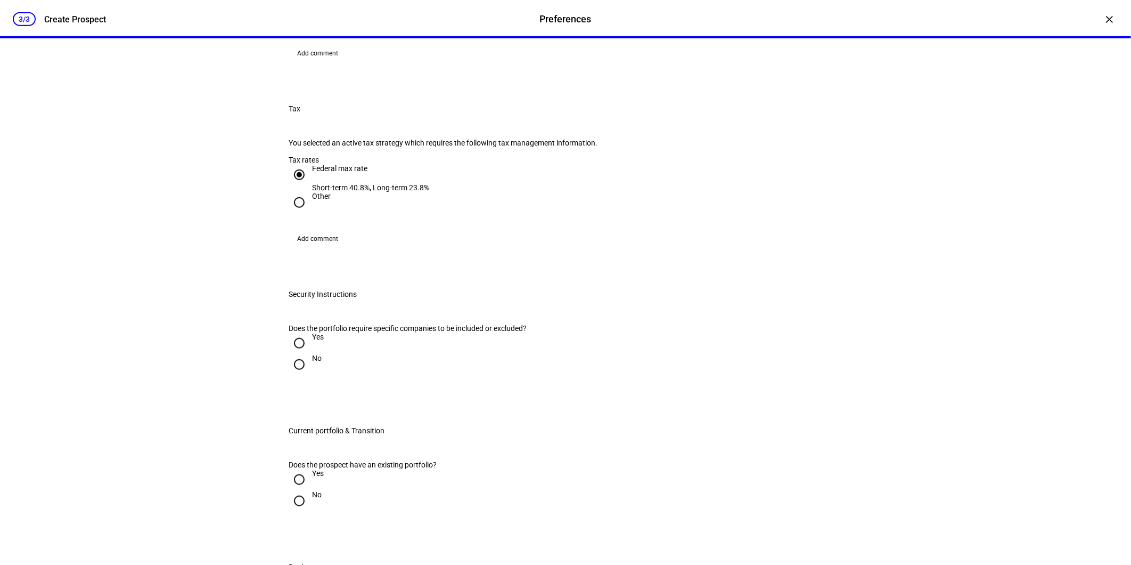
checkbox input "true"
click at [300, 375] on input "No" at bounding box center [299, 364] width 21 height 21
radio input "true"
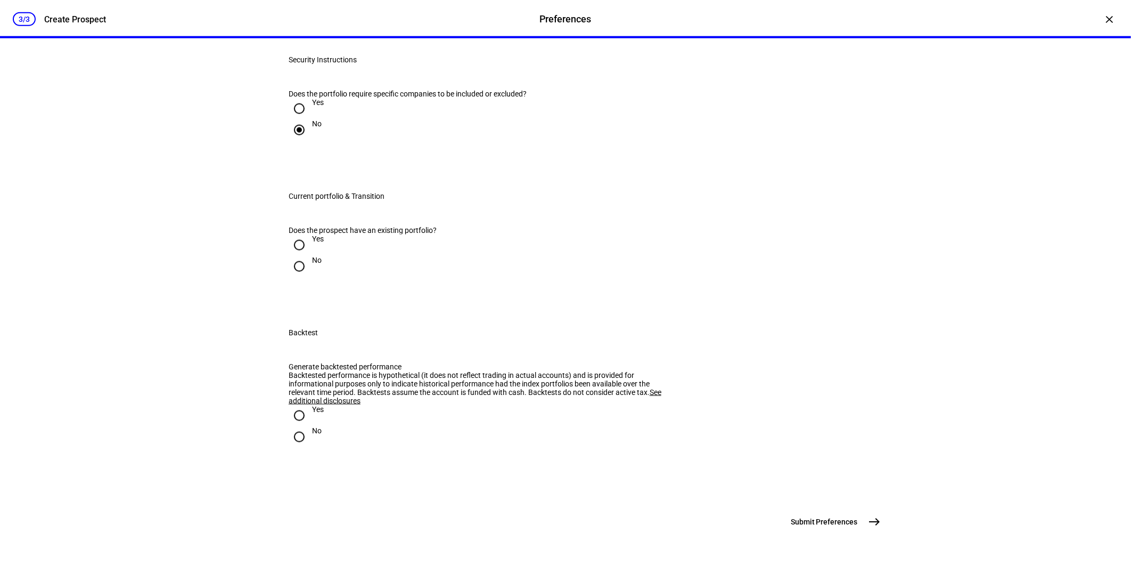
scroll to position [991, 0]
click at [307, 232] on div at bounding box center [300, 245] width 26 height 26
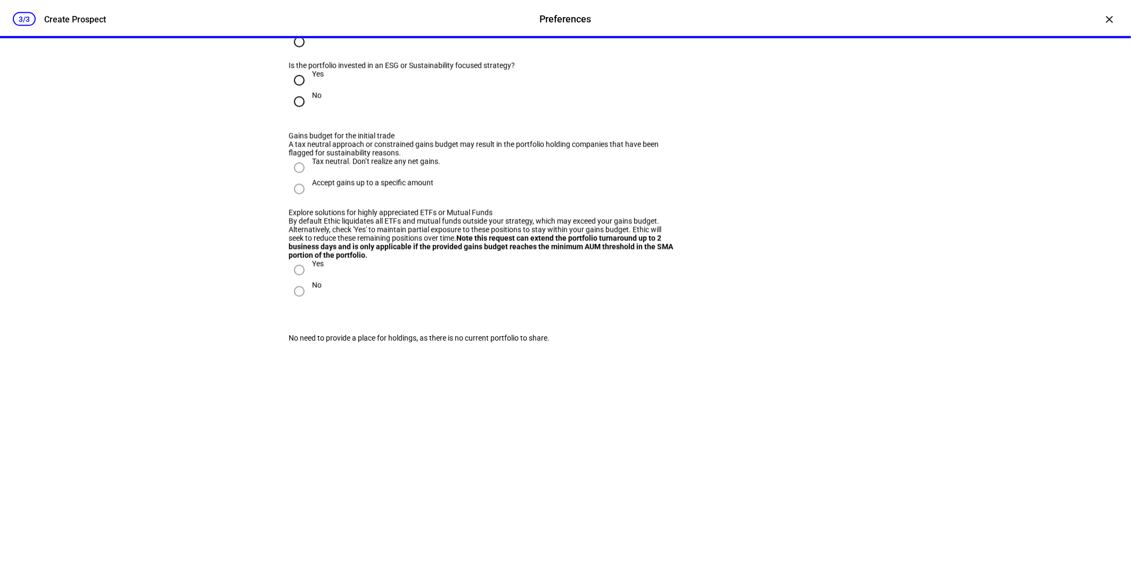
radio input "true"
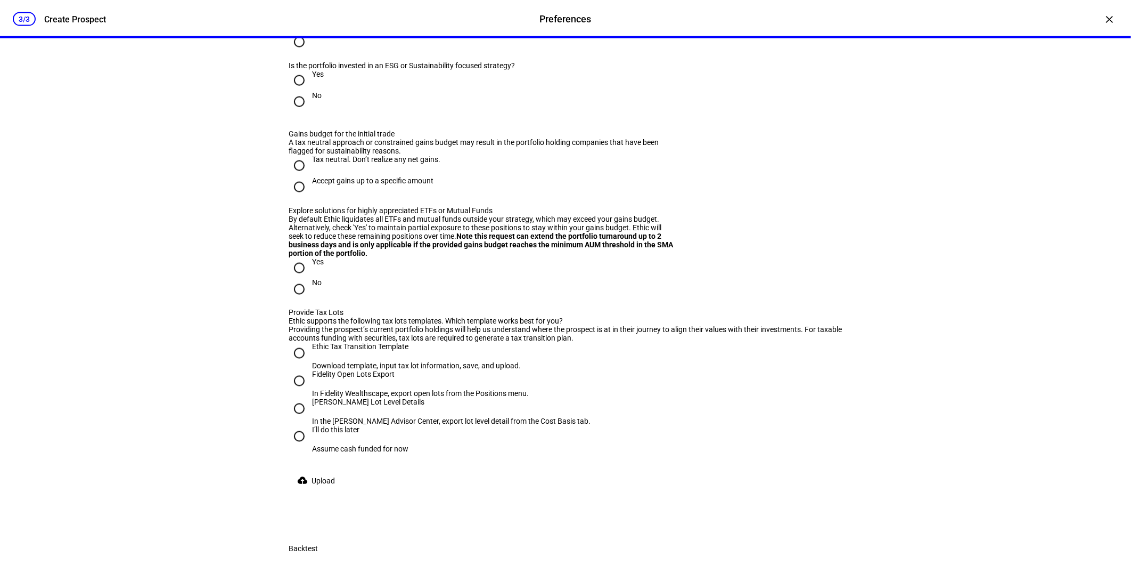
click at [312, 100] on div "No" at bounding box center [317, 95] width 10 height 9
click at [310, 112] on input "No" at bounding box center [299, 101] width 21 height 21
radio input "true"
drag, startPoint x: 317, startPoint y: 374, endPoint x: 311, endPoint y: 468, distance: 93.9
click at [317, 163] on div "Tax neutral. Don’t realize any net gains." at bounding box center [376, 159] width 128 height 9
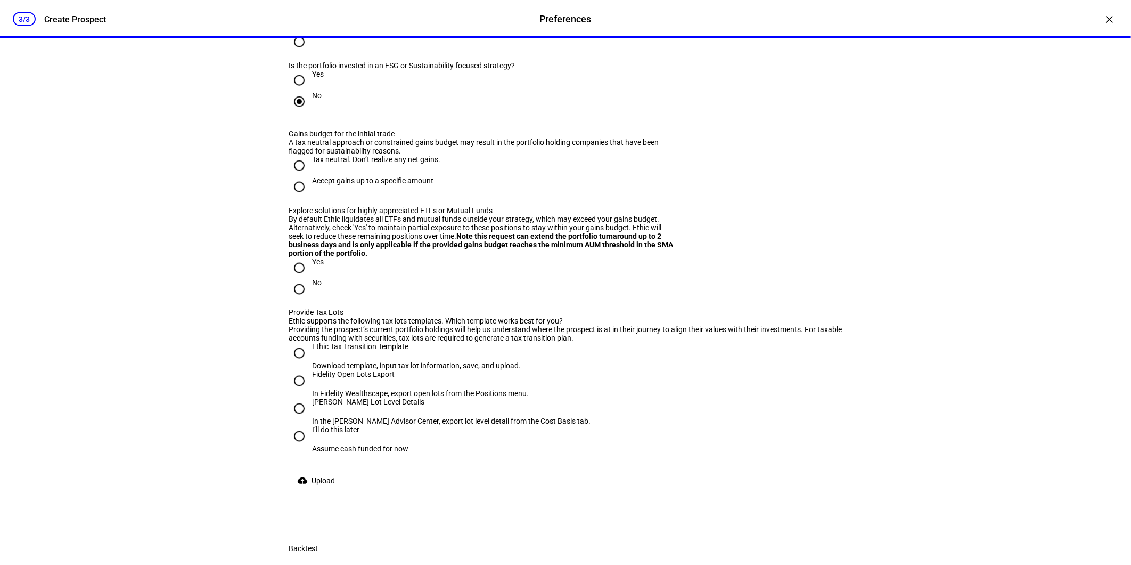
click at [310, 176] on input "Tax neutral. Don’t realize any net gains." at bounding box center [299, 165] width 21 height 21
radio input "true"
click at [289, 300] on input "No" at bounding box center [299, 289] width 21 height 21
radio input "true"
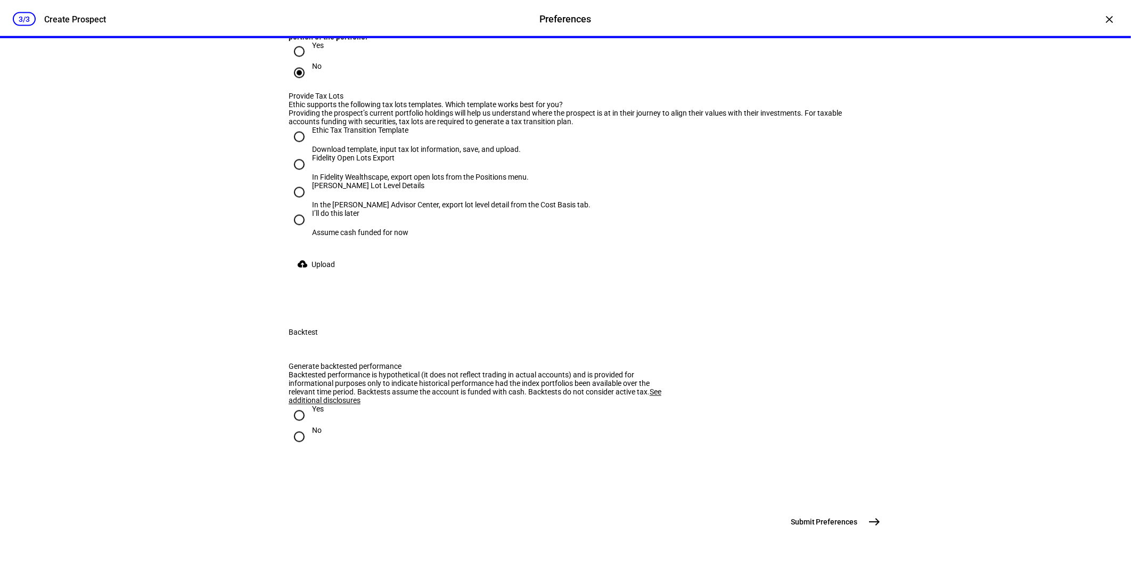
scroll to position [1405, 0]
drag, startPoint x: 310, startPoint y: 519, endPoint x: 304, endPoint y: 530, distance: 13.1
click at [312, 424] on div "Yes" at bounding box center [318, 414] width 12 height 19
click at [310, 426] on input "Yes" at bounding box center [299, 415] width 21 height 21
radio input "true"
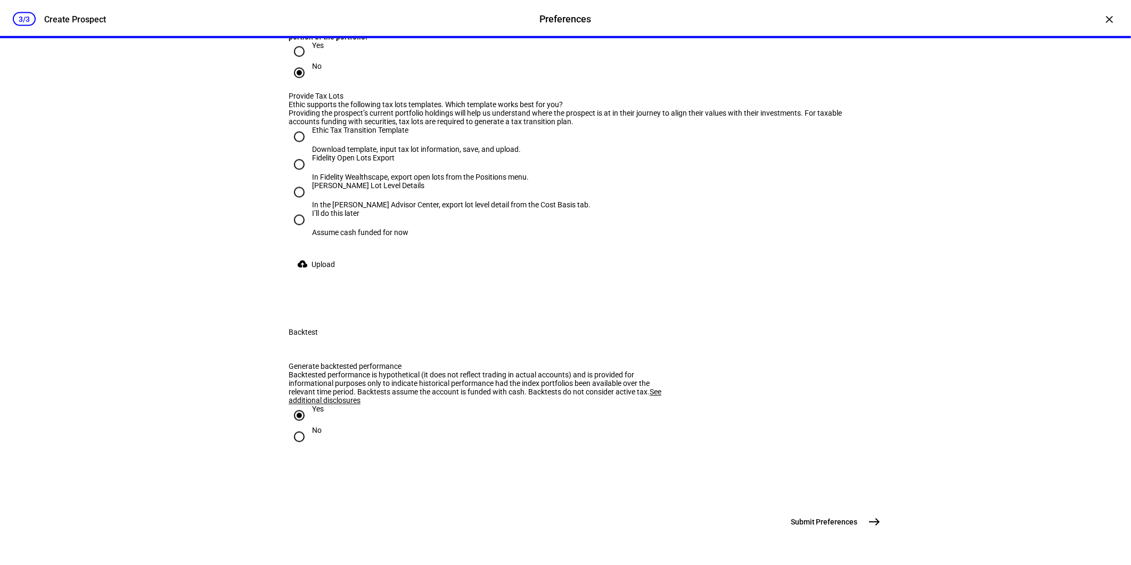
click at [304, 447] on input "No" at bounding box center [299, 436] width 21 height 21
radio input "true"
click at [304, 148] on input "Ethic Tax Transition Template Download template, input tax lot information, sav…" at bounding box center [299, 136] width 21 height 21
radio input "true"
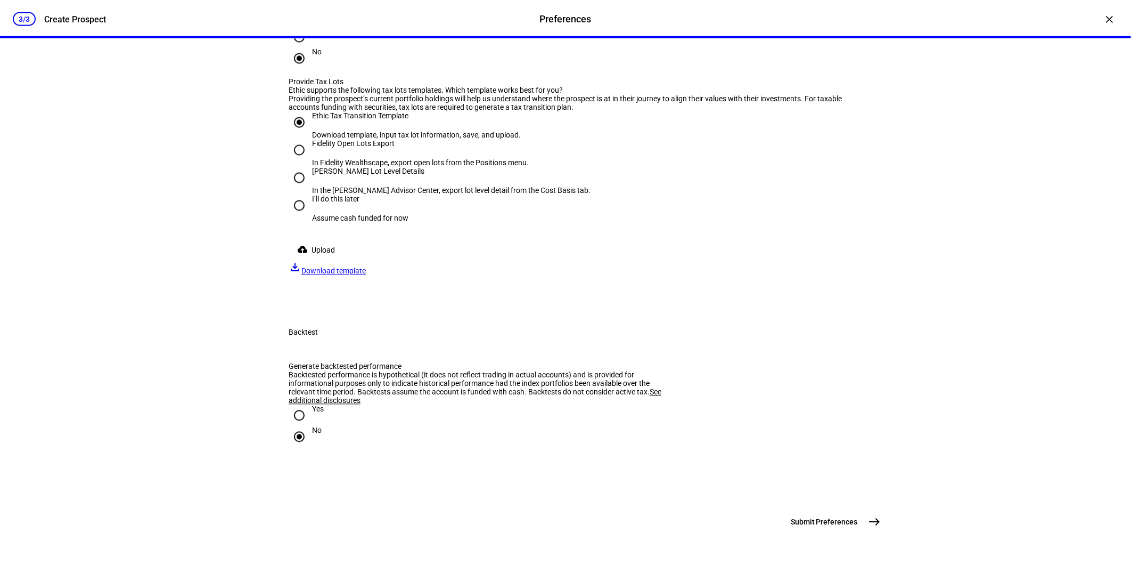
click at [366, 275] on span "Download template" at bounding box center [333, 271] width 64 height 9
click at [314, 261] on span "Upload" at bounding box center [323, 250] width 23 height 21
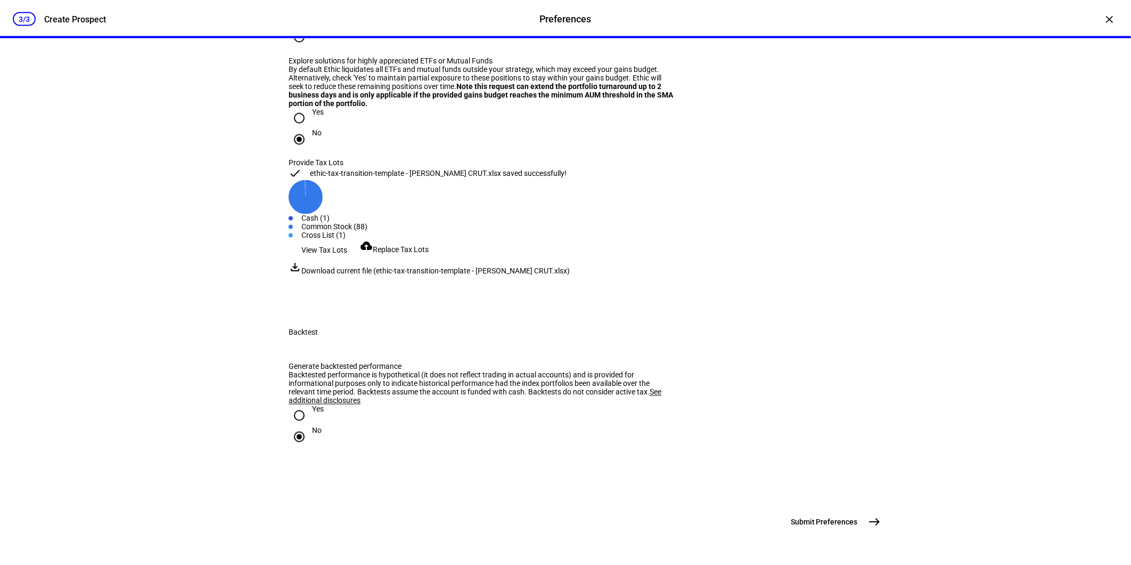
scroll to position [1454, 0]
click at [844, 523] on span "Submit Preferences" at bounding box center [824, 522] width 67 height 11
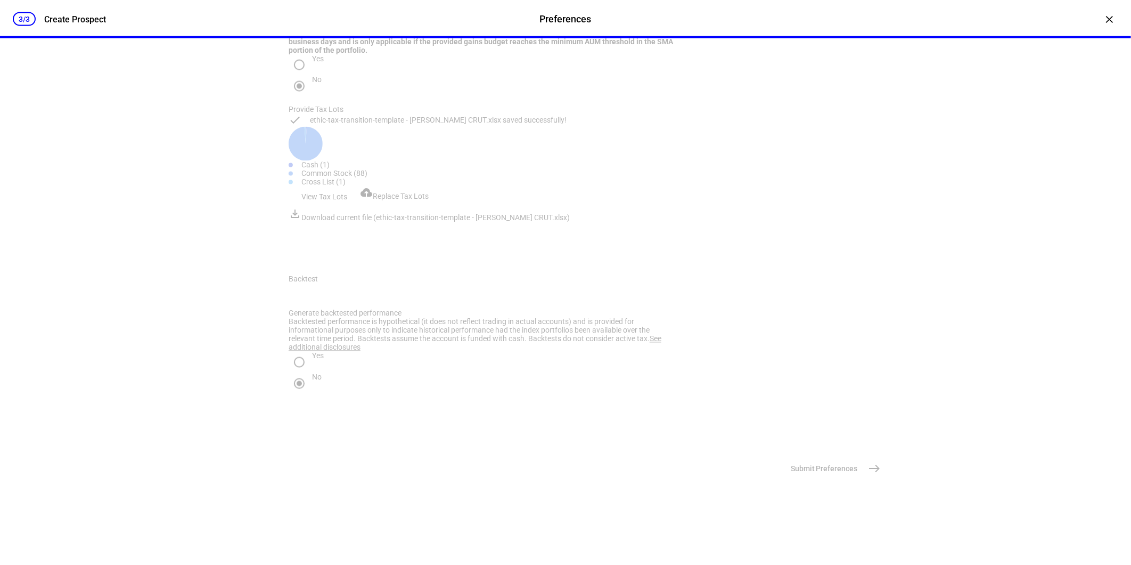
scroll to position [0, 0]
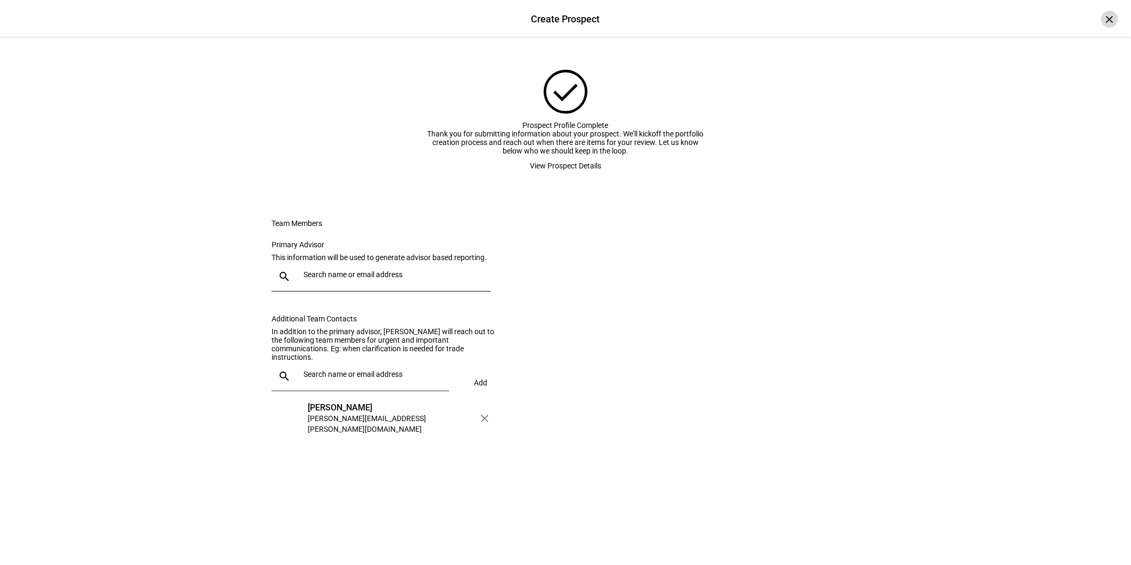
click at [1101, 14] on div "×" at bounding box center [1109, 19] width 17 height 17
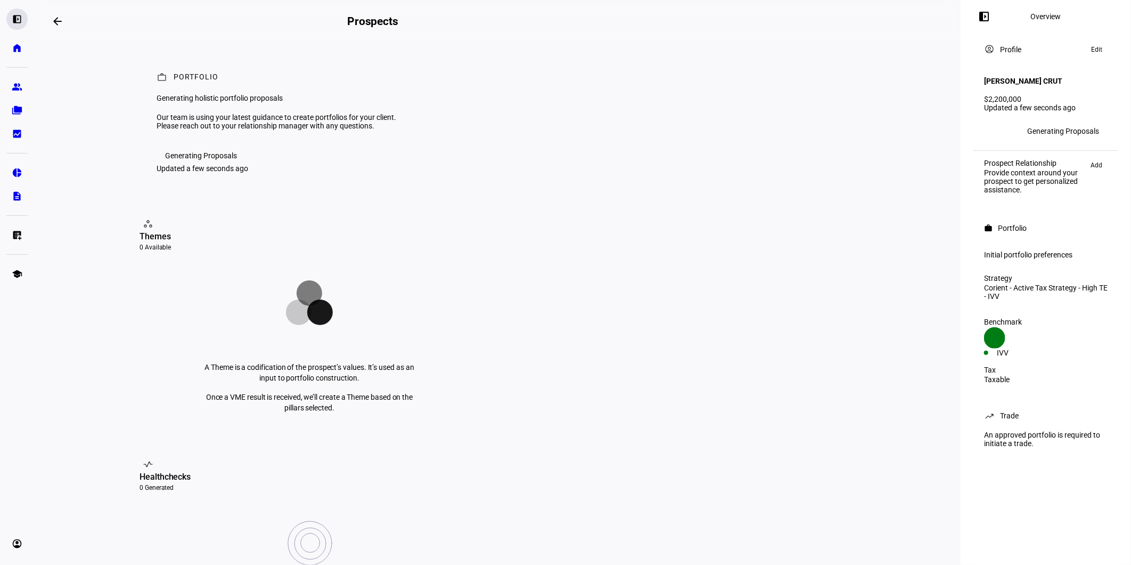
click at [20, 19] on eth-mat-symbol "left_panel_open" at bounding box center [17, 19] width 11 height 11
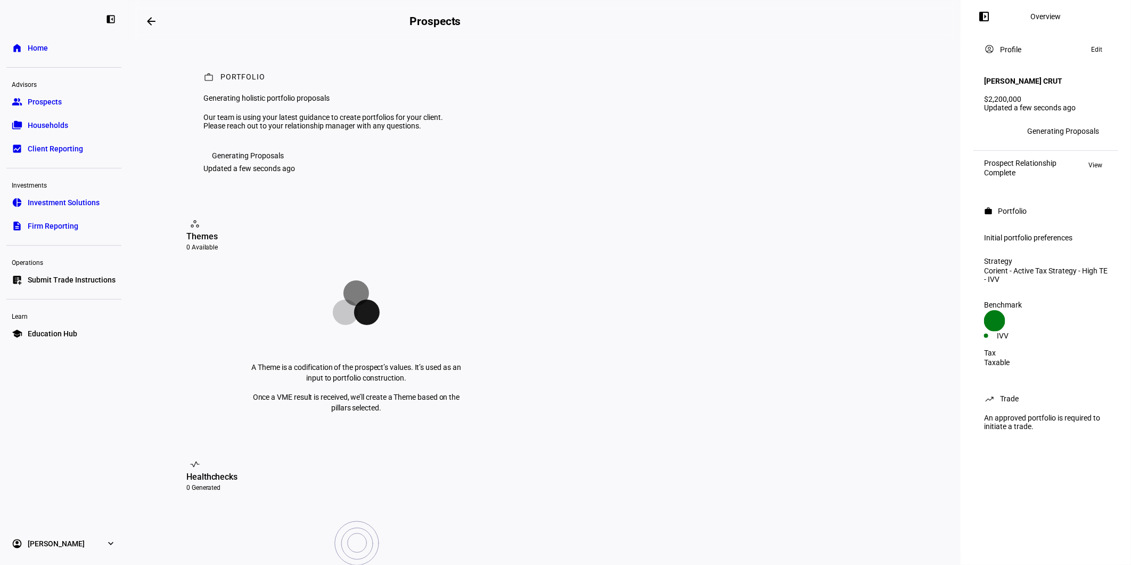
click at [6, 54] on plt-menu-item "home Home" at bounding box center [63, 47] width 115 height 21
click at [25, 47] on link "home Home" at bounding box center [63, 47] width 115 height 21
